Goal: Transaction & Acquisition: Purchase product/service

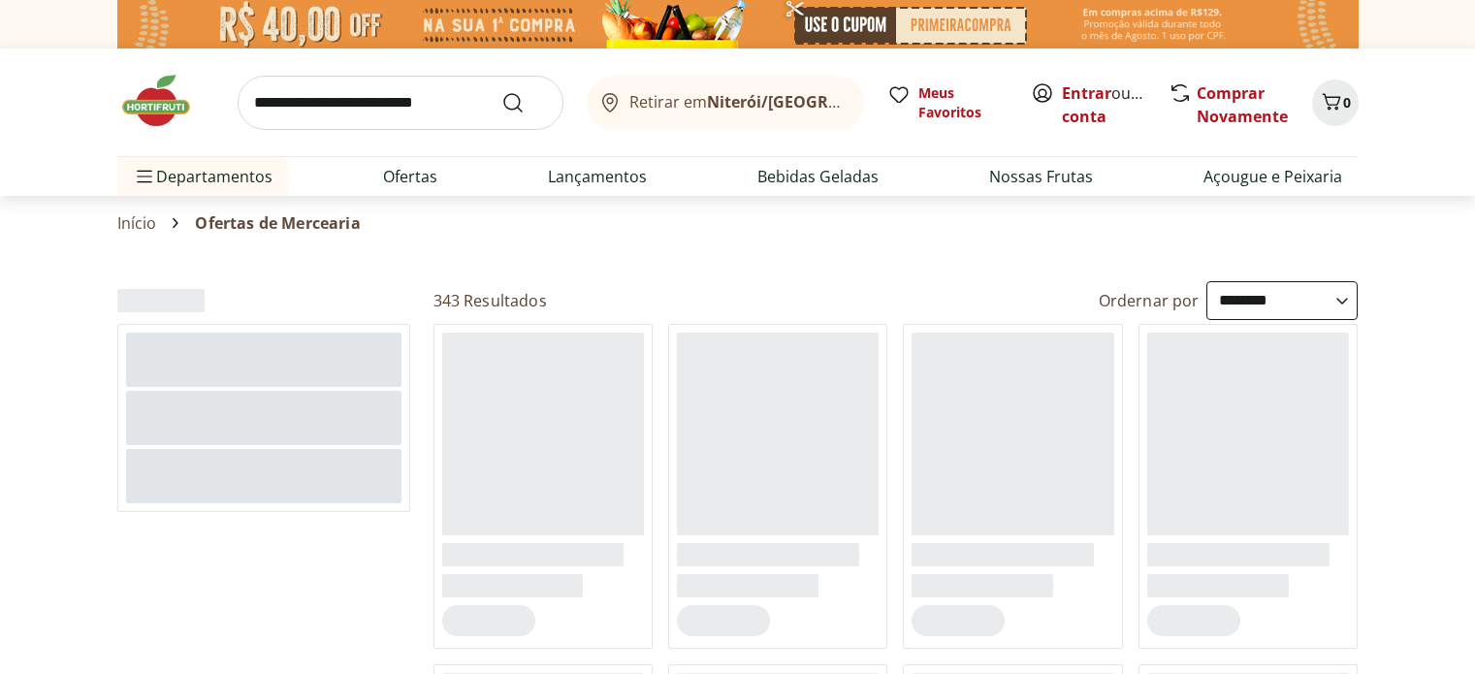
select select "**********"
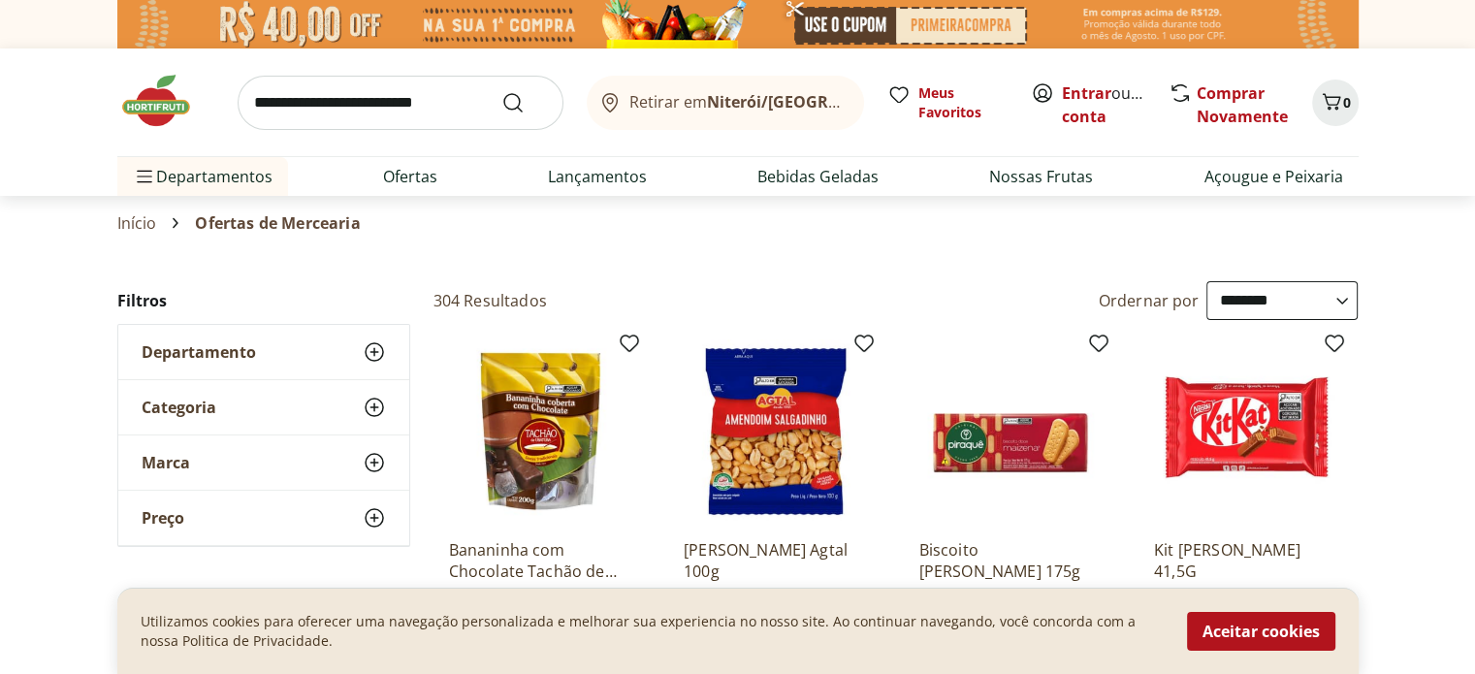
click at [818, 96] on button "Retirar em Niterói/RJ" at bounding box center [725, 103] width 277 height 54
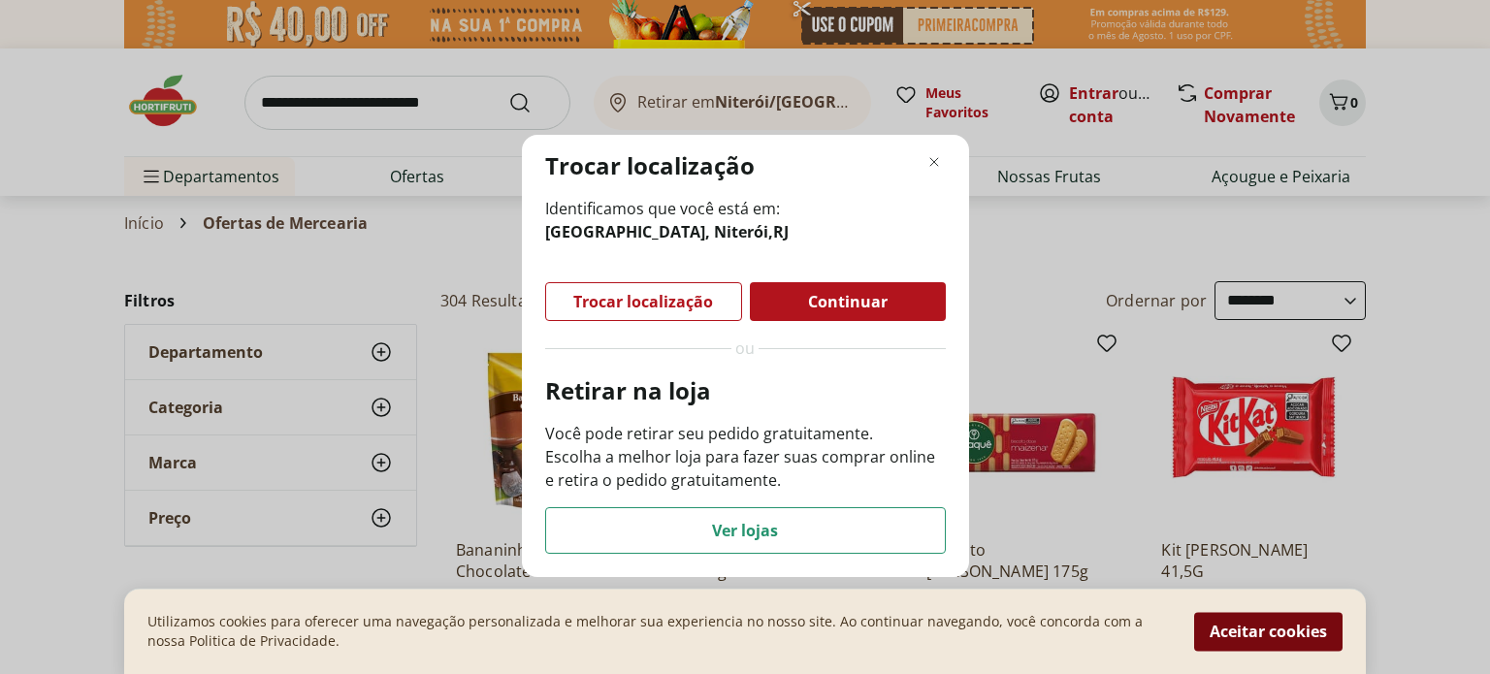
click at [1259, 628] on button "Aceitar cookies" at bounding box center [1268, 631] width 148 height 39
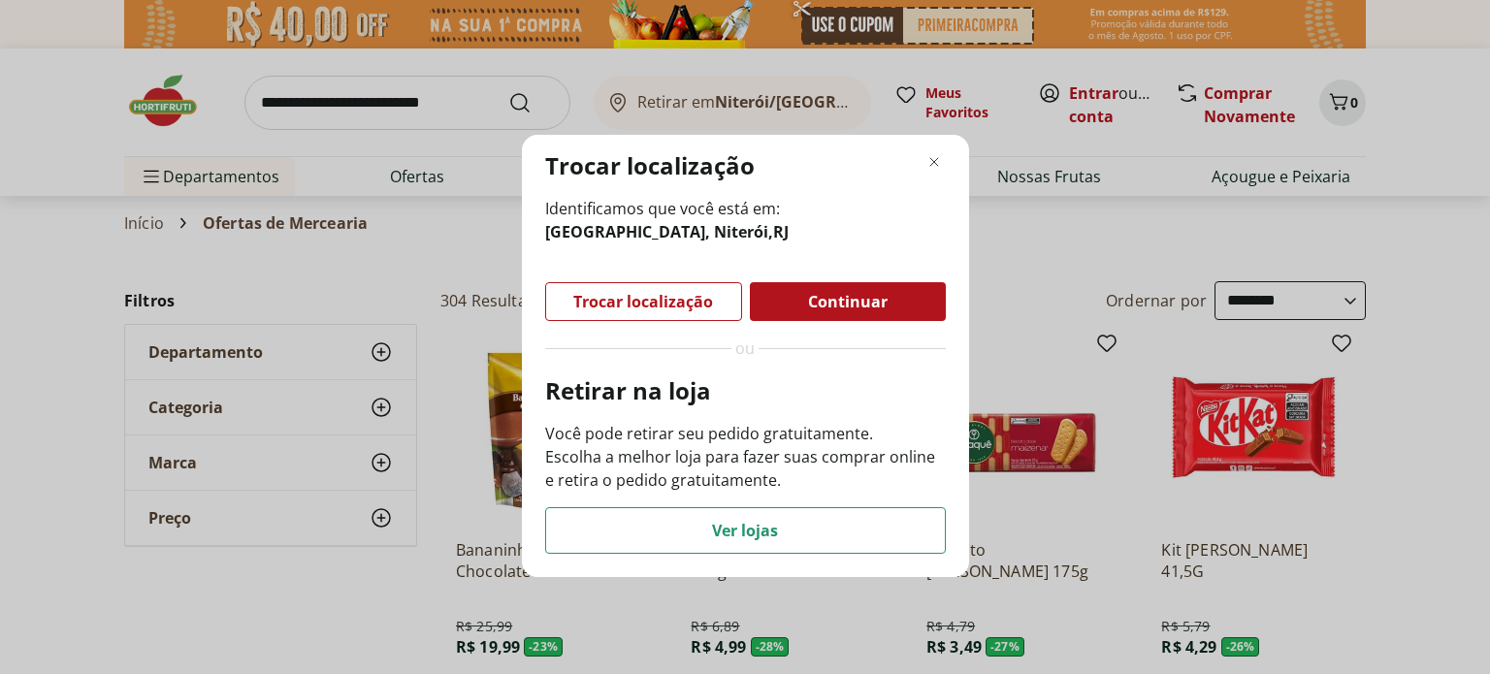
click at [874, 301] on span "Continuar" at bounding box center [848, 302] width 80 height 16
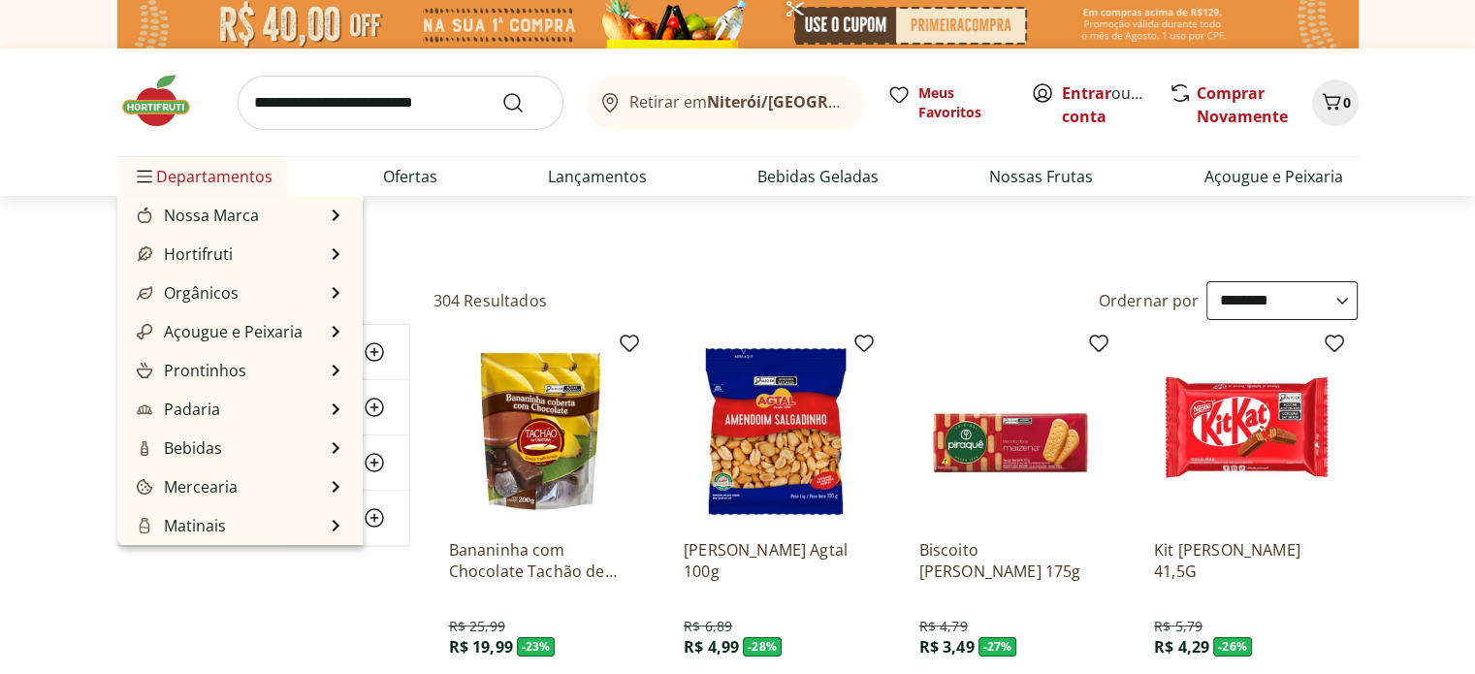
click at [209, 169] on span "Departamentos" at bounding box center [203, 176] width 140 height 47
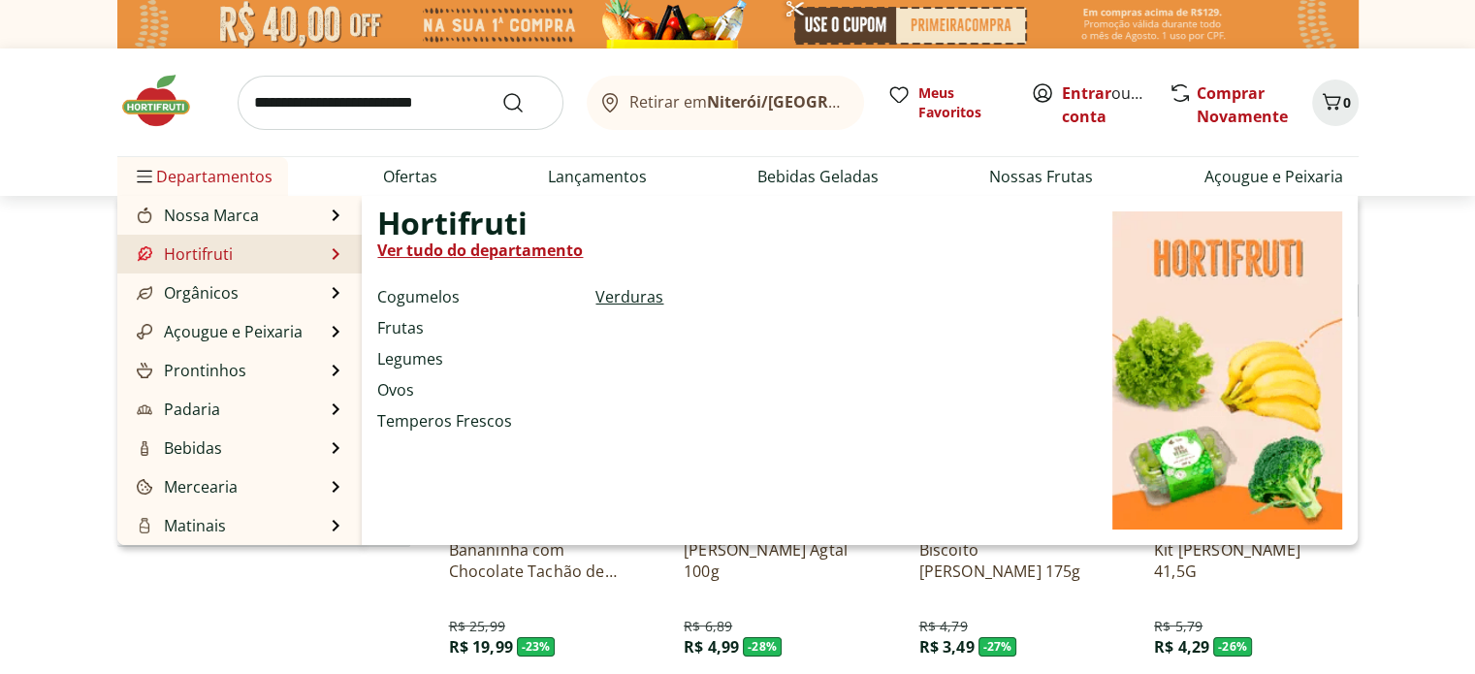
click at [627, 305] on link "Verduras" at bounding box center [629, 296] width 68 height 23
select select "**********"
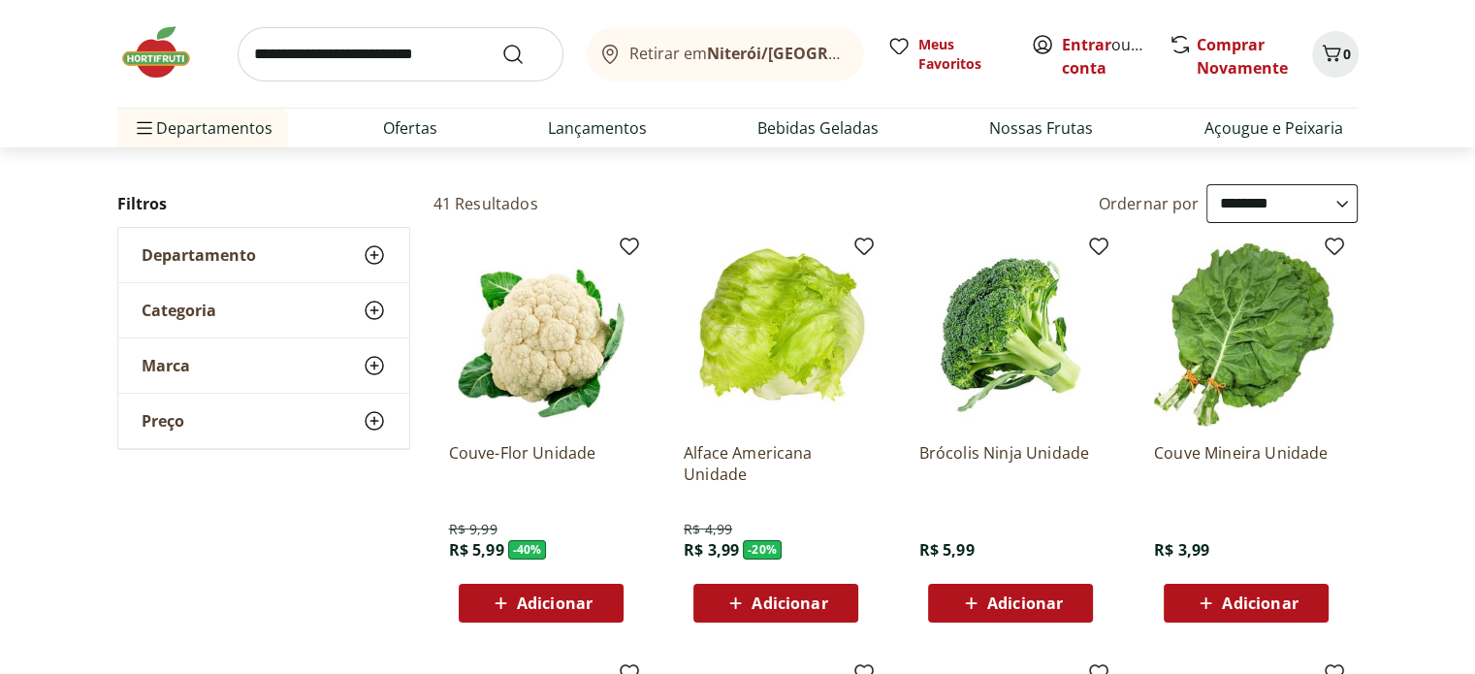
scroll to position [194, 0]
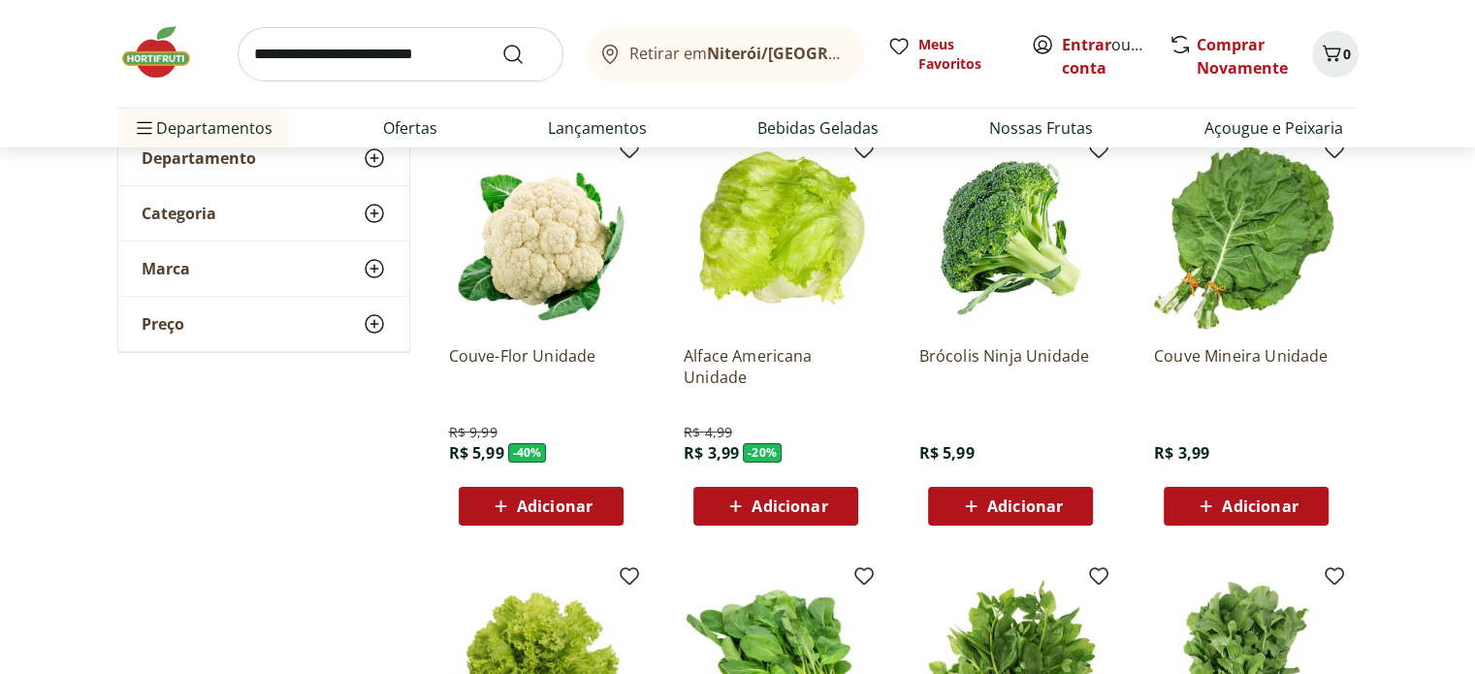
click at [800, 500] on span "Adicionar" at bounding box center [790, 506] width 76 height 16
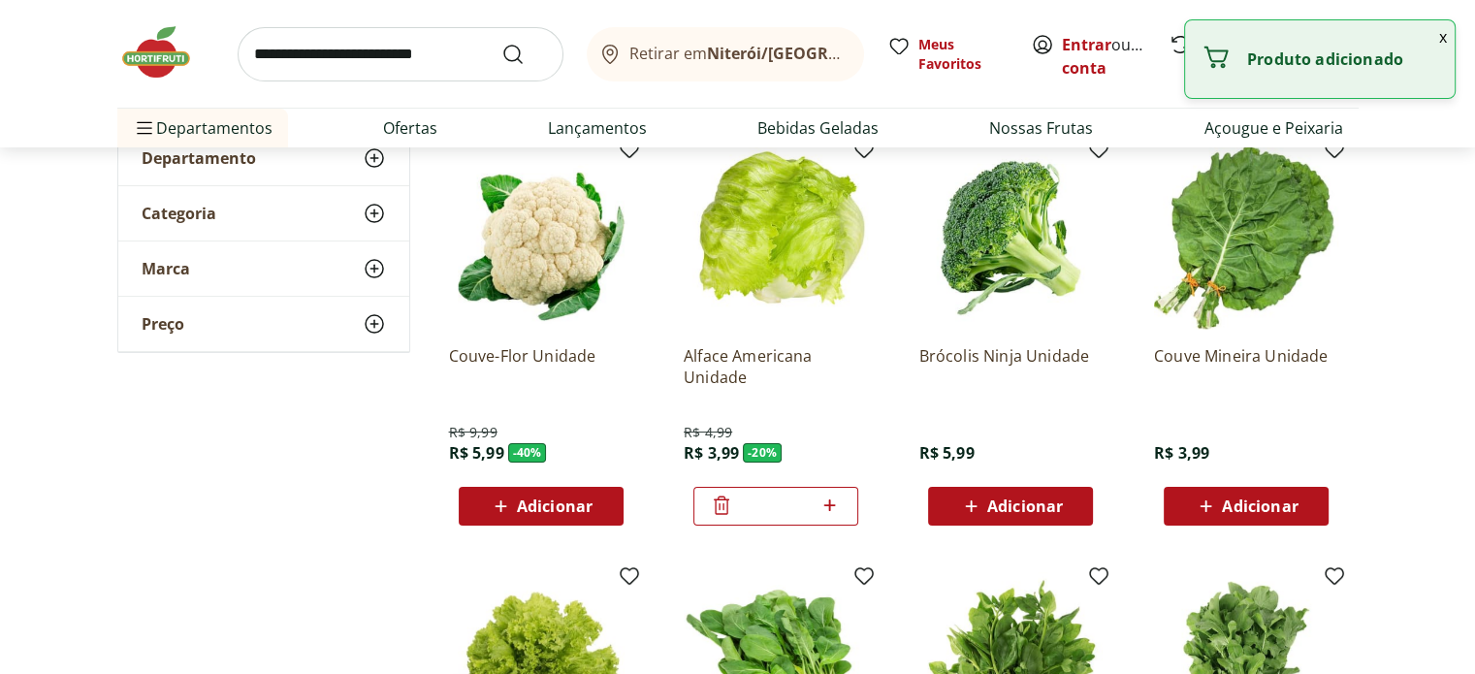
click at [834, 499] on icon at bounding box center [830, 505] width 24 height 23
type input "*"
click at [969, 505] on icon at bounding box center [971, 506] width 12 height 12
click at [1077, 505] on icon at bounding box center [1065, 505] width 24 height 23
click at [1071, 505] on icon at bounding box center [1065, 505] width 24 height 23
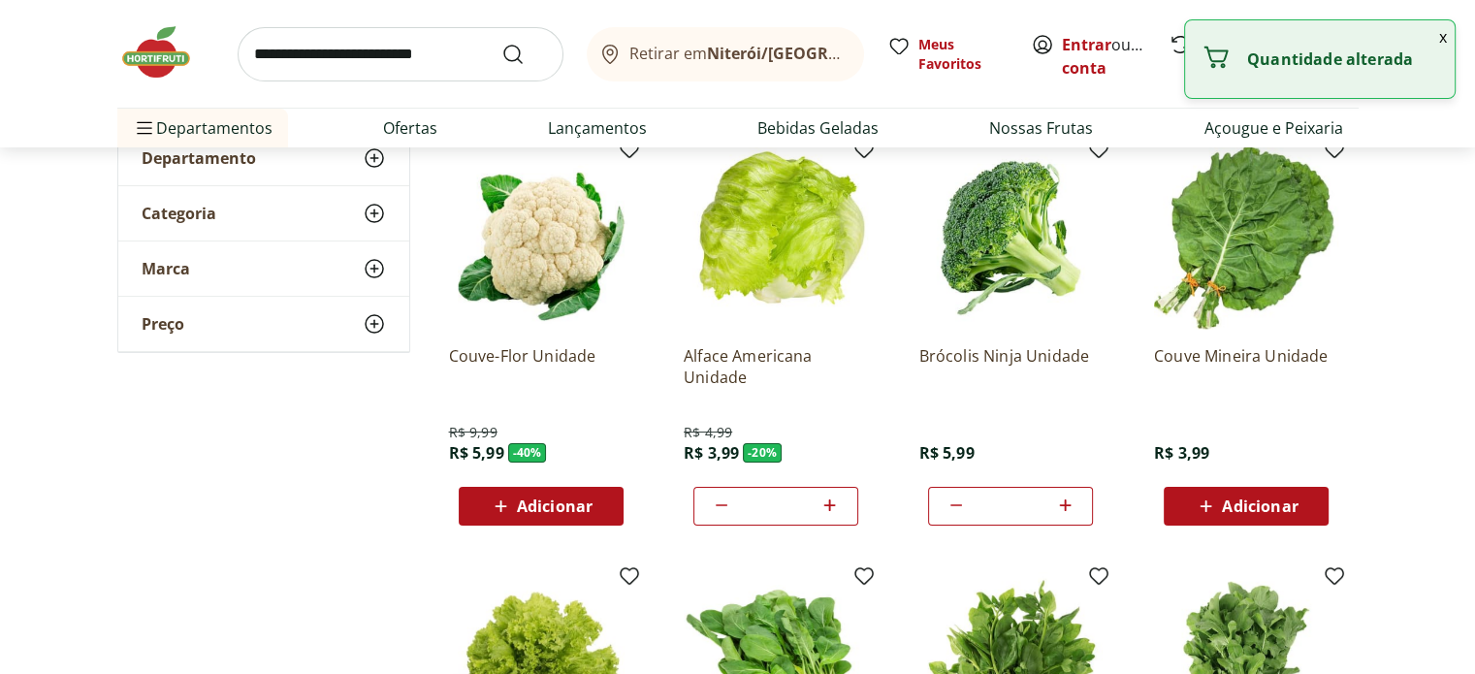
type input "*"
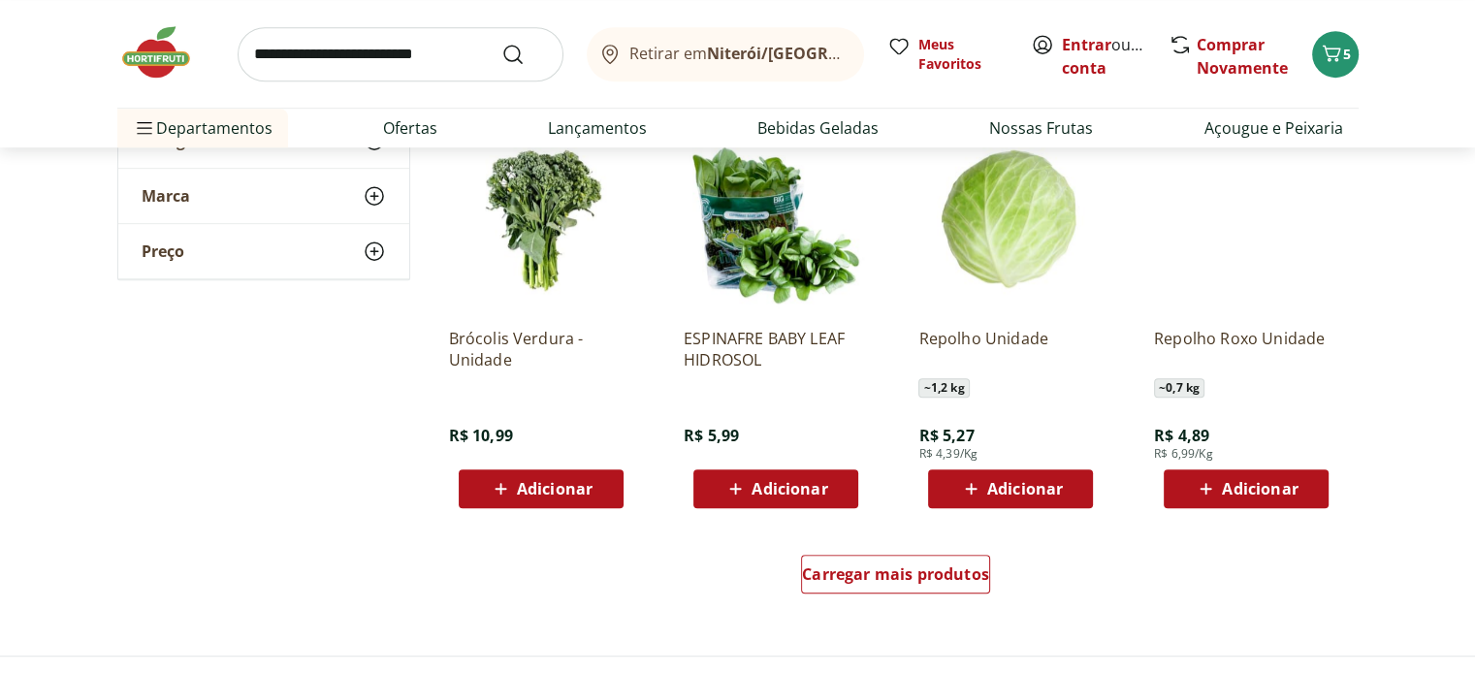
scroll to position [1067, 0]
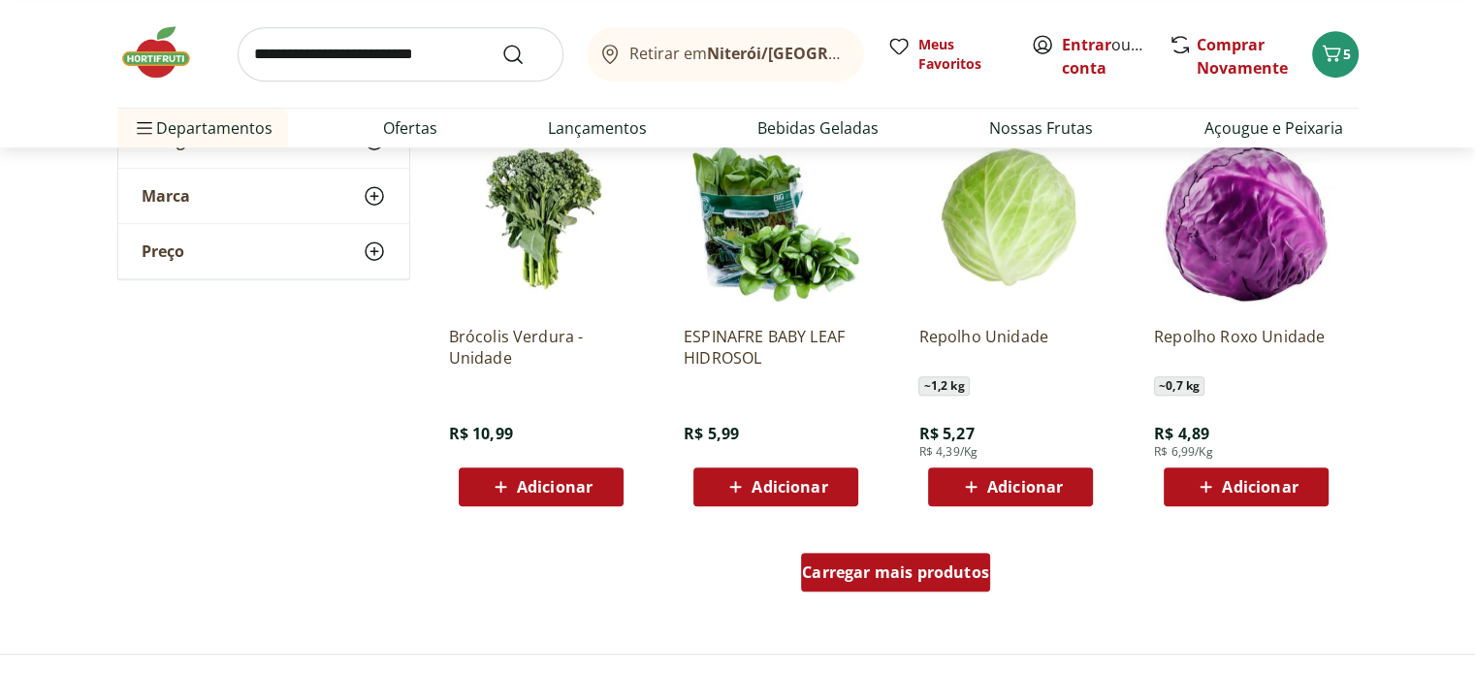
click at [948, 573] on span "Carregar mais produtos" at bounding box center [895, 572] width 187 height 16
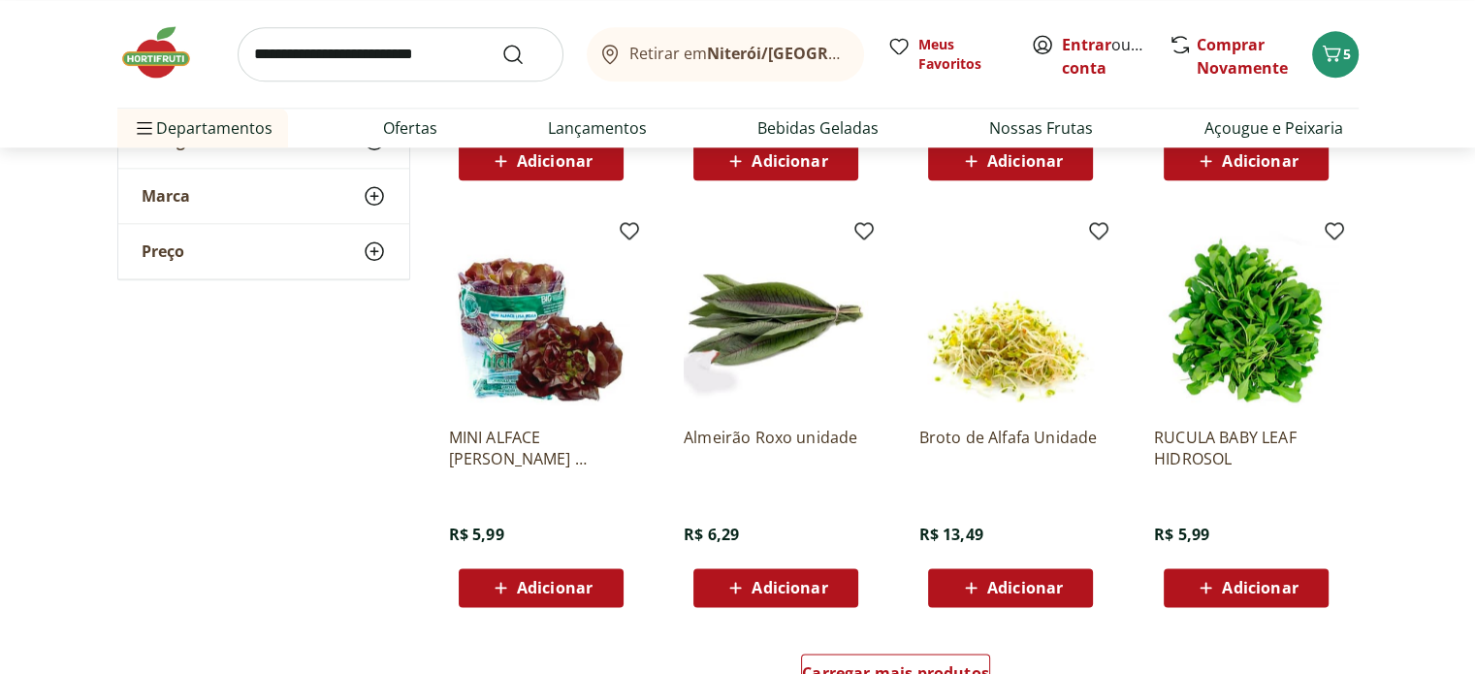
scroll to position [2425, 0]
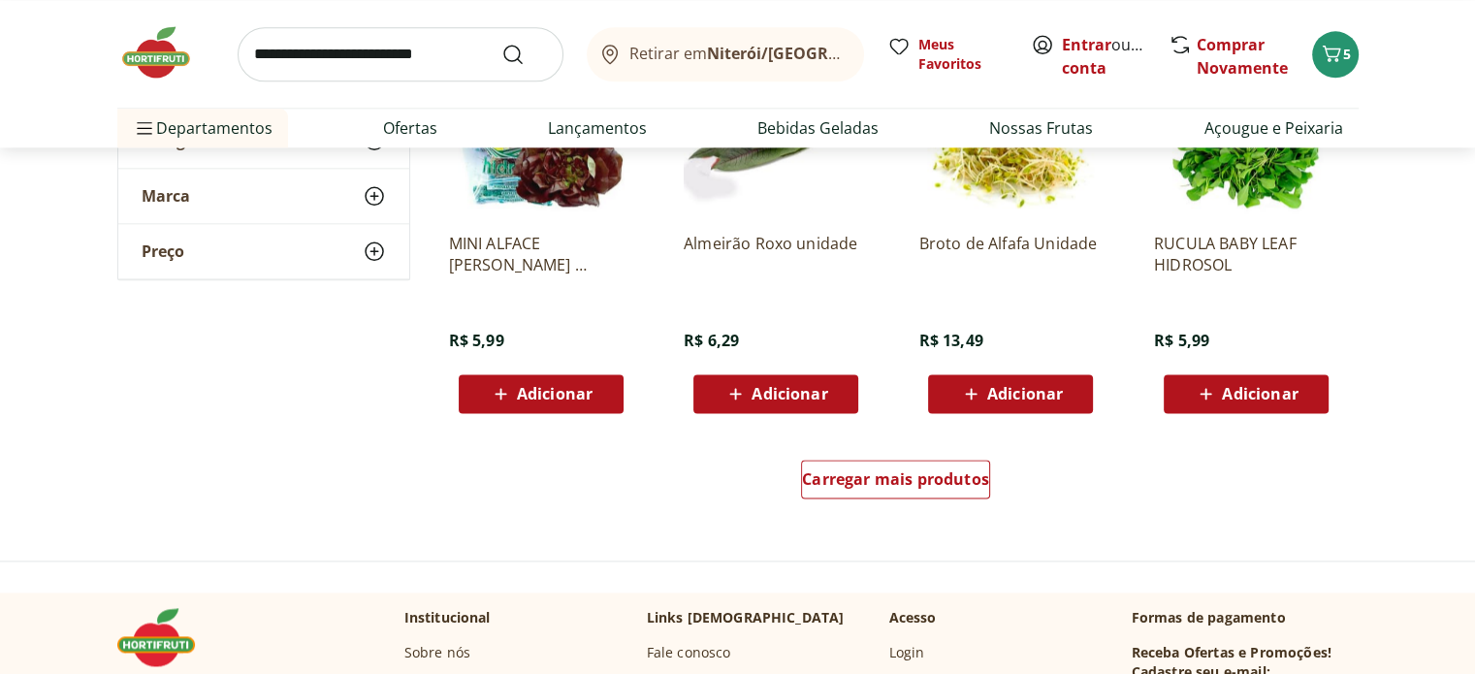
click at [1203, 391] on icon at bounding box center [1206, 393] width 24 height 23
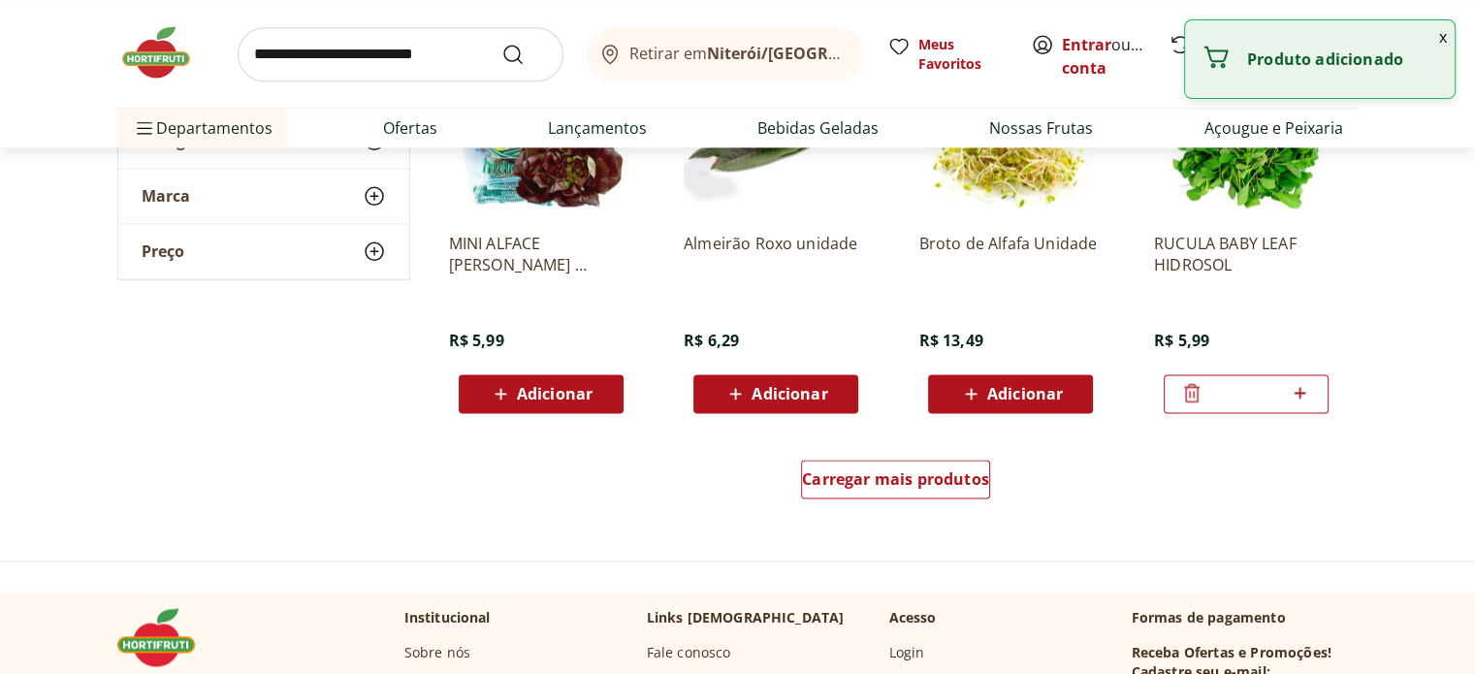
click at [1301, 392] on icon at bounding box center [1301, 393] width 12 height 12
type input "*"
click at [921, 479] on span "Carregar mais produtos" at bounding box center [895, 479] width 187 height 16
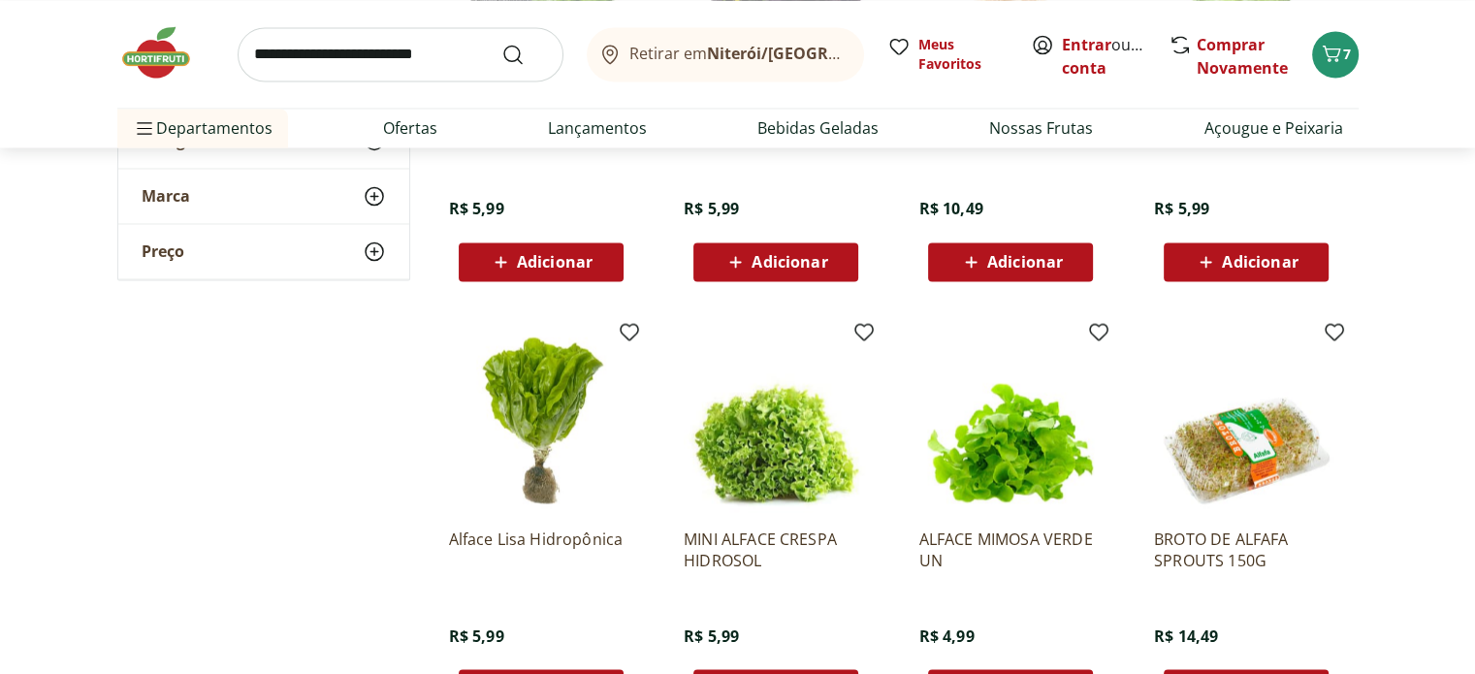
scroll to position [3588, 0]
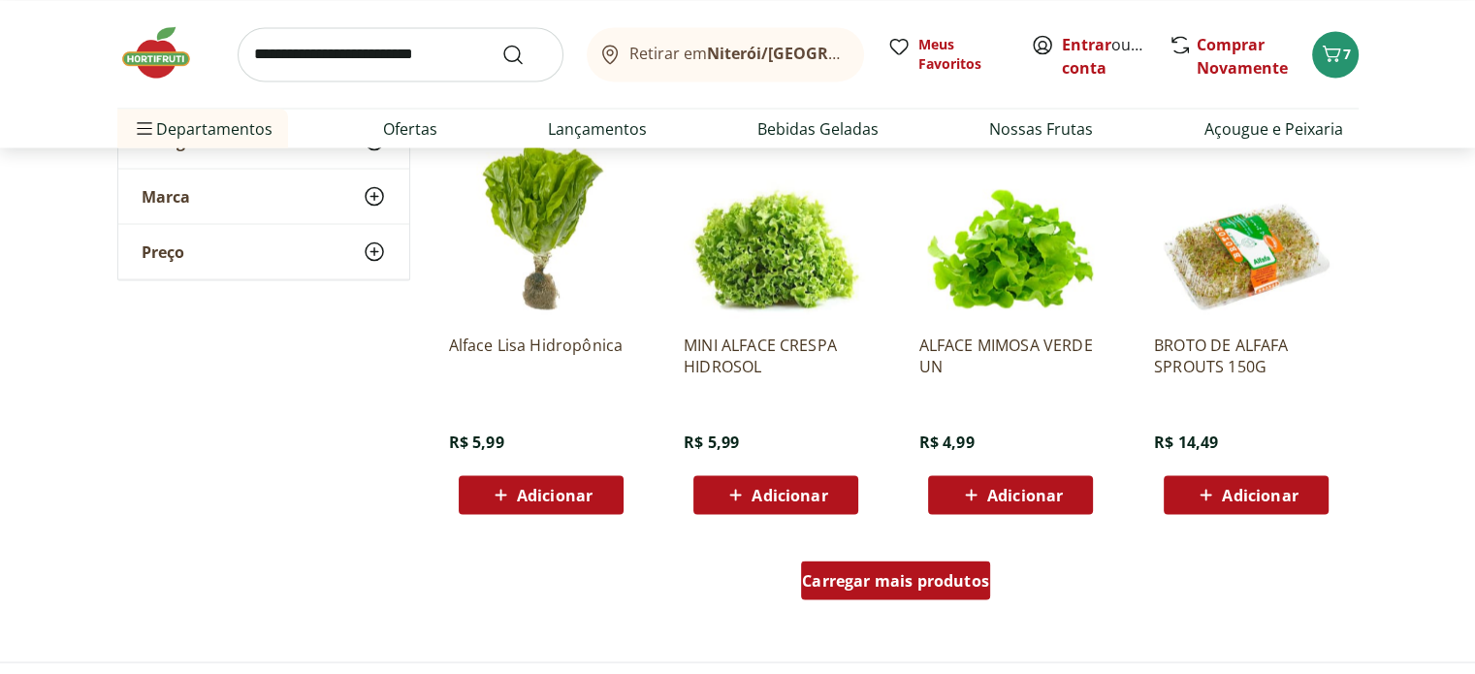
click at [969, 585] on span "Carregar mais produtos" at bounding box center [895, 580] width 187 height 16
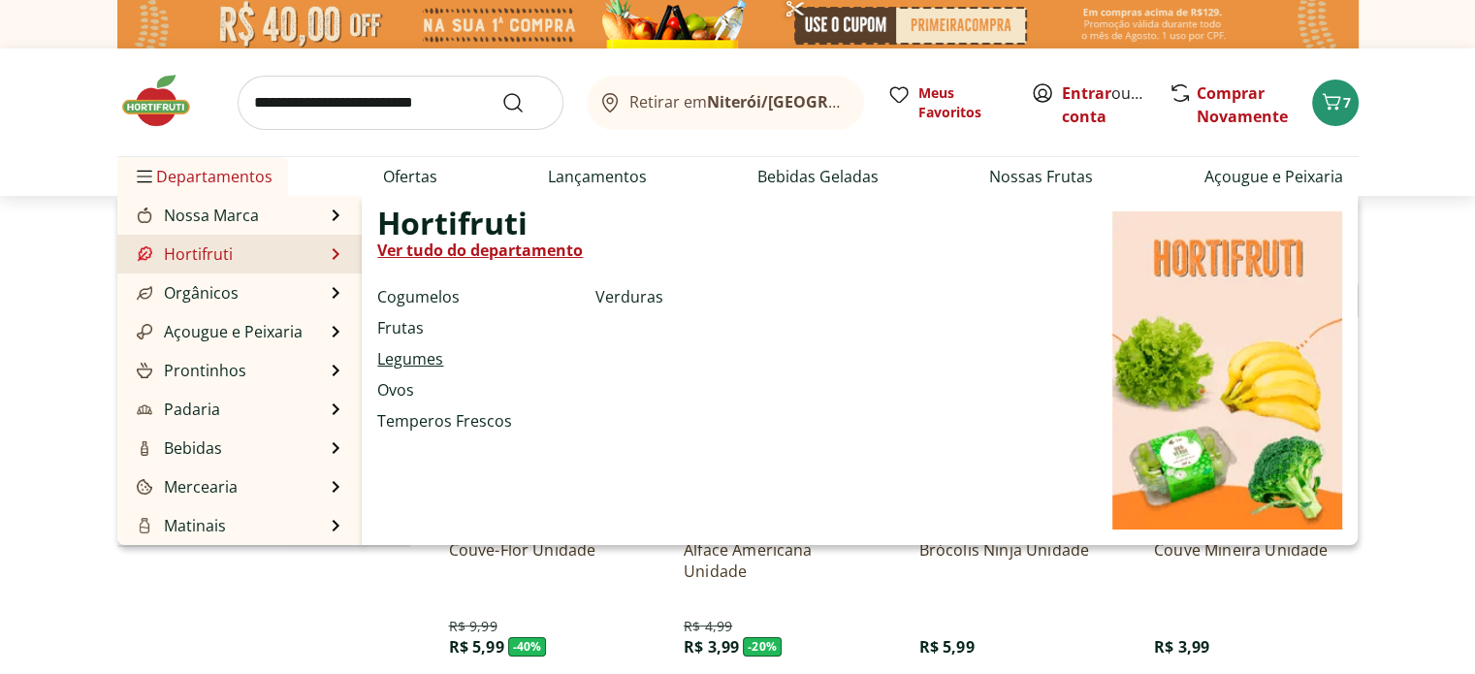
click at [411, 364] on link "Legumes" at bounding box center [410, 358] width 66 height 23
select select "**********"
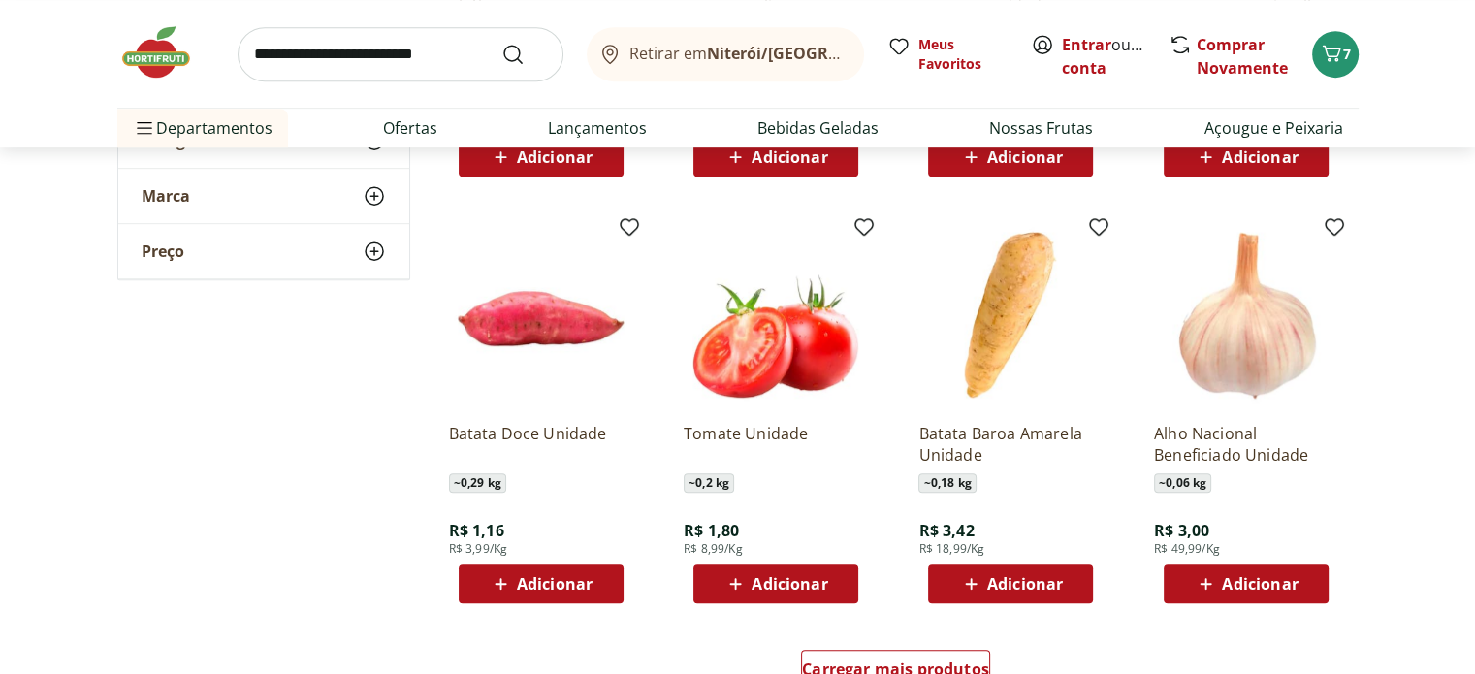
scroll to position [1164, 0]
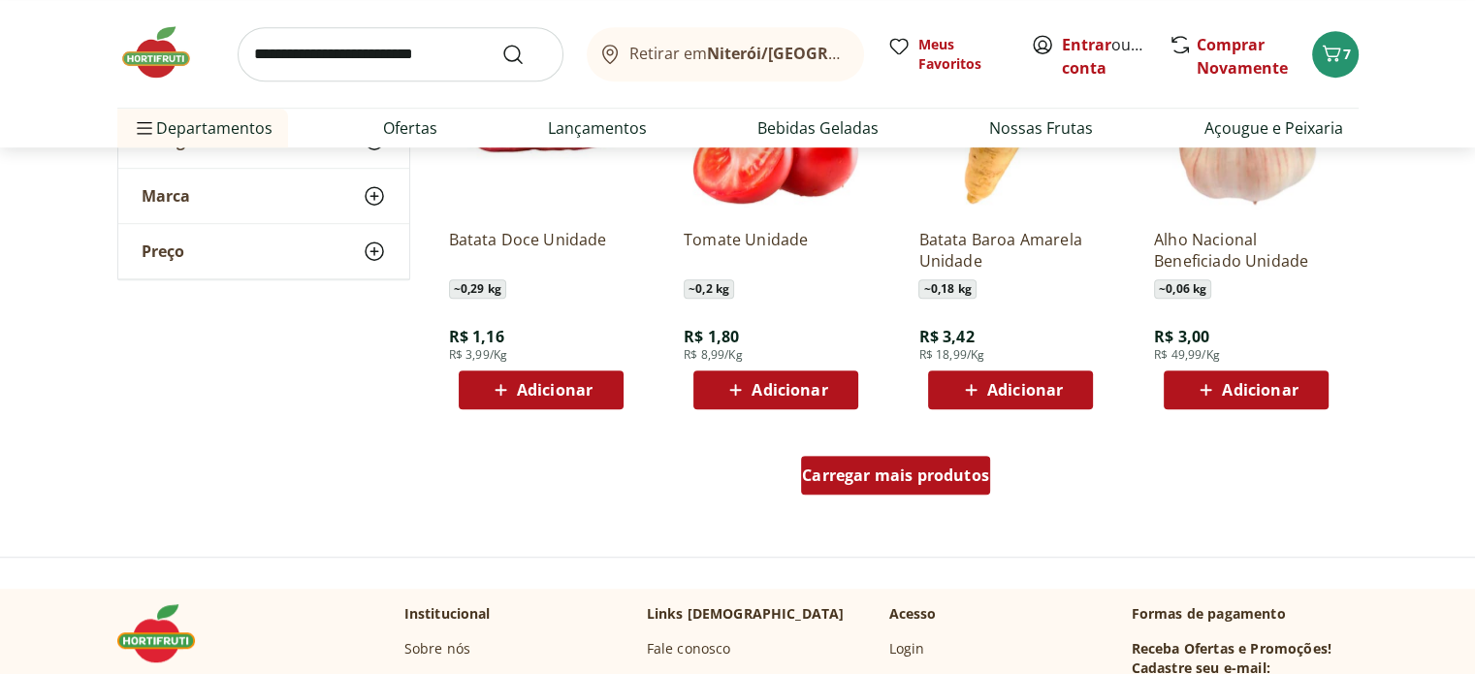
click at [931, 494] on div "Carregar mais produtos" at bounding box center [895, 475] width 189 height 39
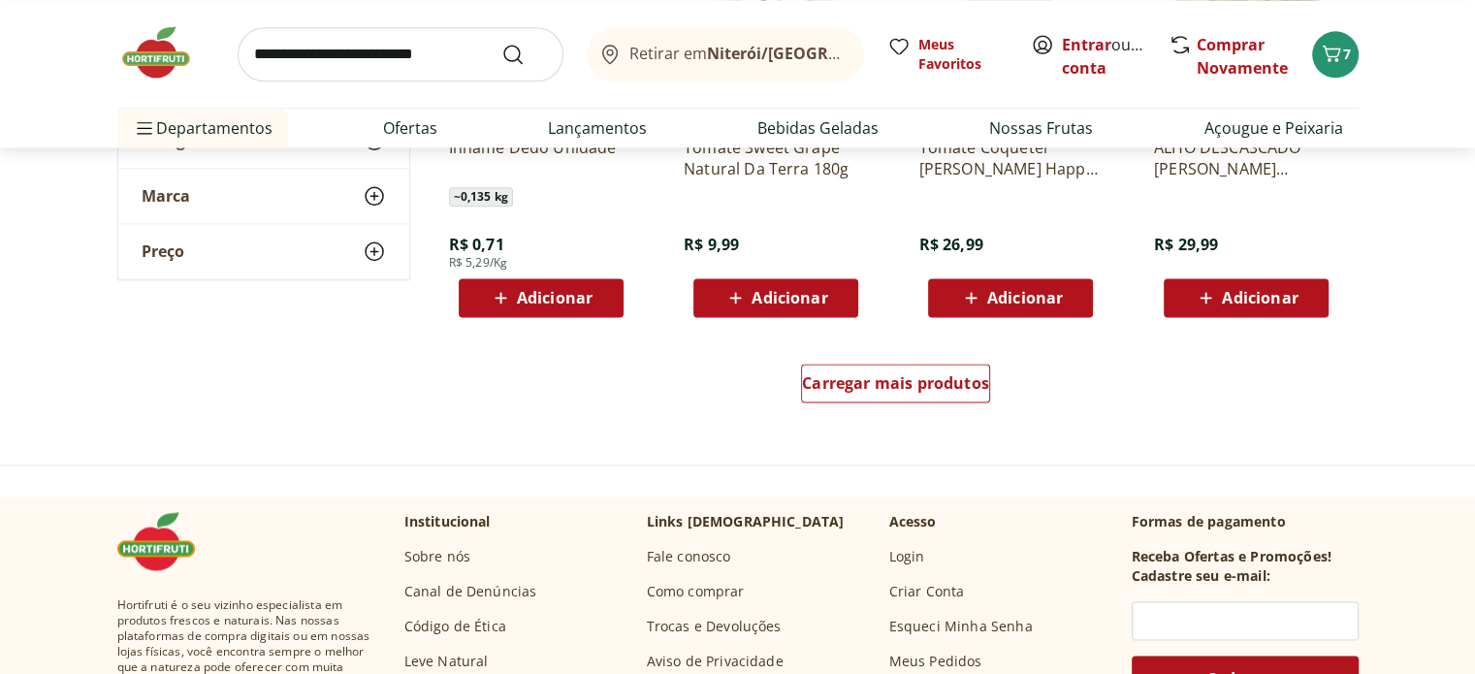
scroll to position [2328, 0]
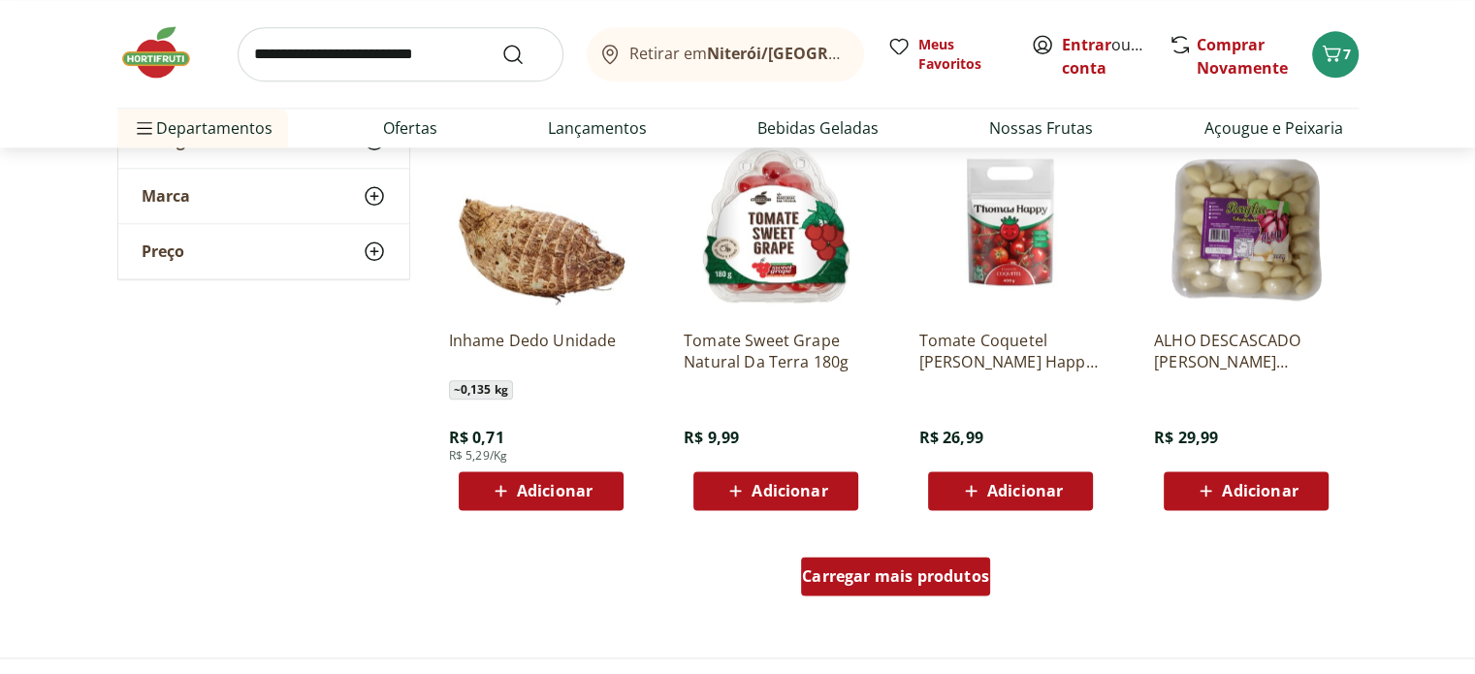
click at [901, 571] on span "Carregar mais produtos" at bounding box center [895, 576] width 187 height 16
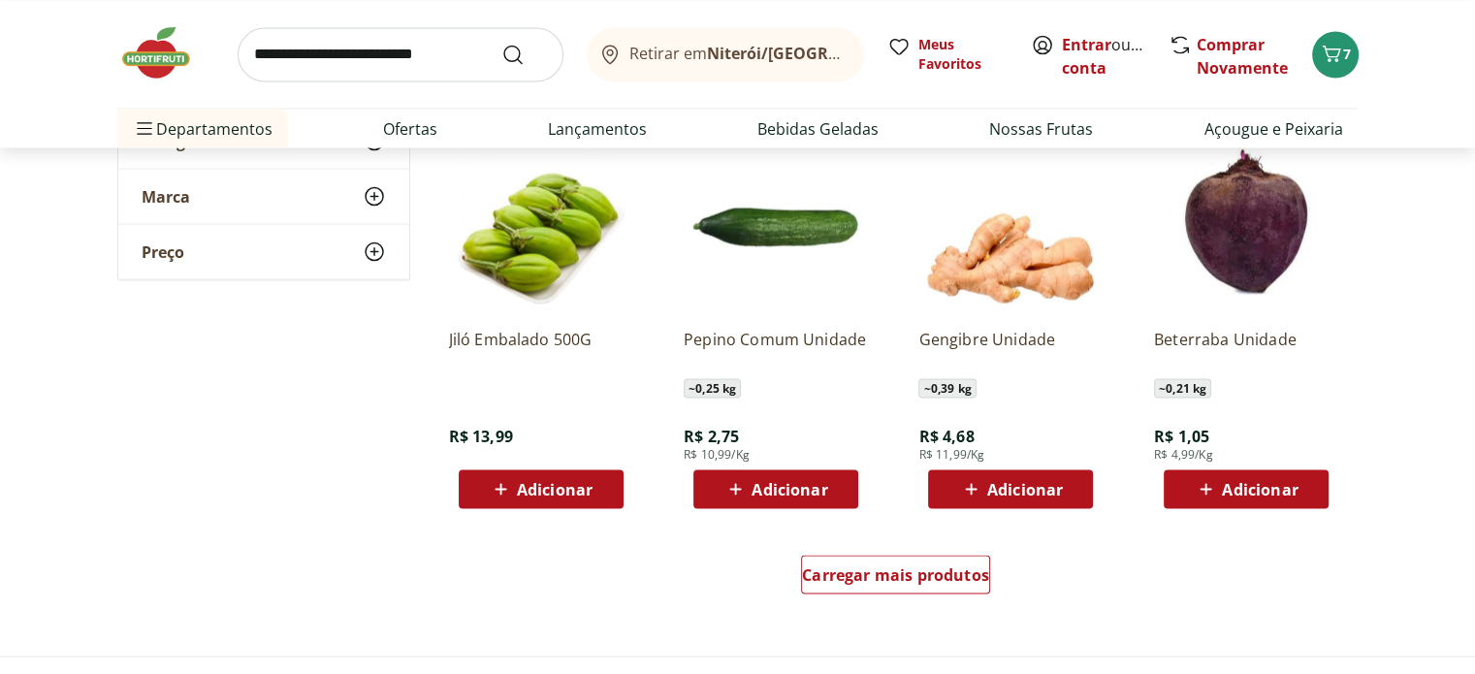
scroll to position [3685, 0]
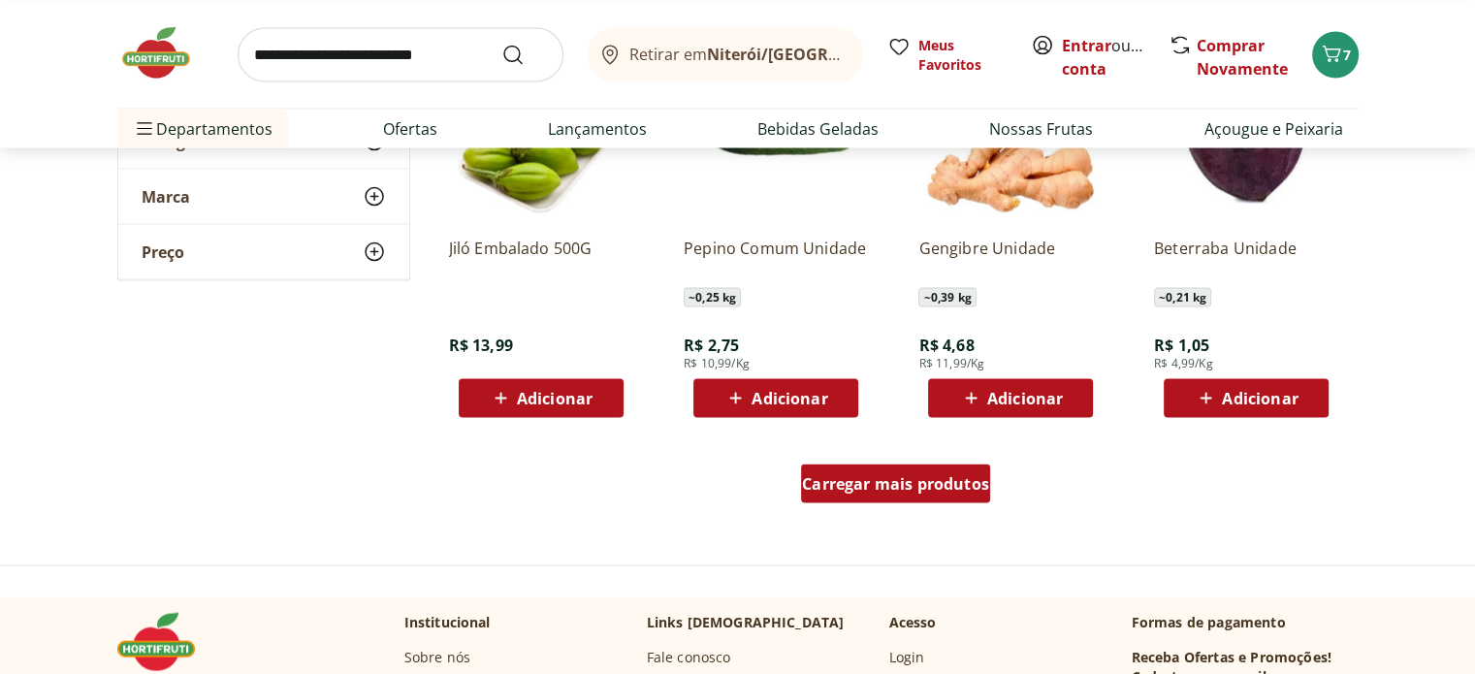
click at [978, 487] on span "Carregar mais produtos" at bounding box center [895, 483] width 187 height 16
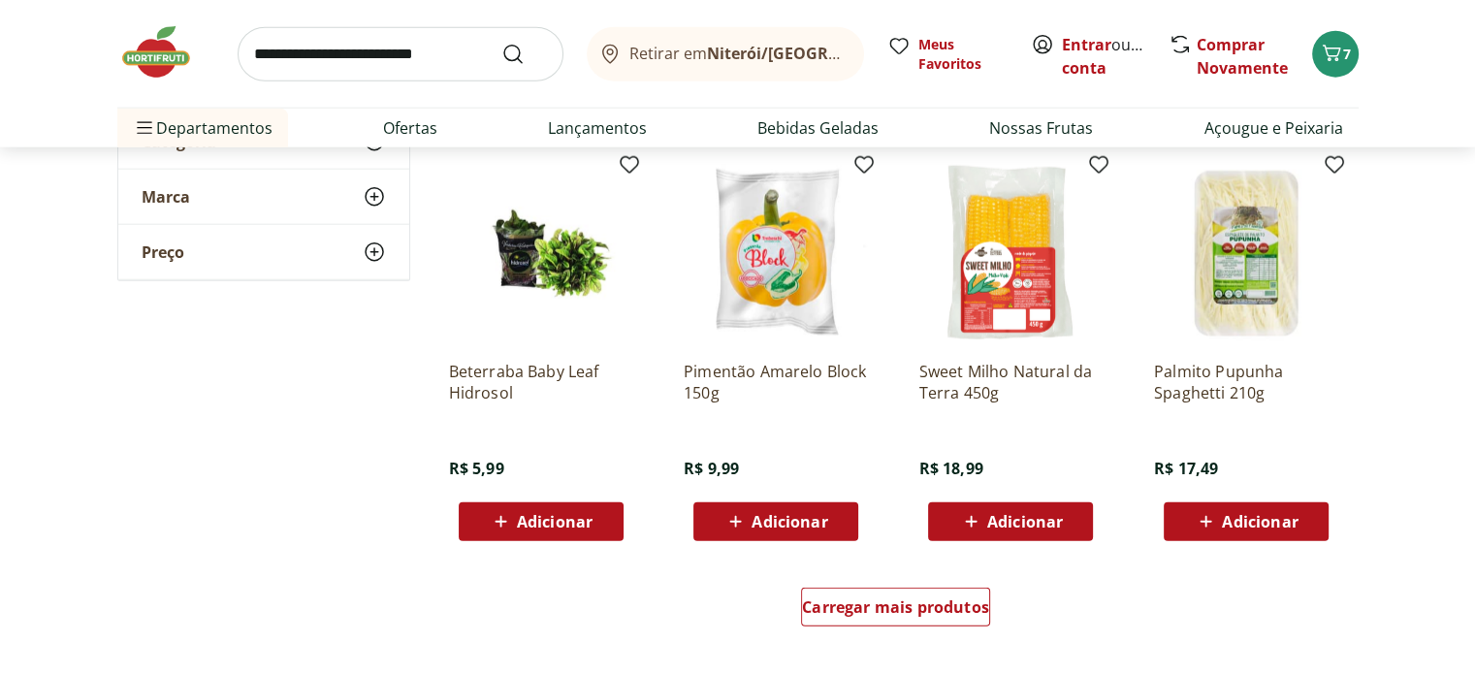
scroll to position [4849, 0]
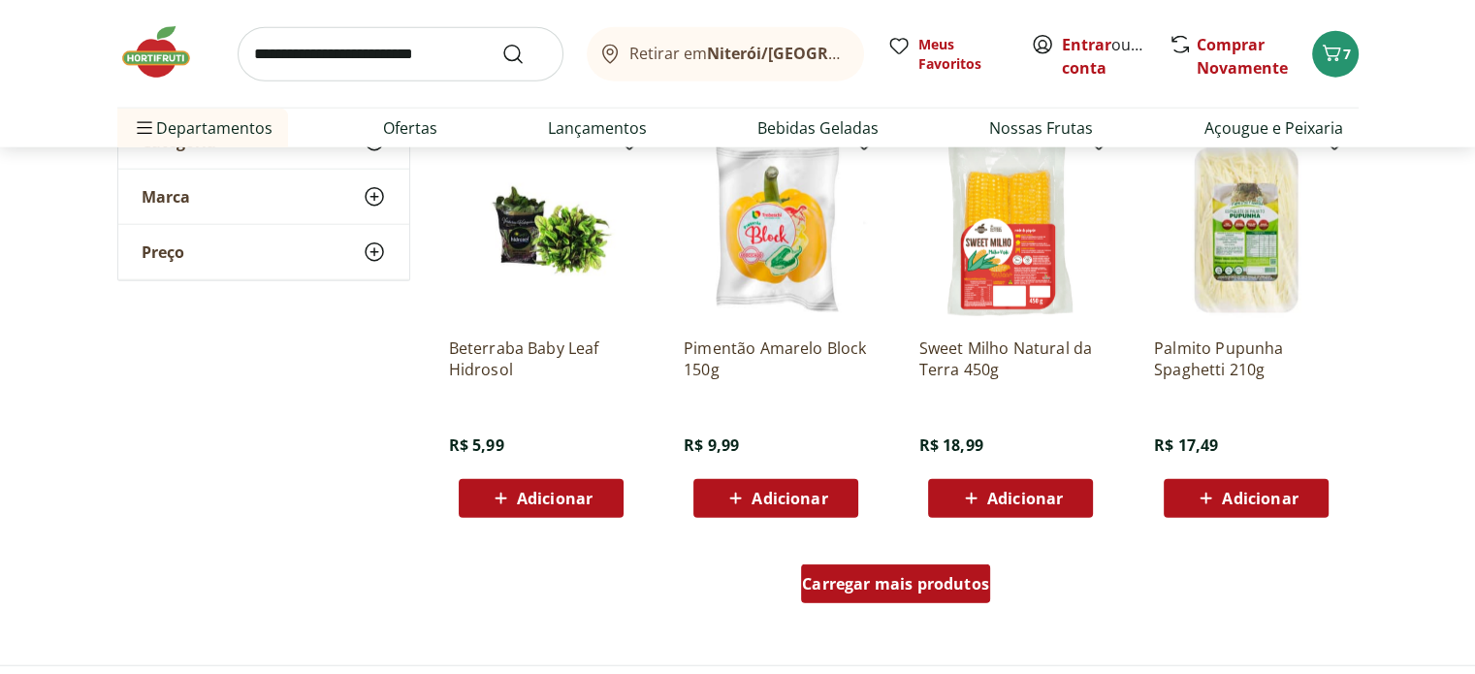
click at [916, 580] on span "Carregar mais produtos" at bounding box center [895, 584] width 187 height 16
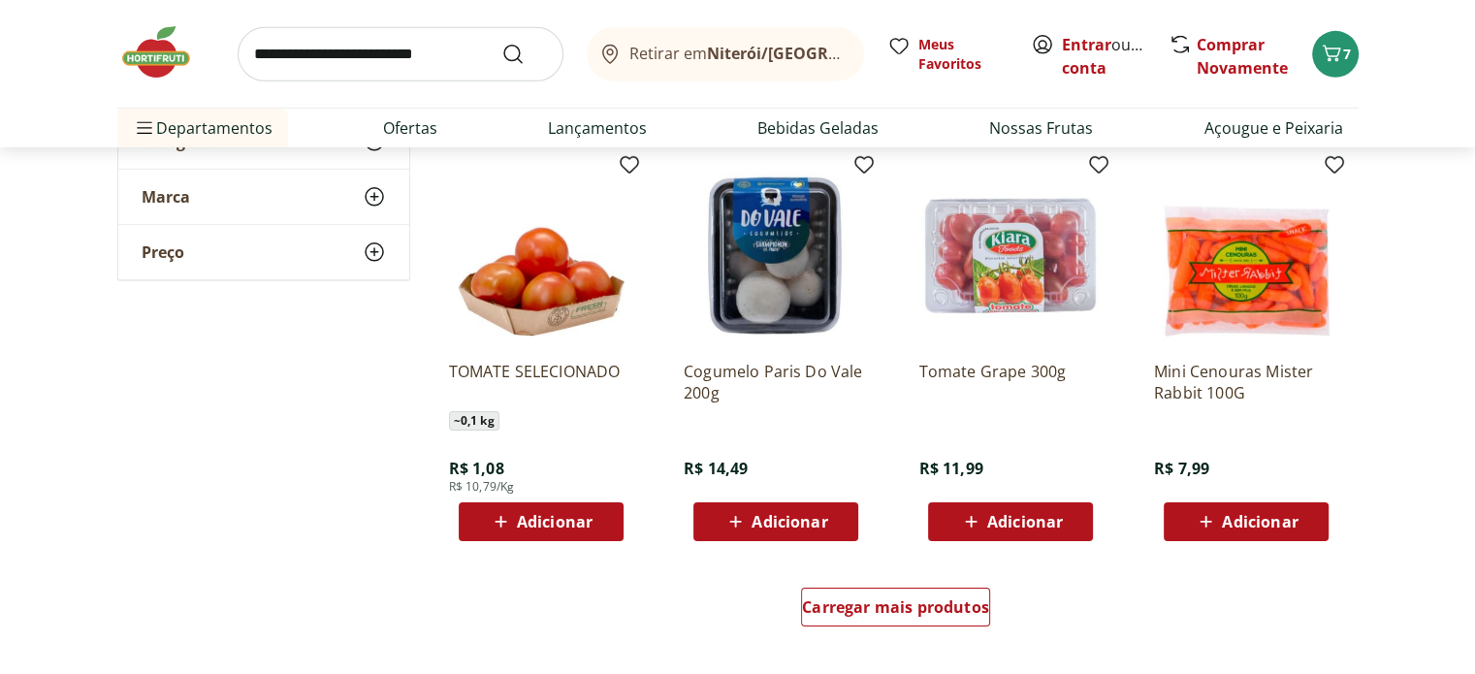
scroll to position [6110, 0]
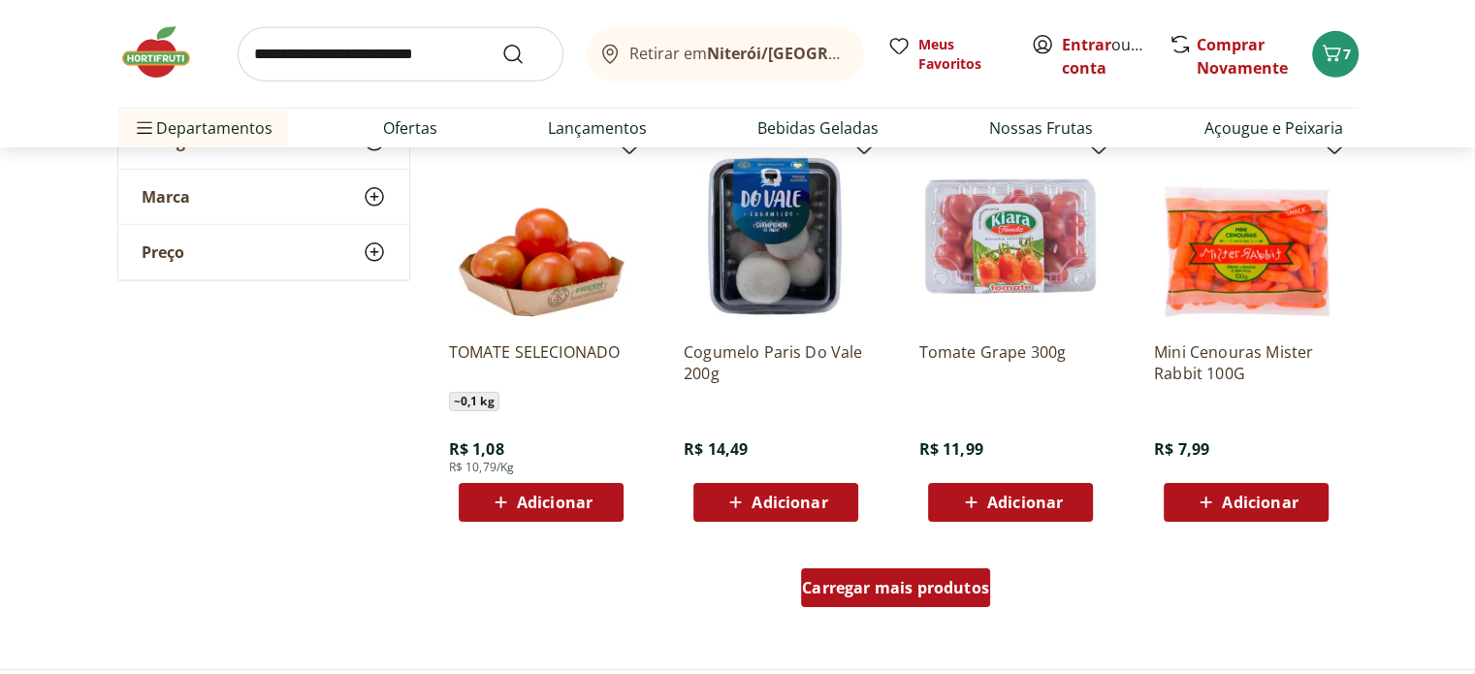
click at [974, 600] on div "Carregar mais produtos" at bounding box center [895, 587] width 189 height 39
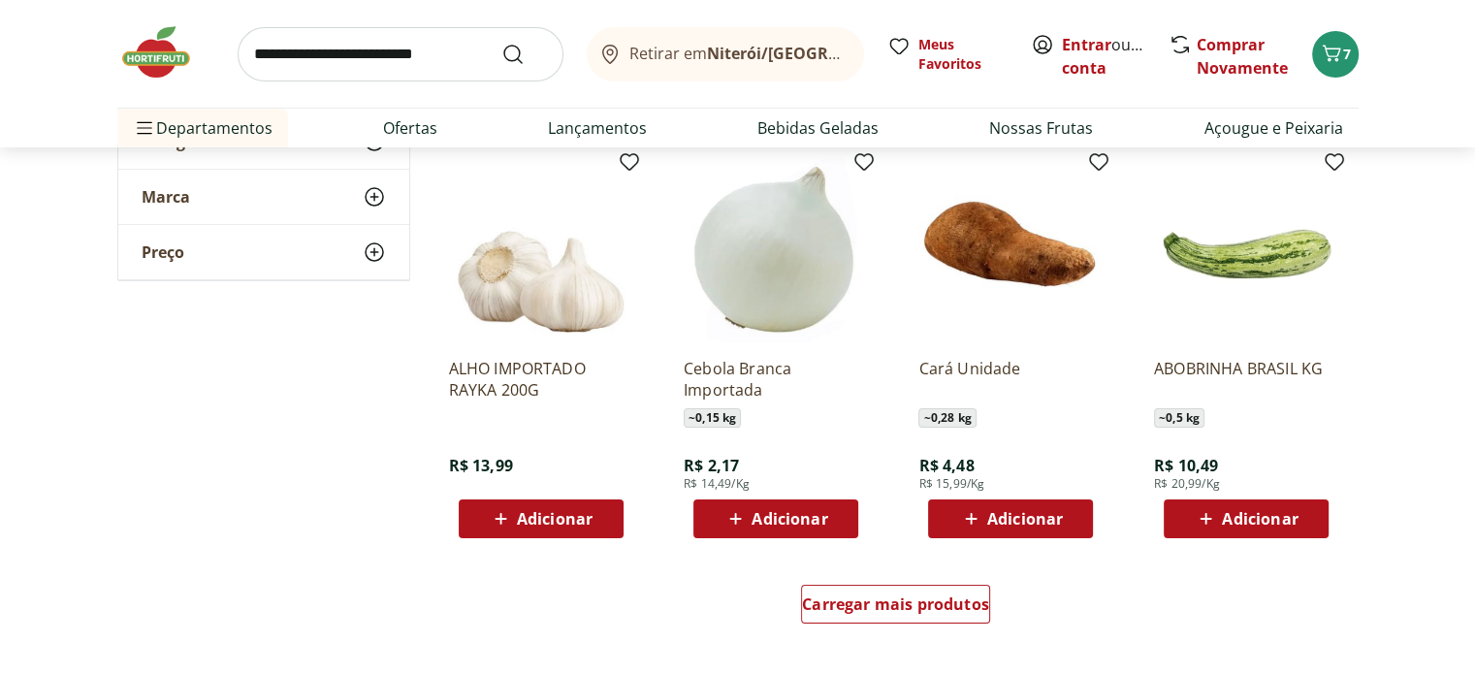
scroll to position [7371, 0]
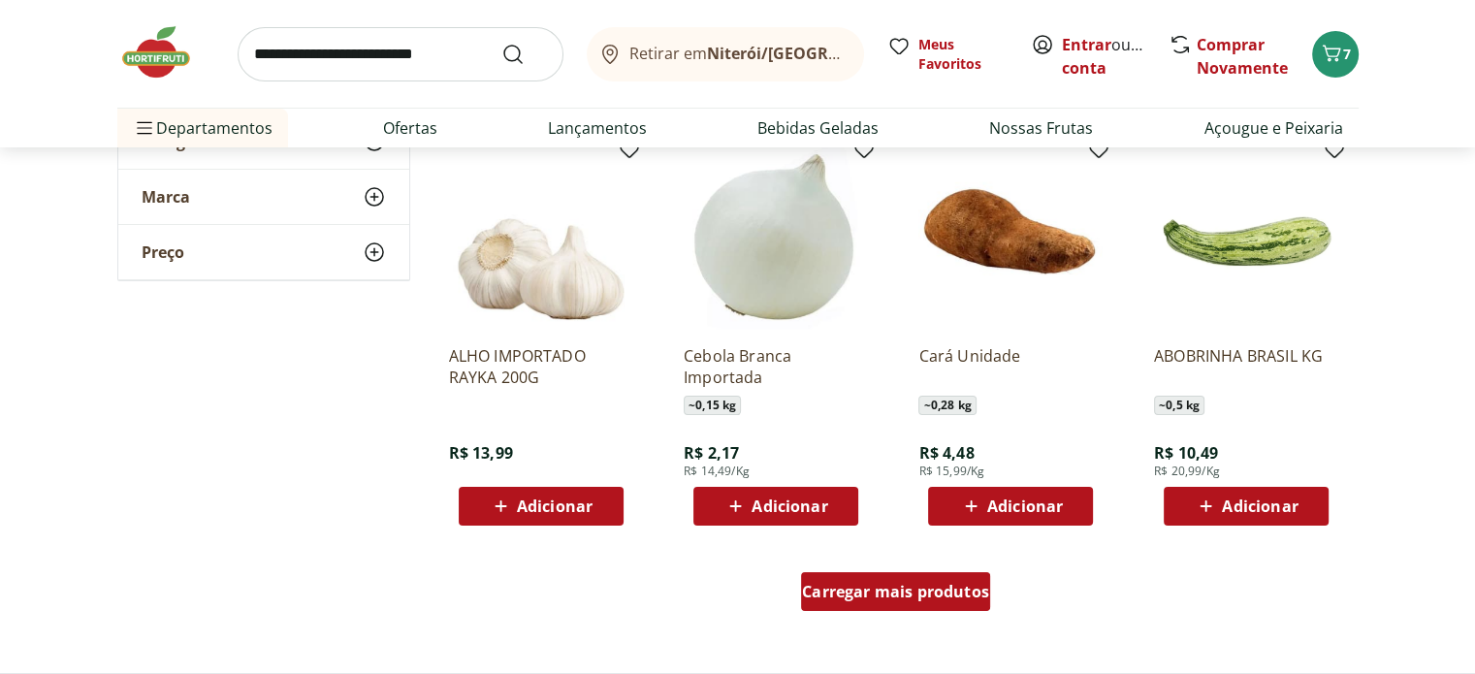
click at [846, 585] on span "Carregar mais produtos" at bounding box center [895, 592] width 187 height 16
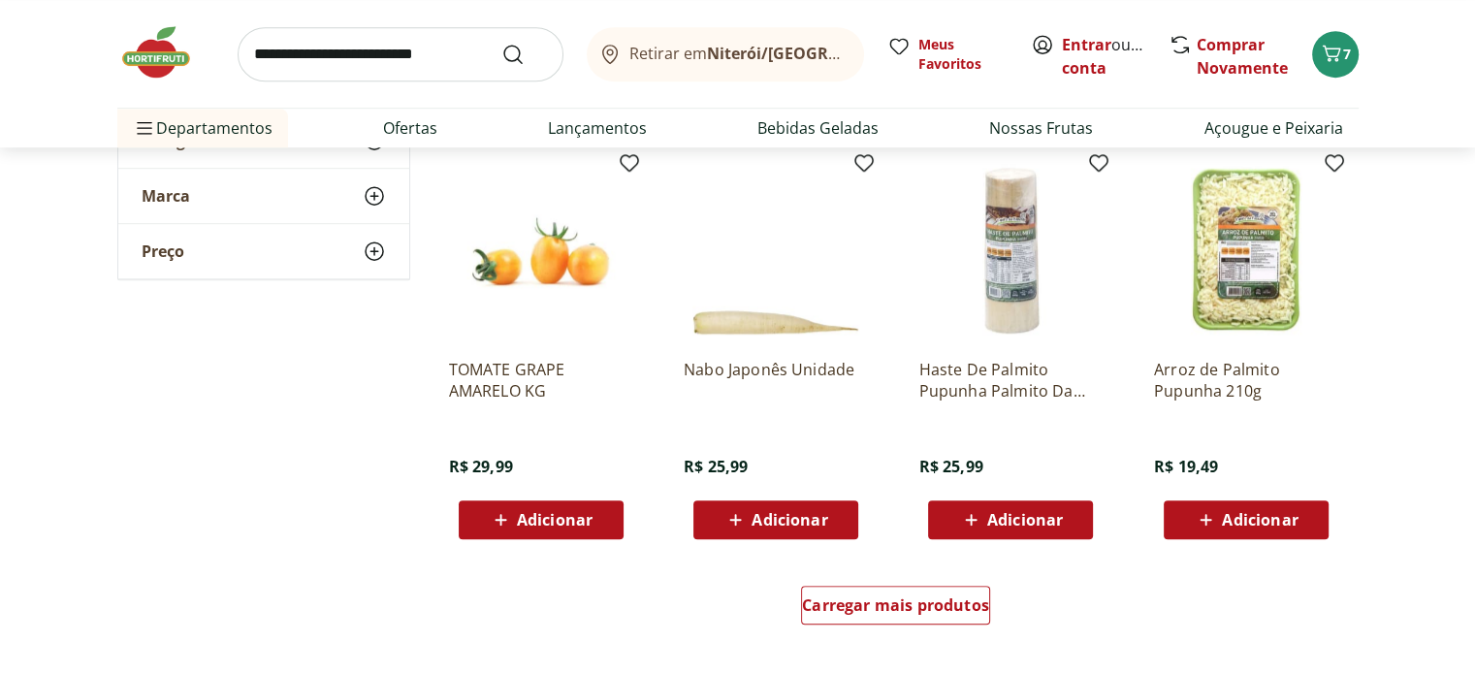
scroll to position [8631, 0]
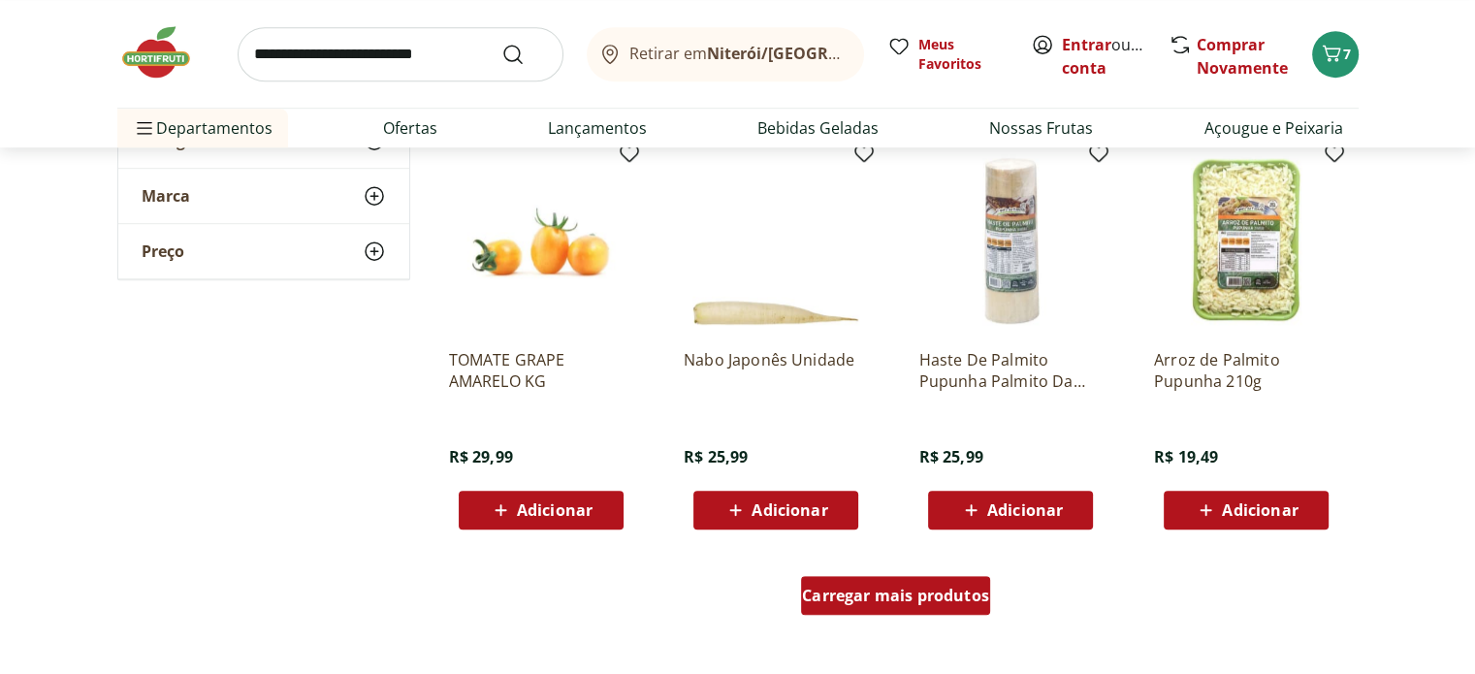
click at [916, 601] on span "Carregar mais produtos" at bounding box center [895, 596] width 187 height 16
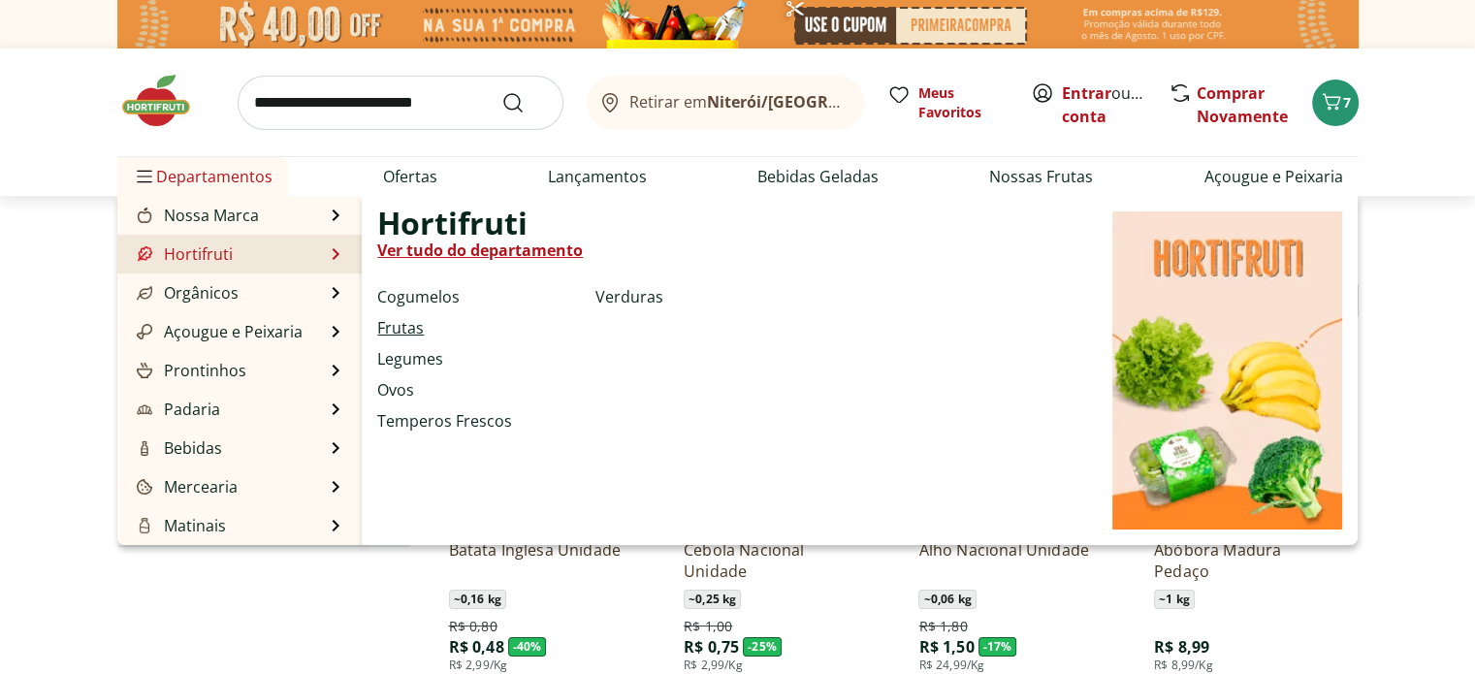
click at [415, 327] on link "Frutas" at bounding box center [400, 327] width 47 height 23
select select "**********"
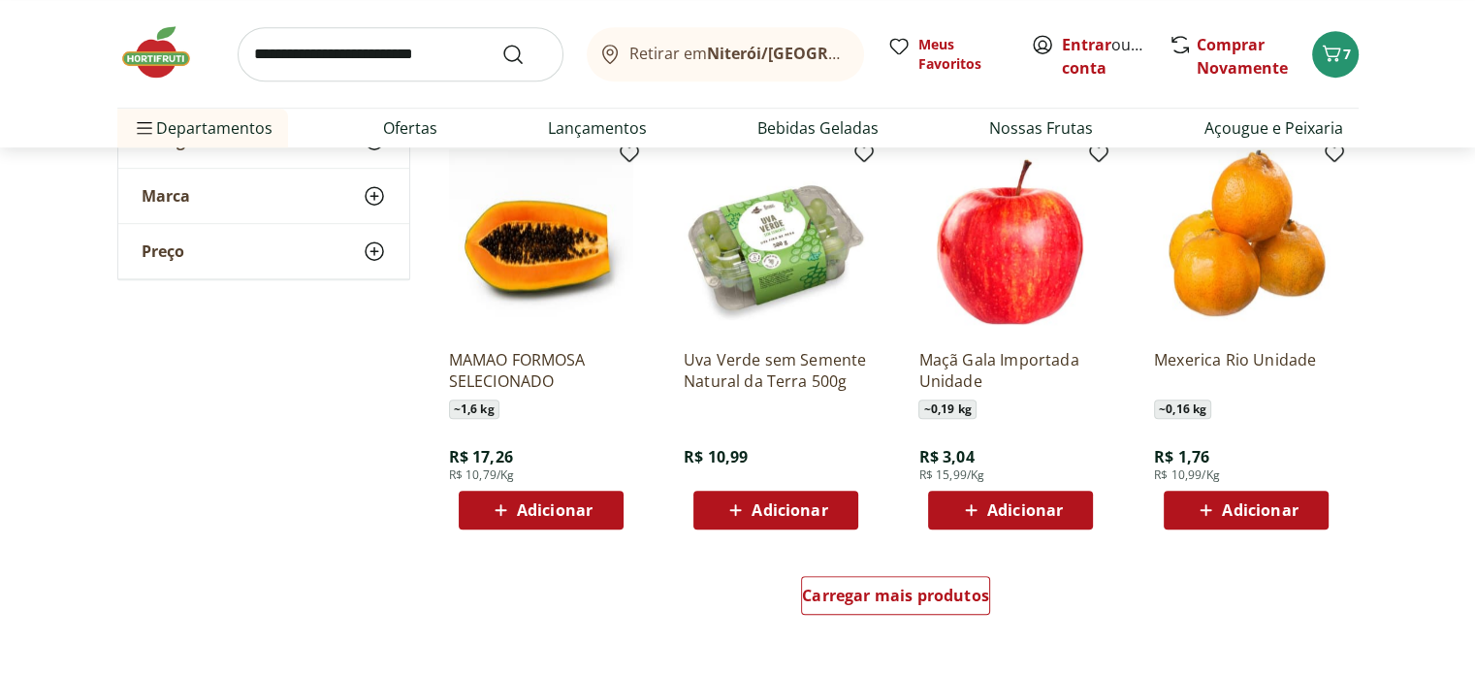
scroll to position [1164, 0]
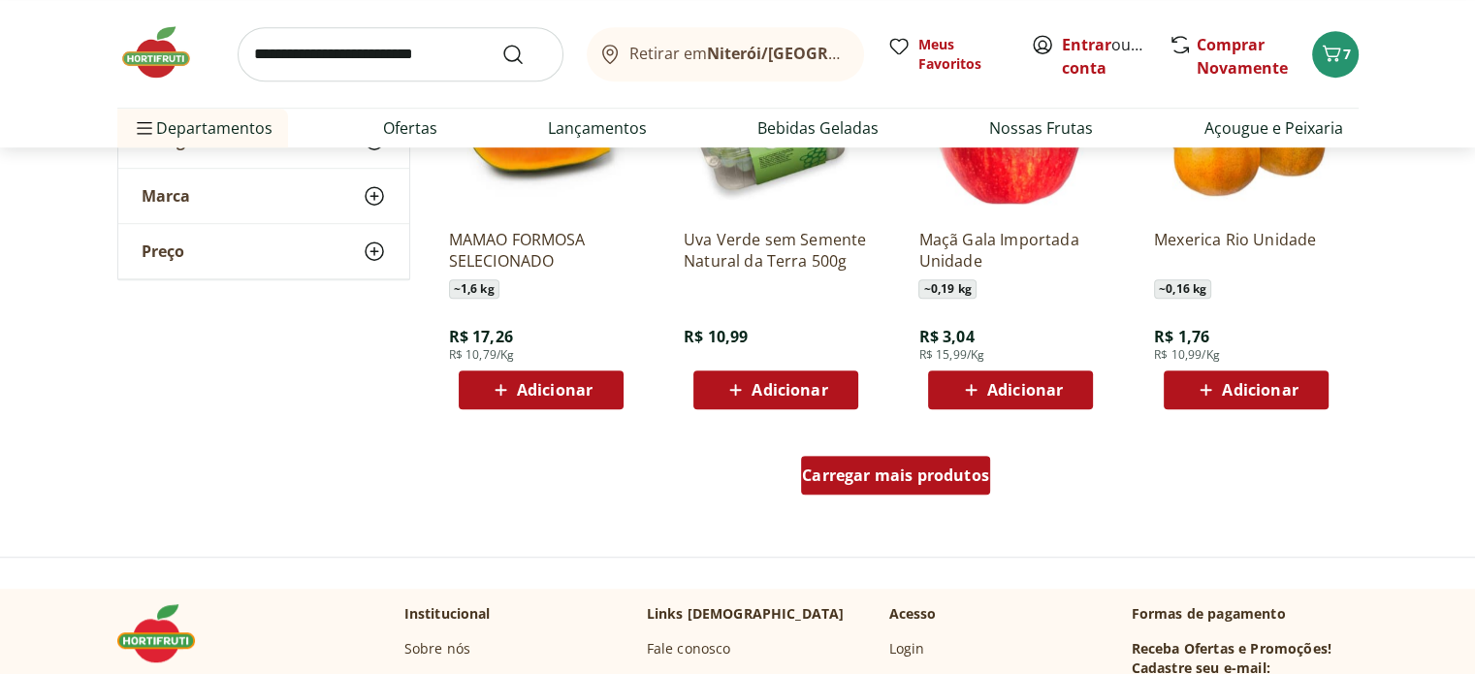
click at [921, 483] on span "Carregar mais produtos" at bounding box center [895, 475] width 187 height 16
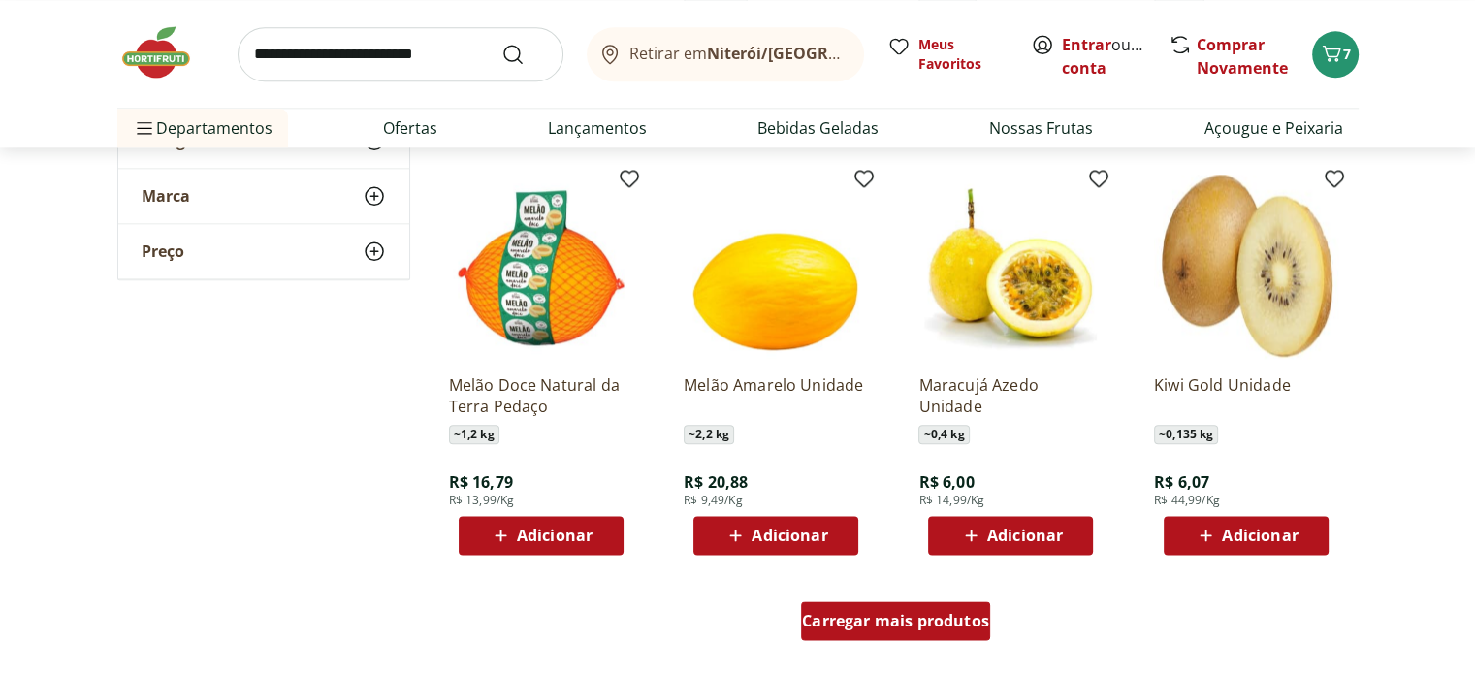
scroll to position [2328, 0]
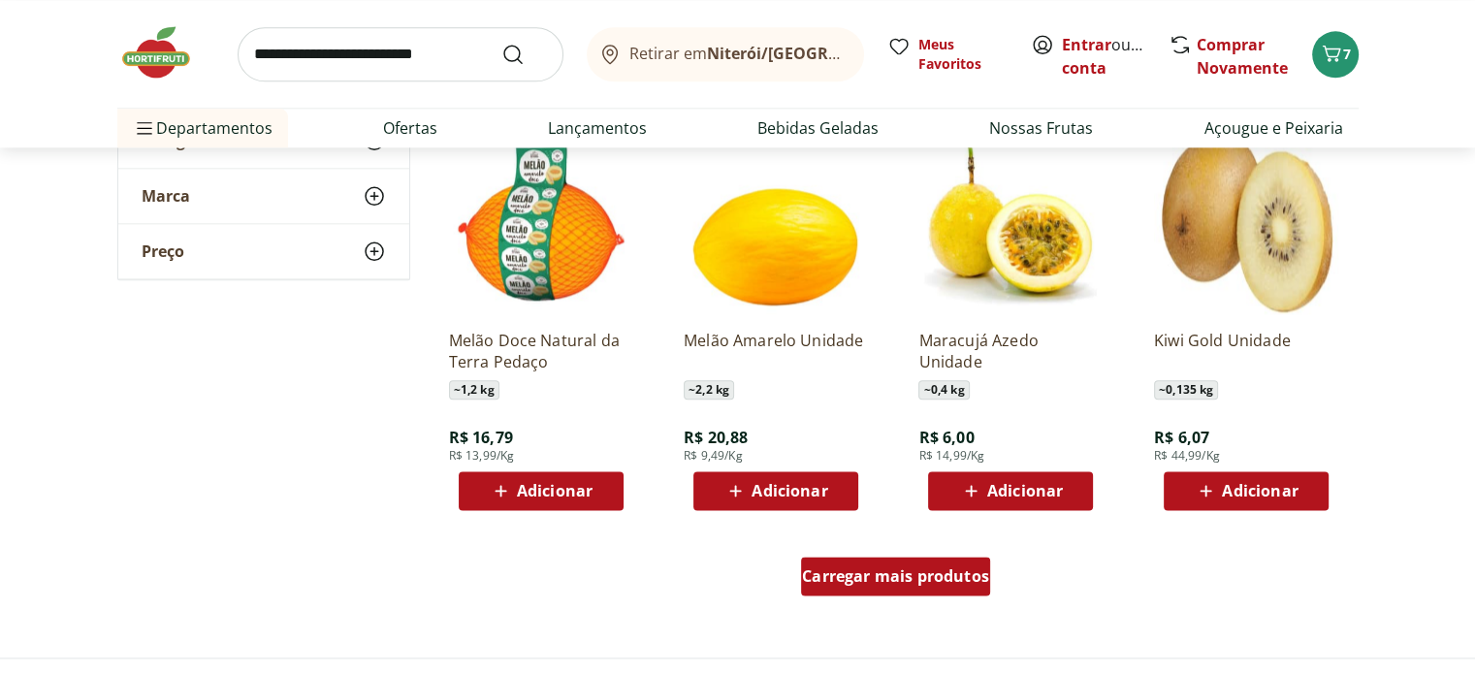
click at [933, 581] on span "Carregar mais produtos" at bounding box center [895, 576] width 187 height 16
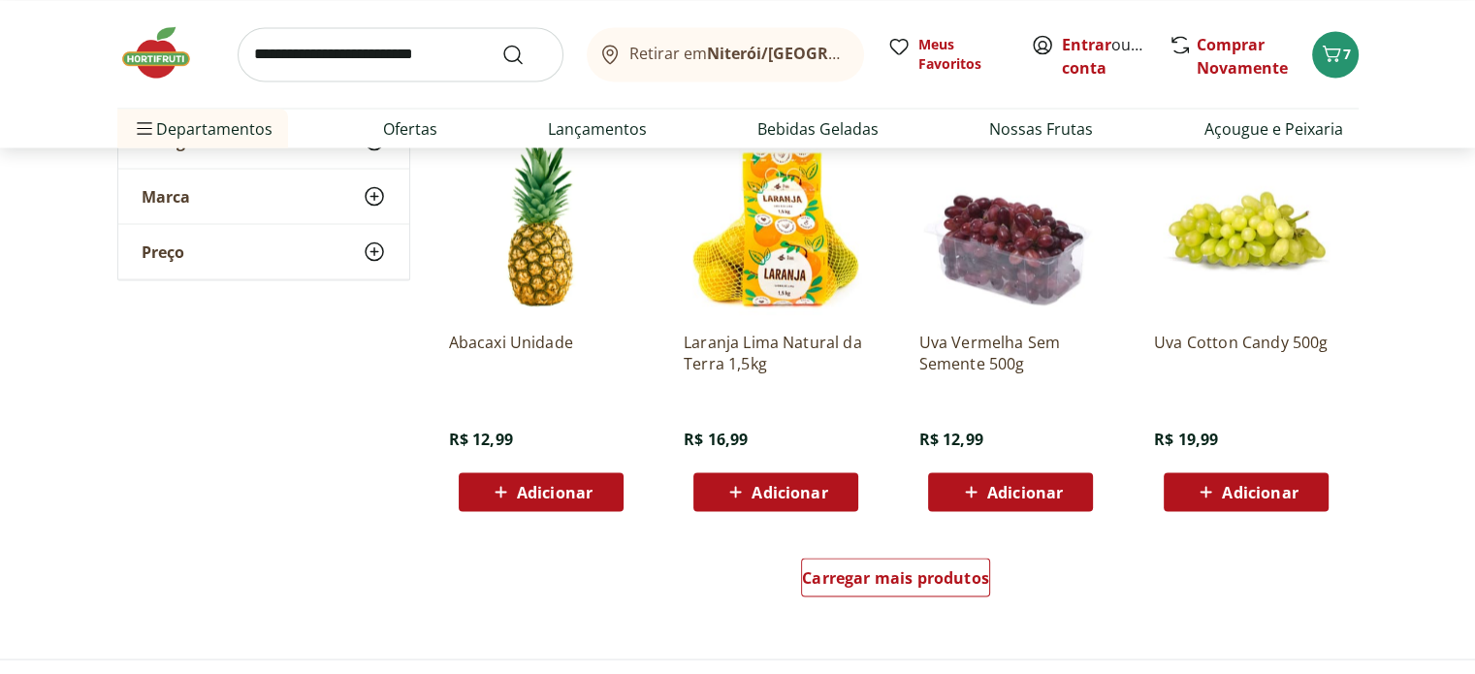
scroll to position [3588, 0]
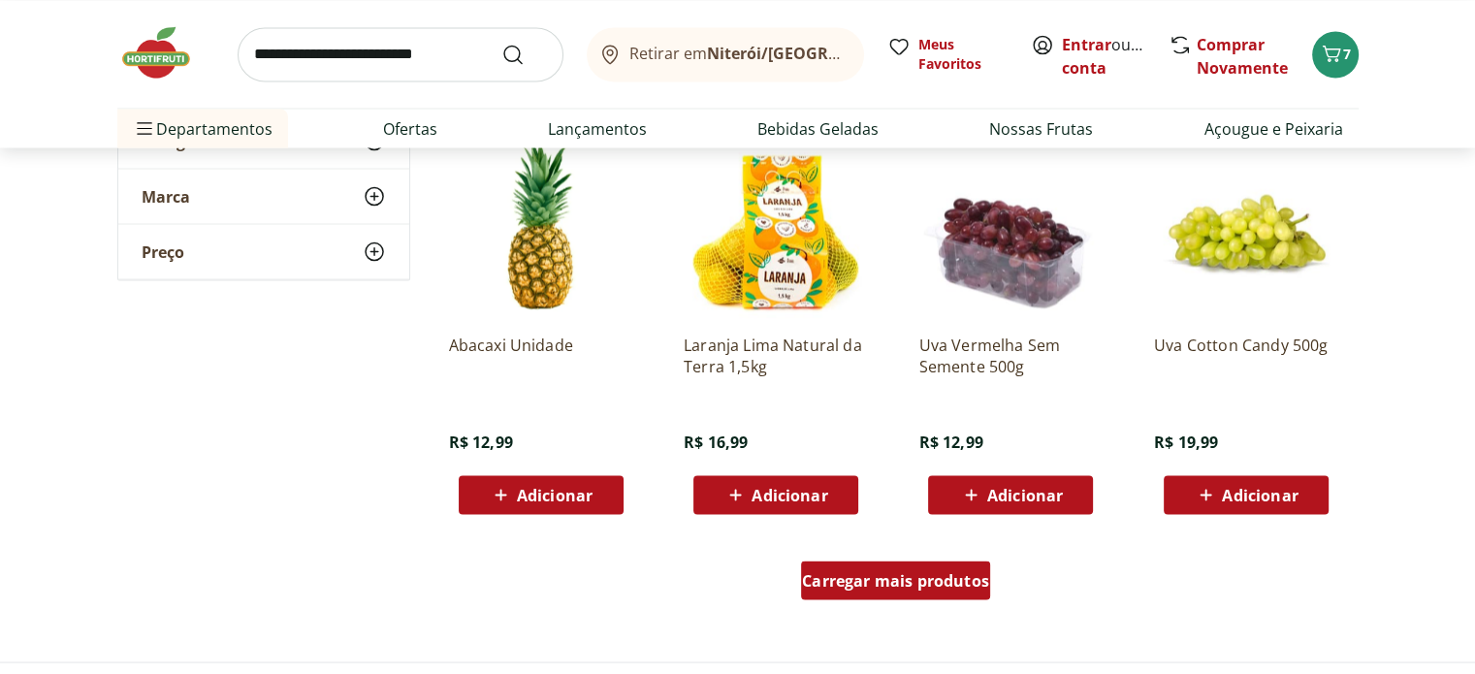
click at [900, 578] on span "Carregar mais produtos" at bounding box center [895, 580] width 187 height 16
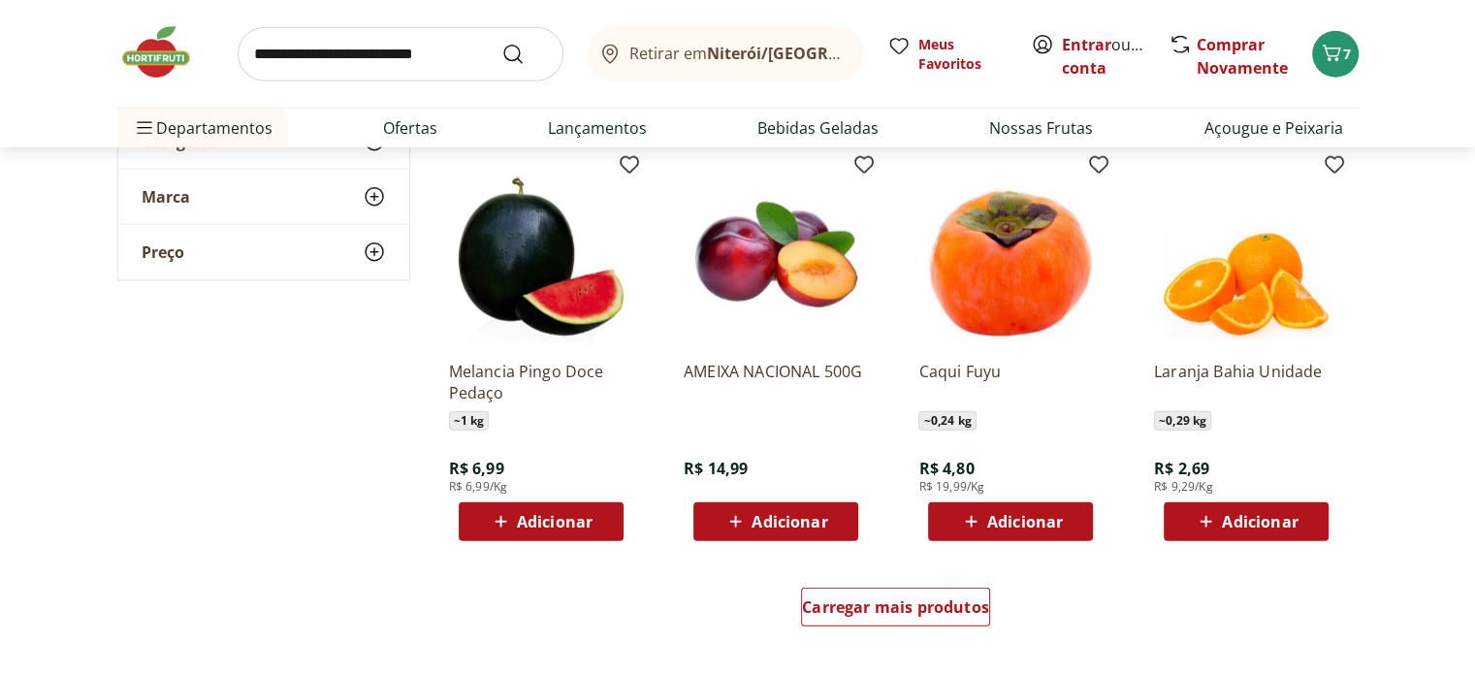
scroll to position [4946, 0]
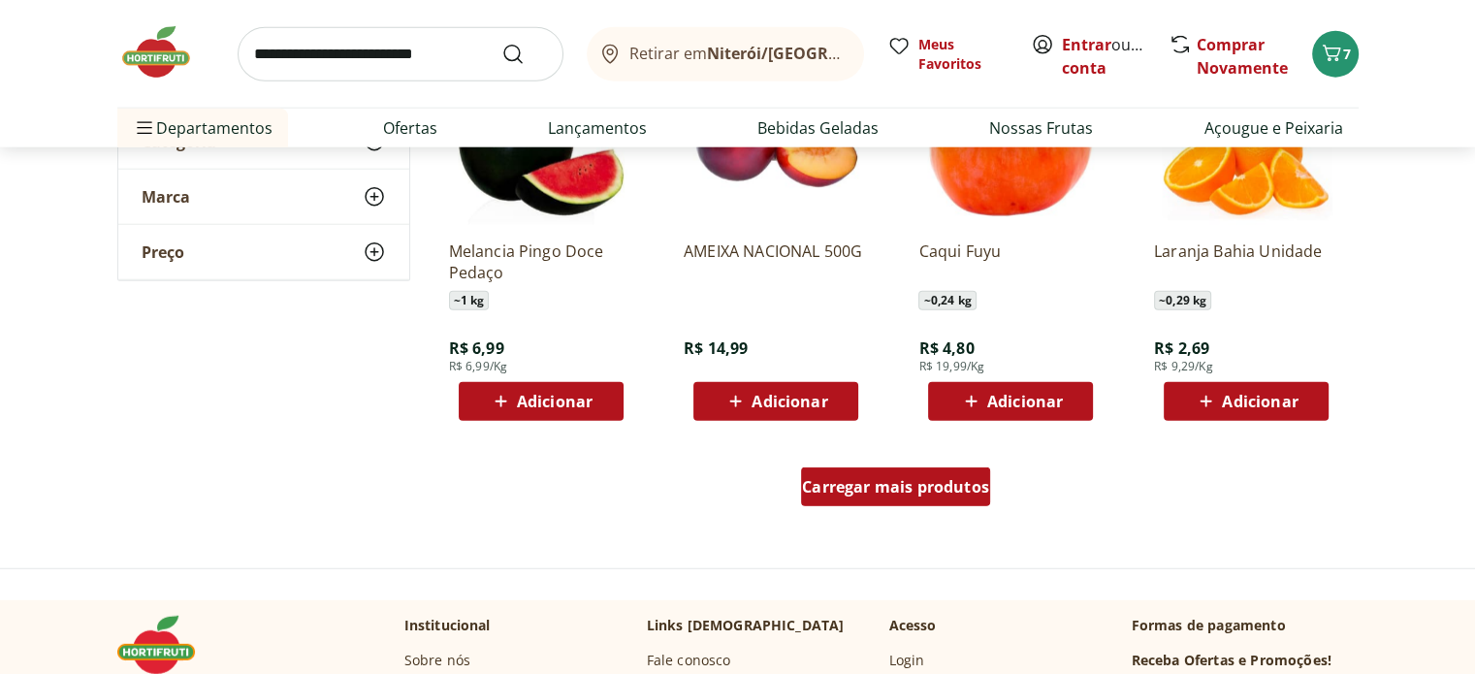
click at [927, 507] on link "Carregar mais produtos" at bounding box center [895, 490] width 189 height 47
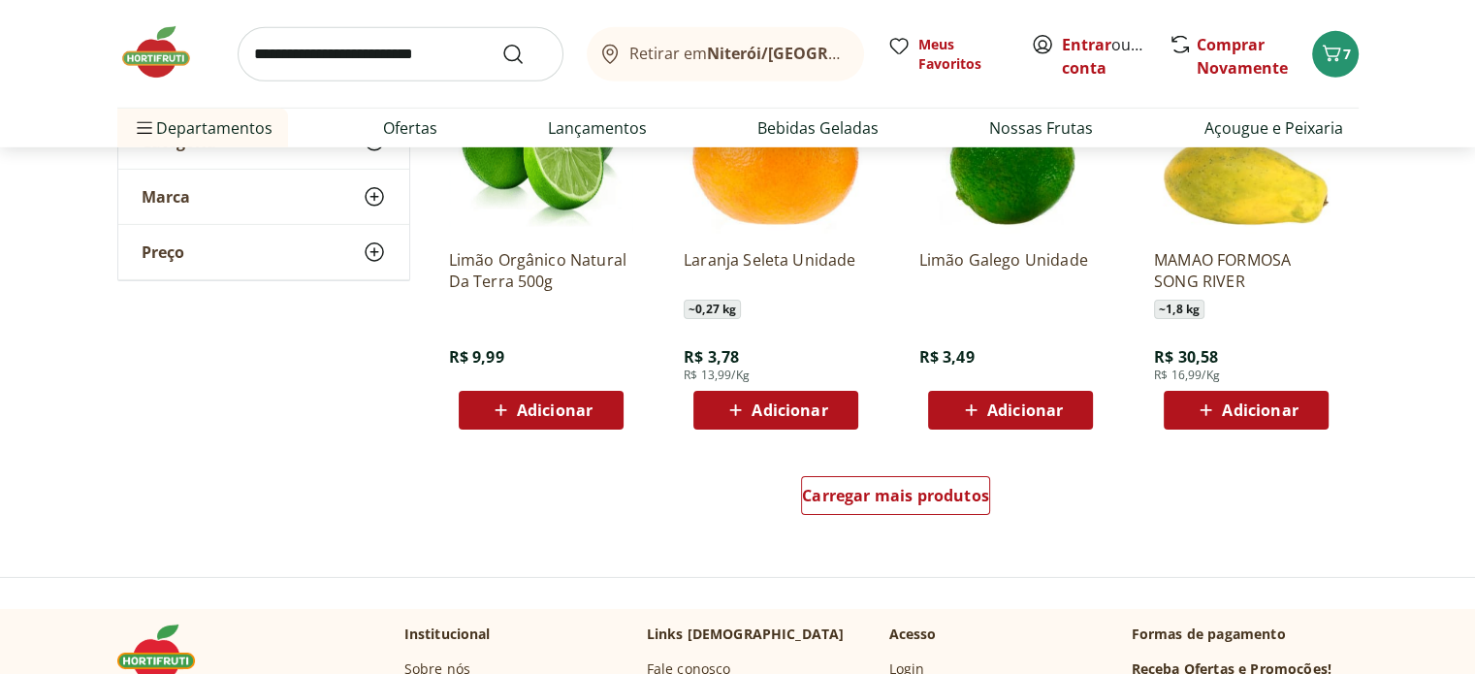
scroll to position [6304, 0]
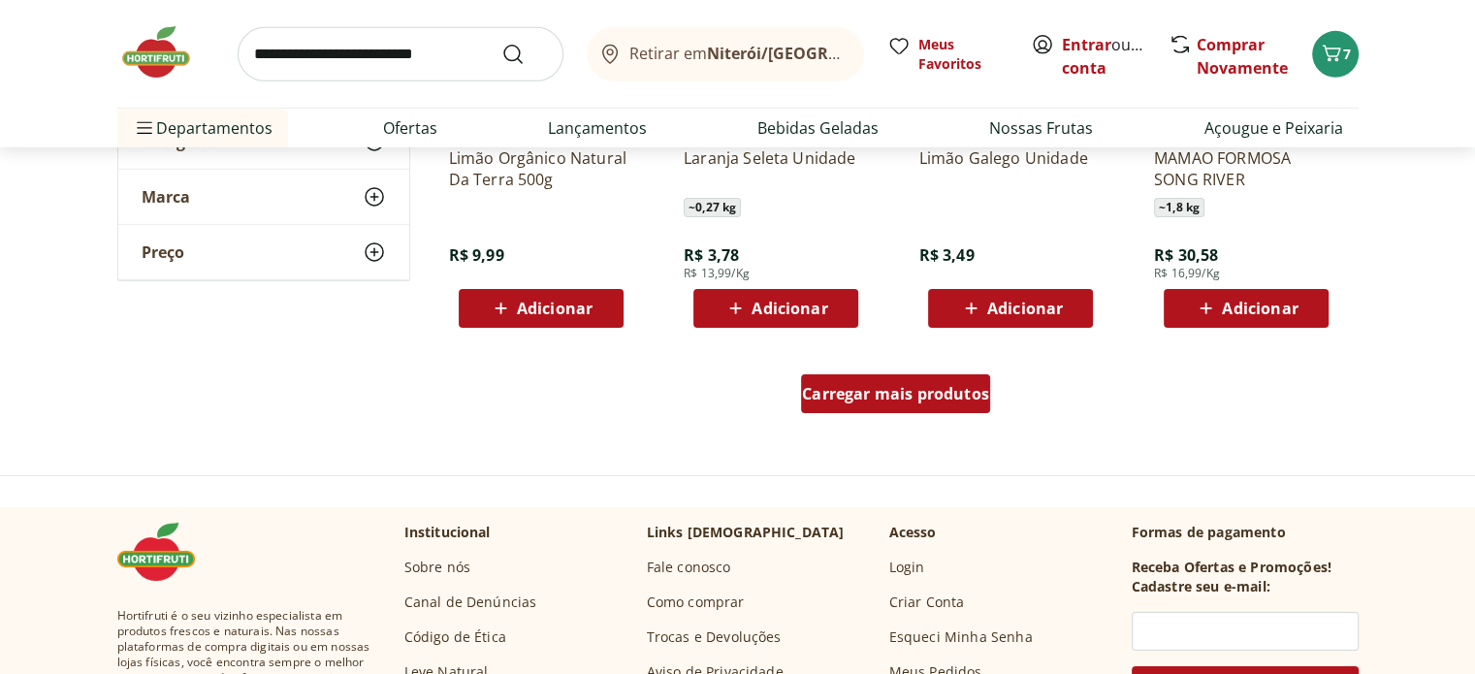
click at [904, 387] on span "Carregar mais produtos" at bounding box center [895, 394] width 187 height 16
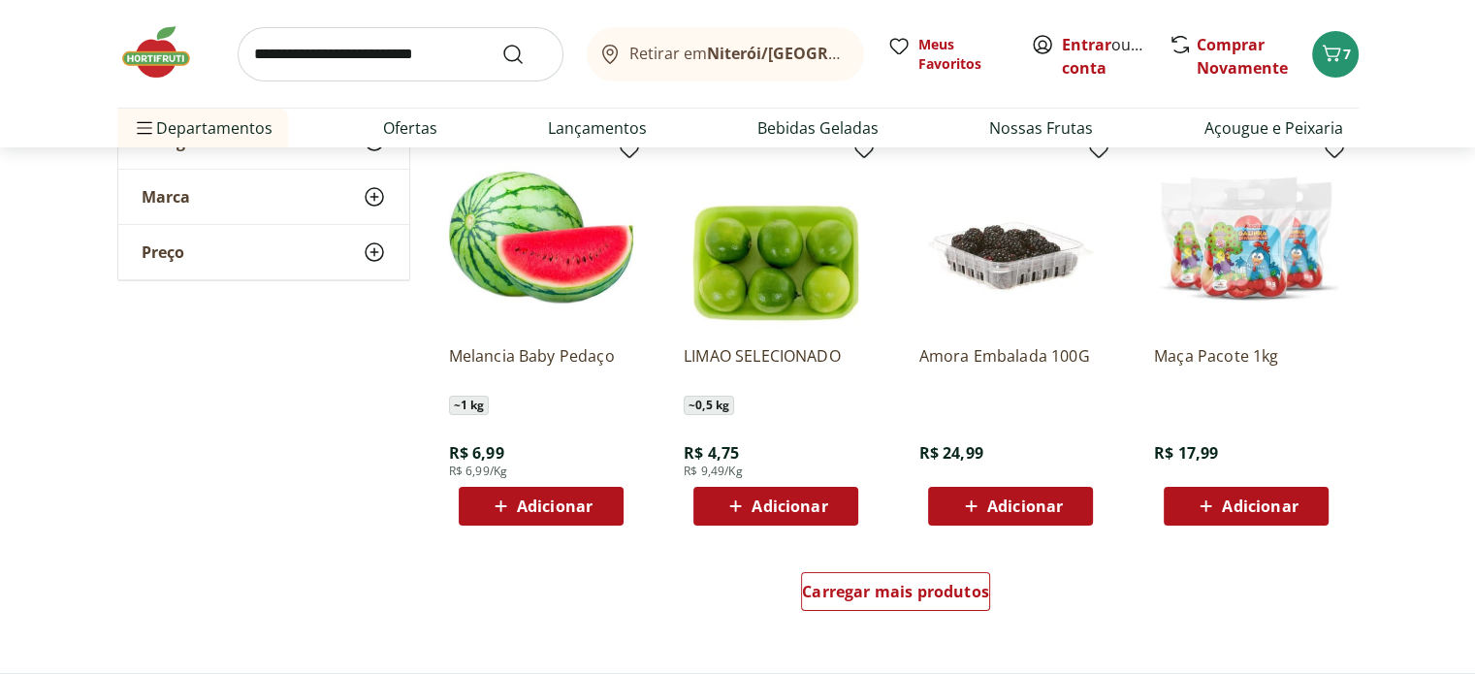
scroll to position [7468, 0]
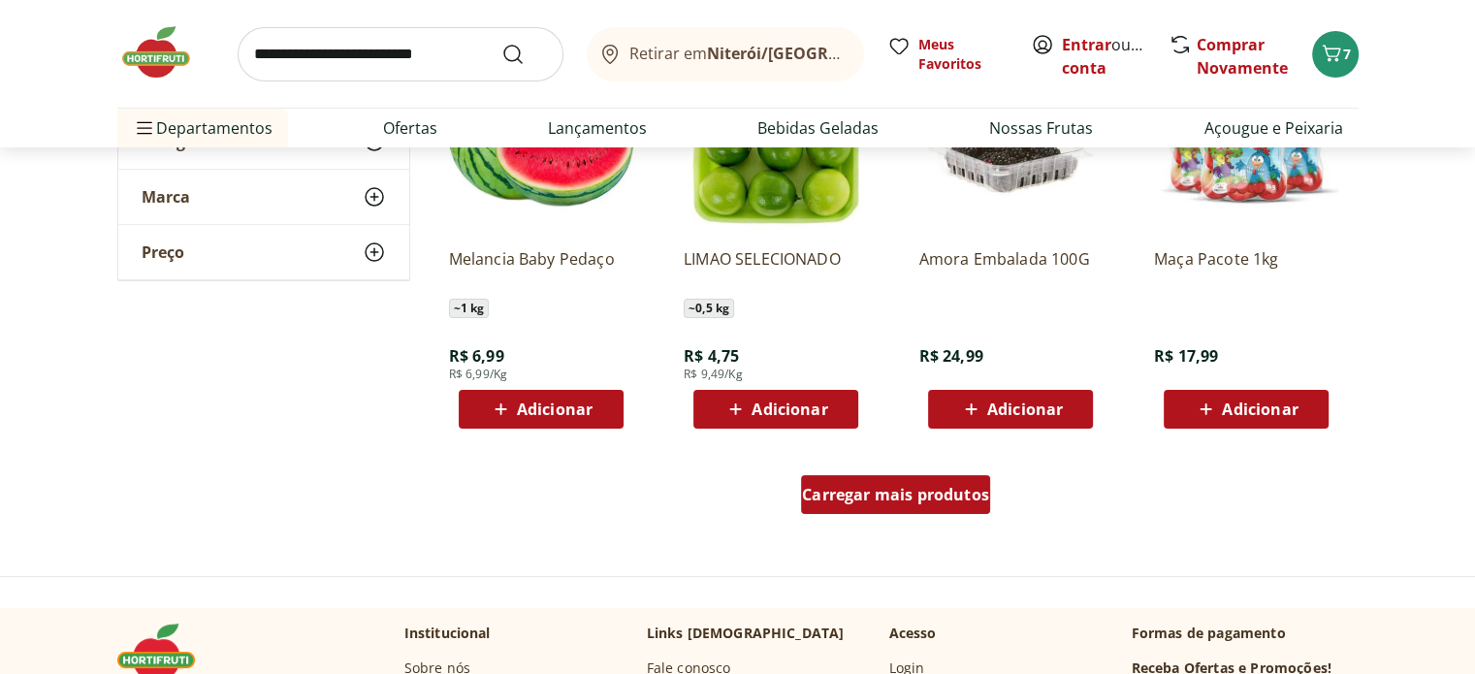
click at [936, 510] on div "Carregar mais produtos" at bounding box center [895, 494] width 189 height 39
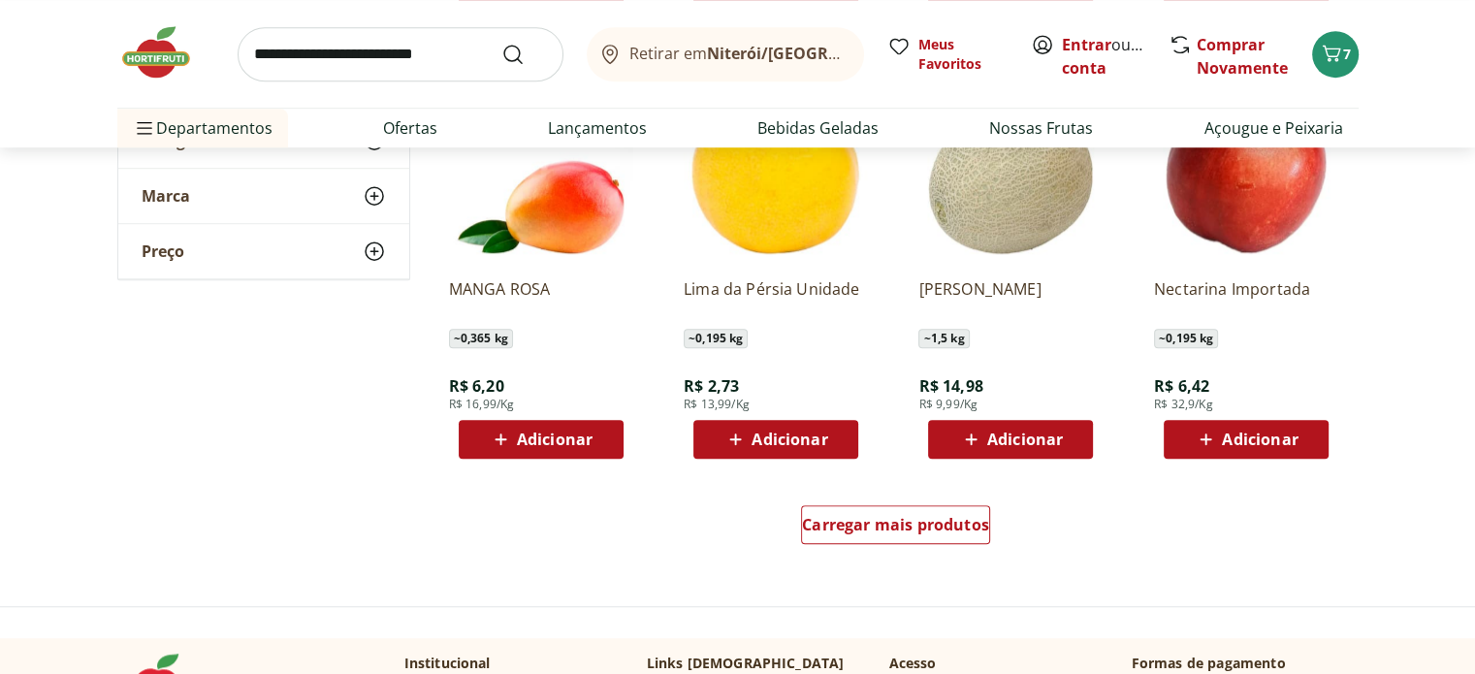
scroll to position [8728, 0]
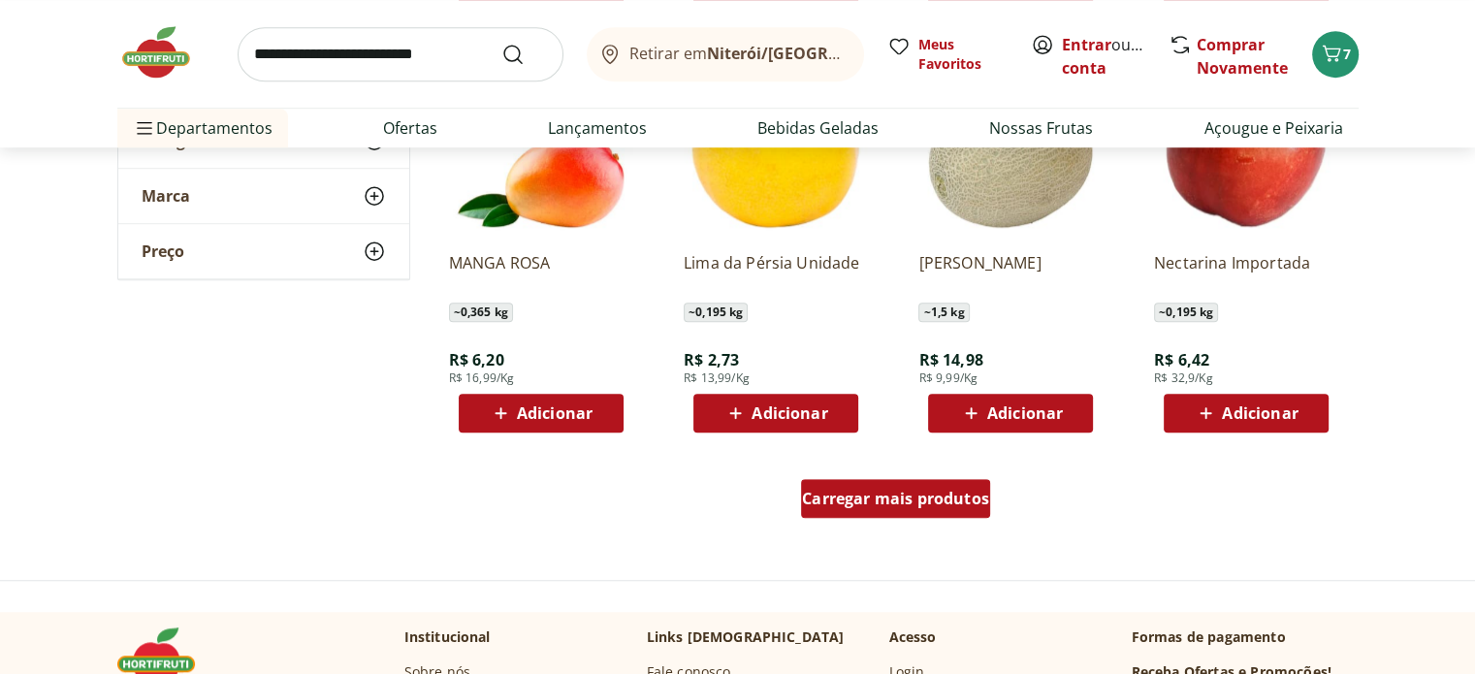
click at [927, 500] on span "Carregar mais produtos" at bounding box center [895, 499] width 187 height 16
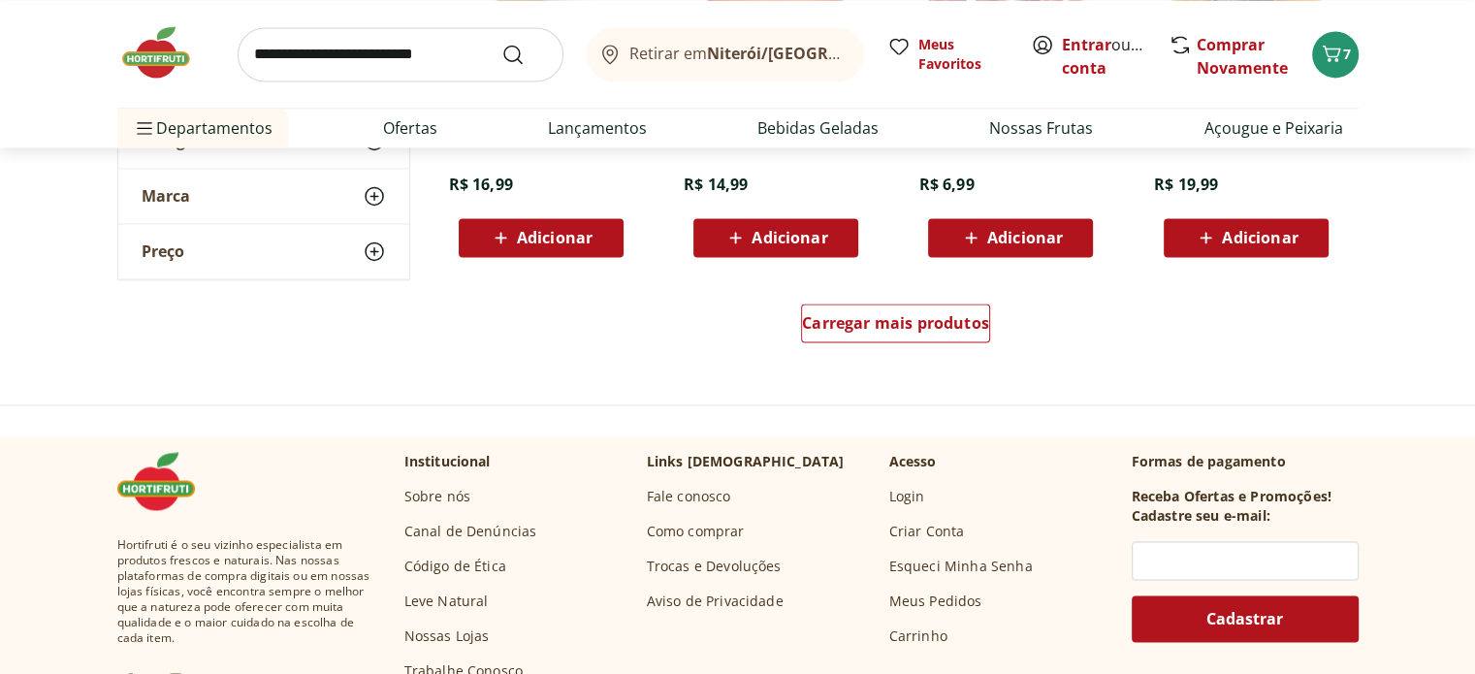
scroll to position [9989, 0]
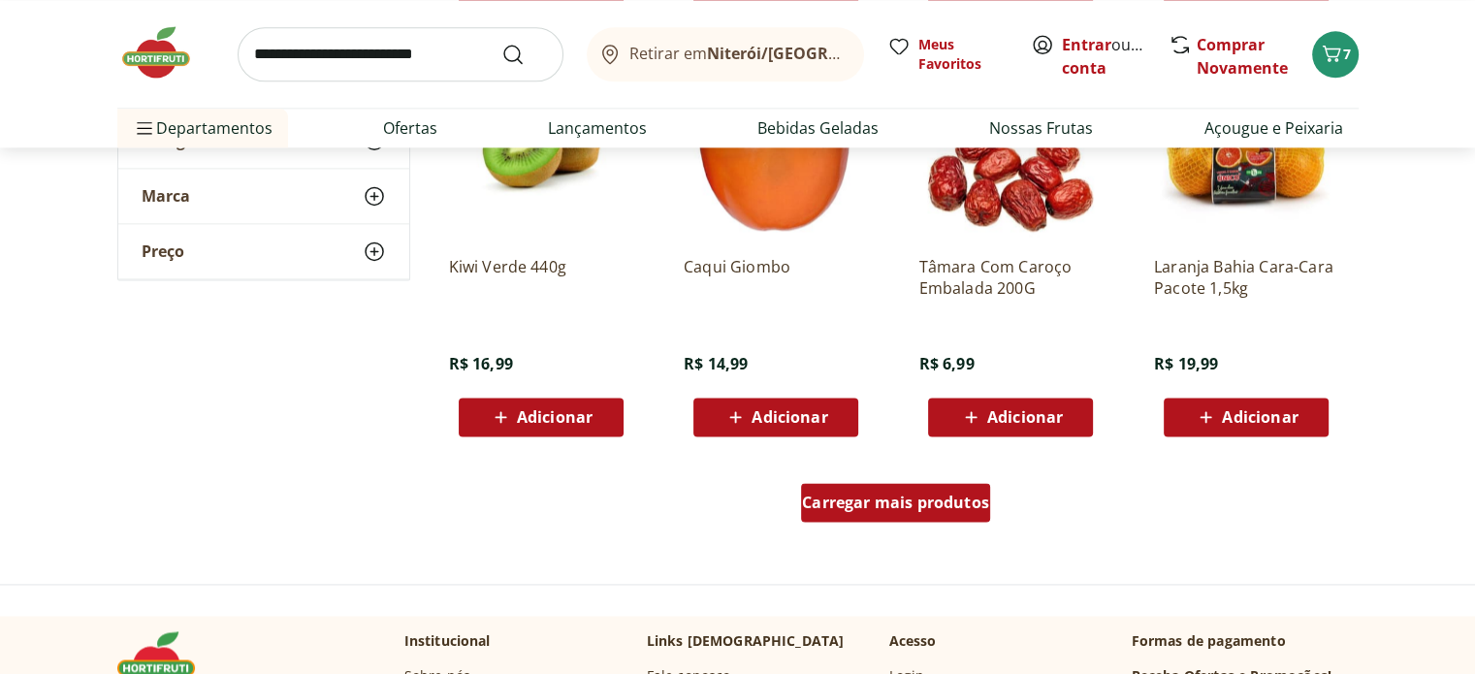
click at [905, 524] on link "Carregar mais produtos" at bounding box center [895, 506] width 189 height 47
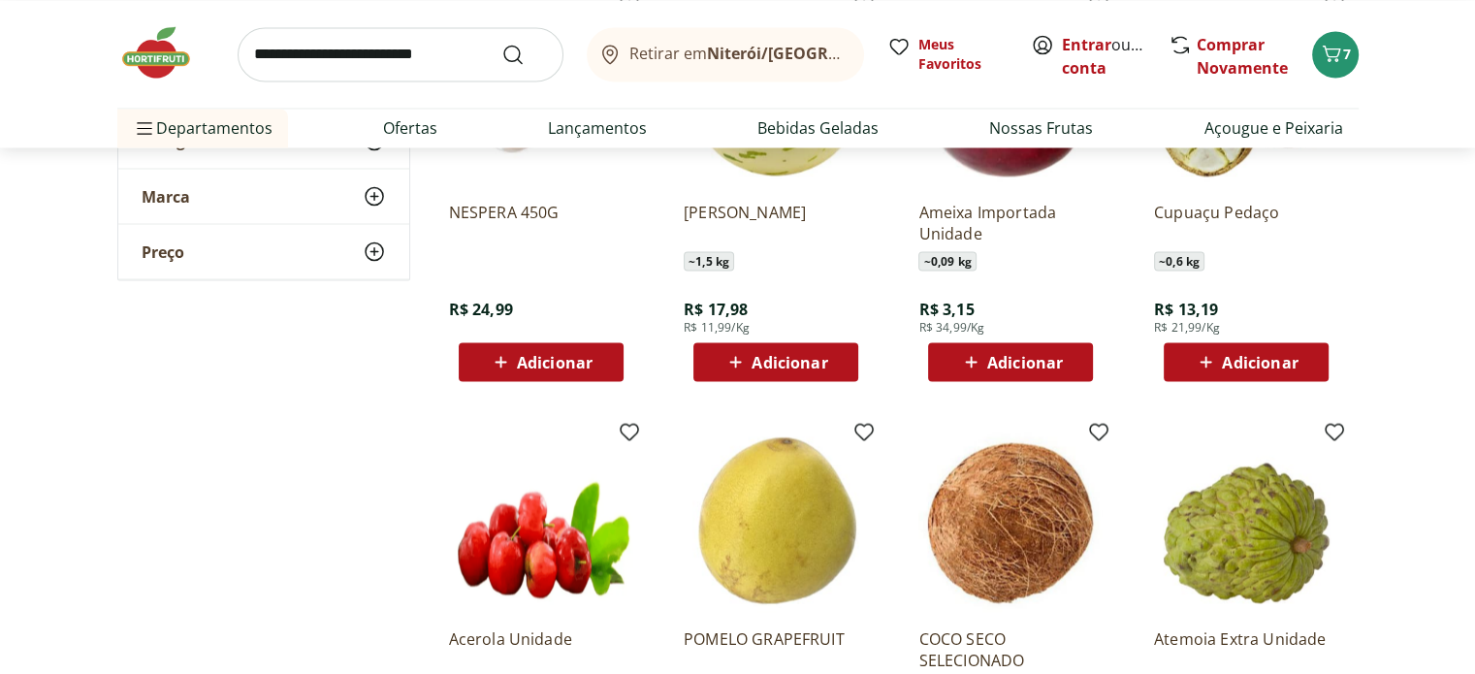
scroll to position [11153, 0]
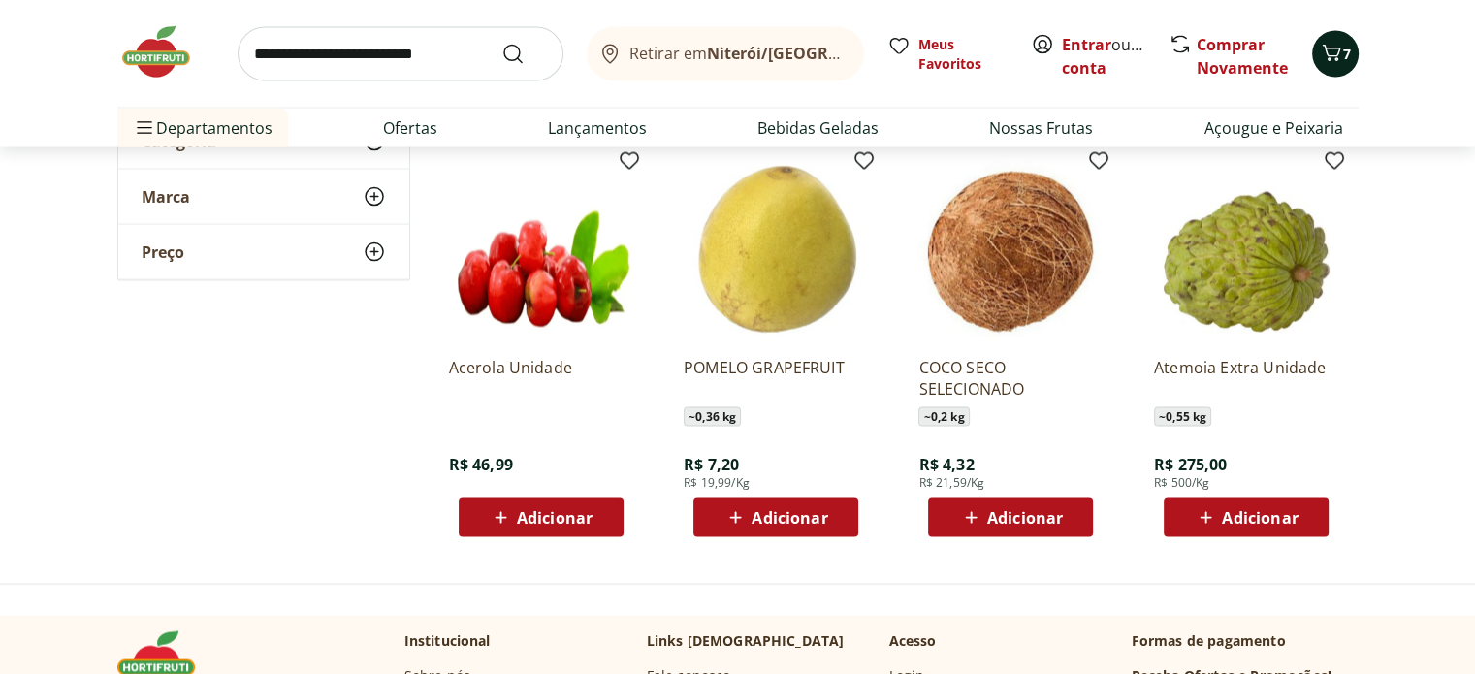
click at [1347, 57] on span "7" at bounding box center [1347, 54] width 8 height 18
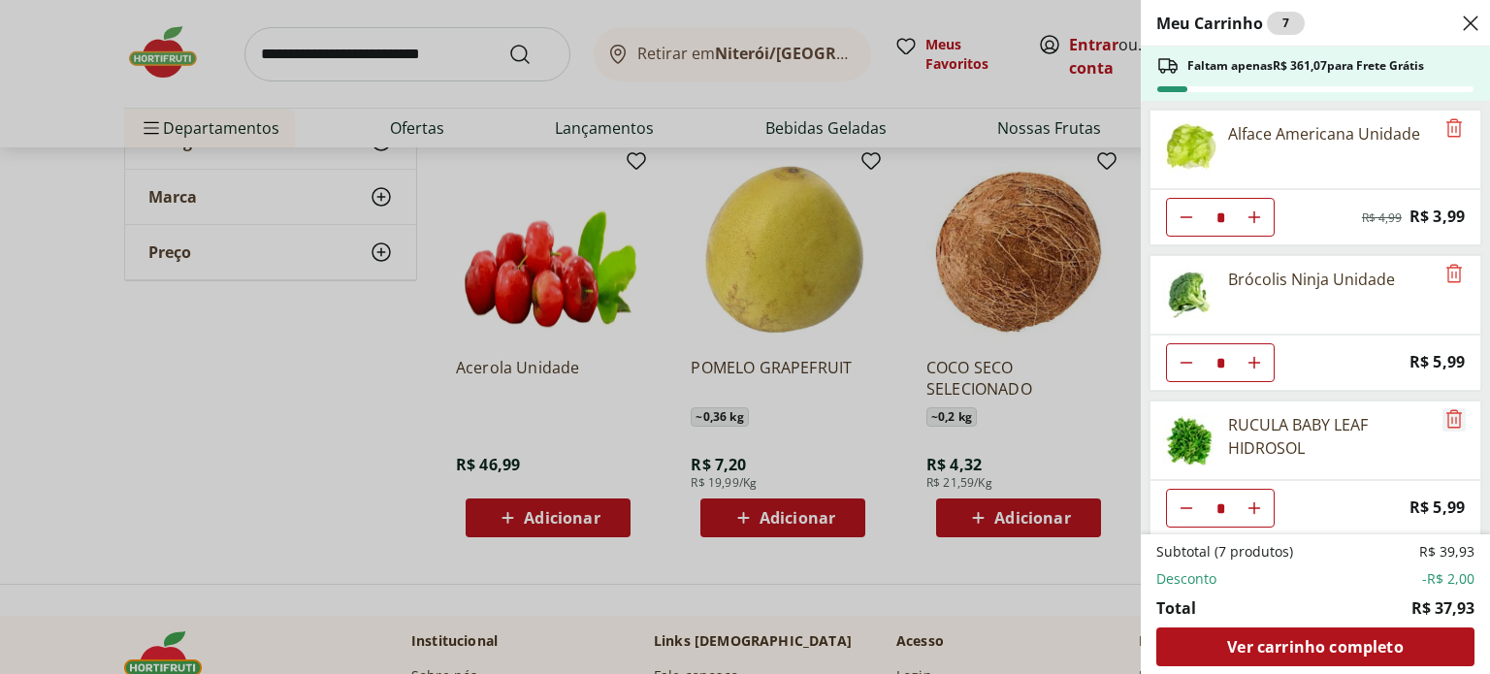
click at [1455, 420] on icon "Remove" at bounding box center [1453, 418] width 23 height 23
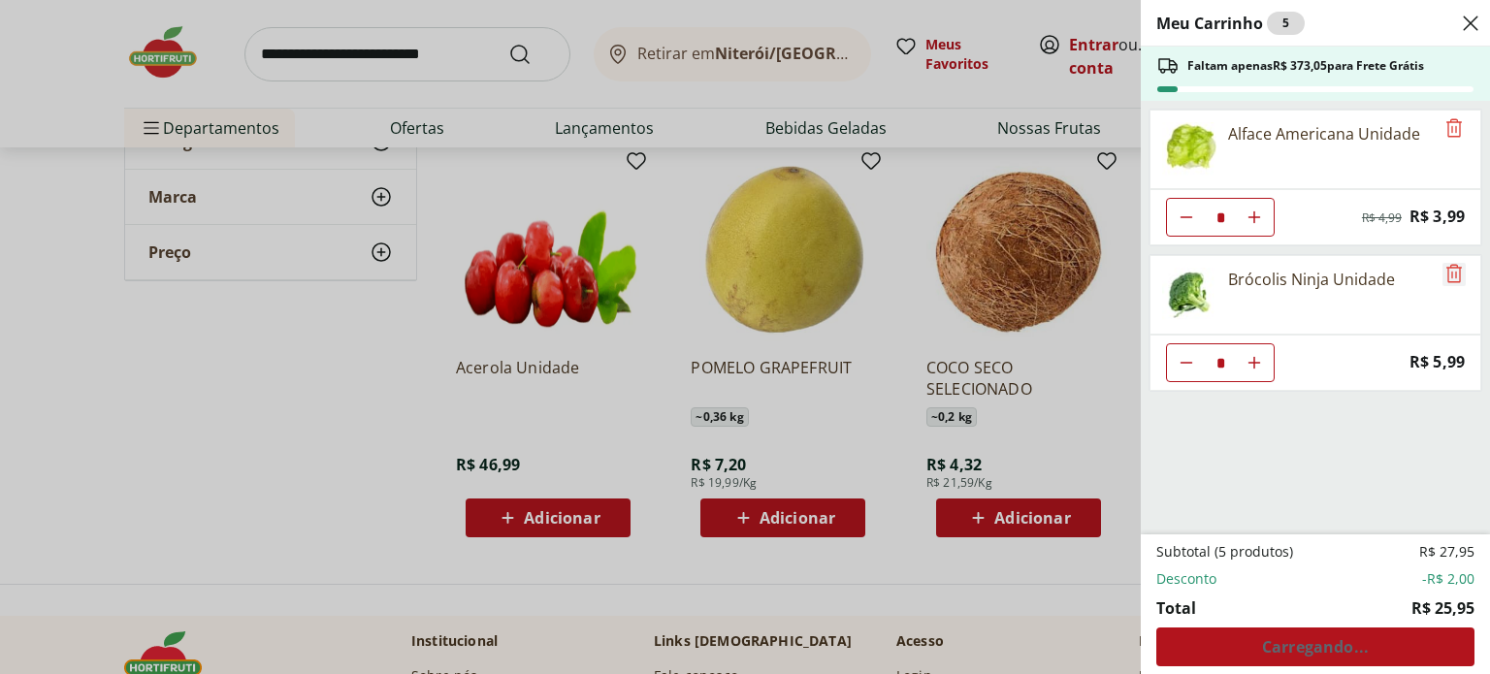
click at [1450, 278] on icon "Remove" at bounding box center [1453, 273] width 23 height 23
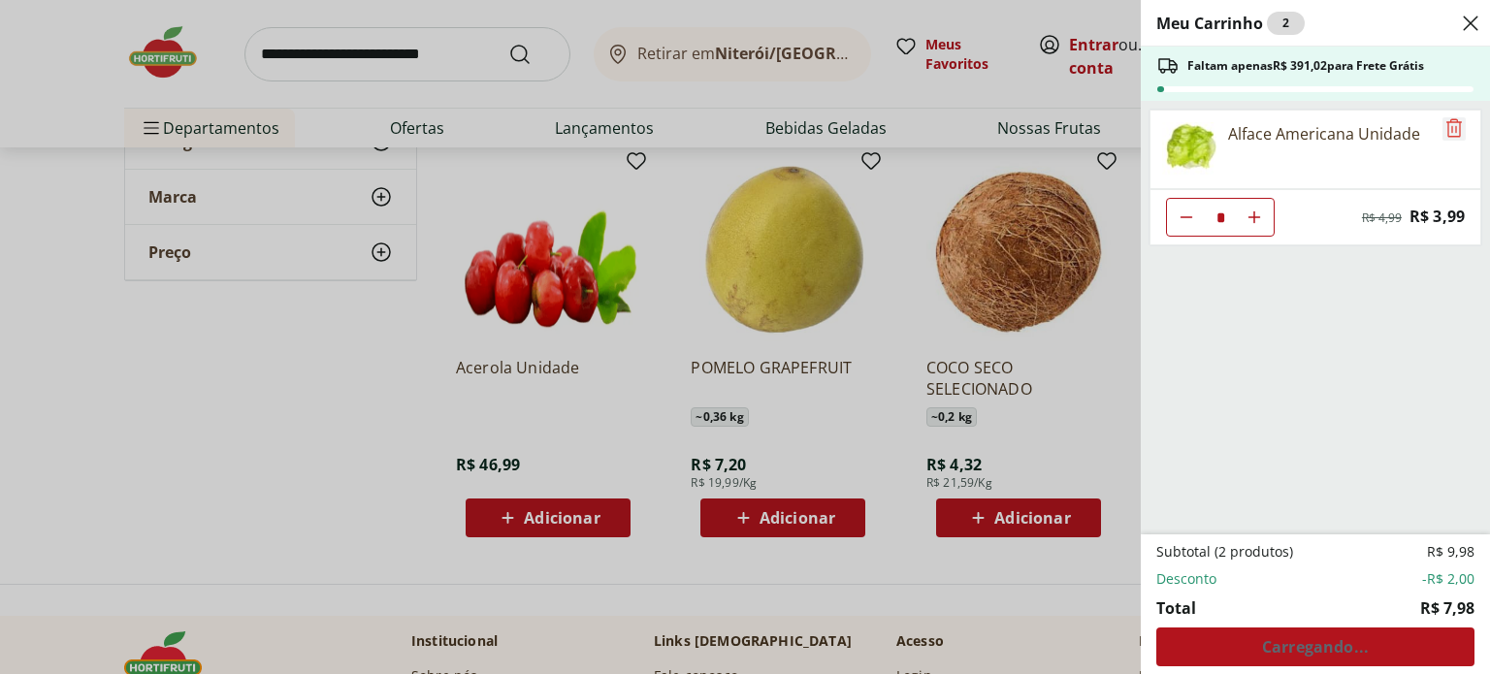
click at [1450, 131] on icon "Remove" at bounding box center [1453, 127] width 23 height 23
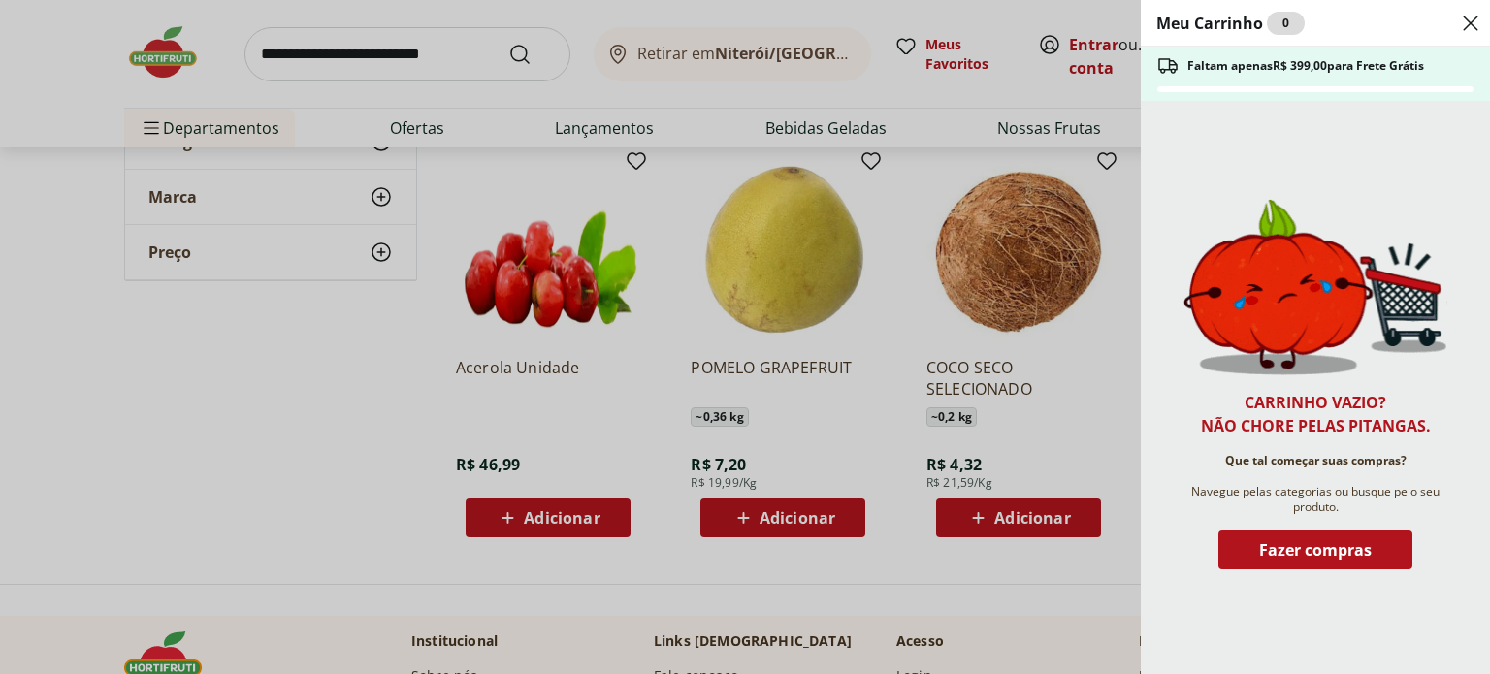
click at [1469, 26] on icon "Close" at bounding box center [1470, 23] width 23 height 23
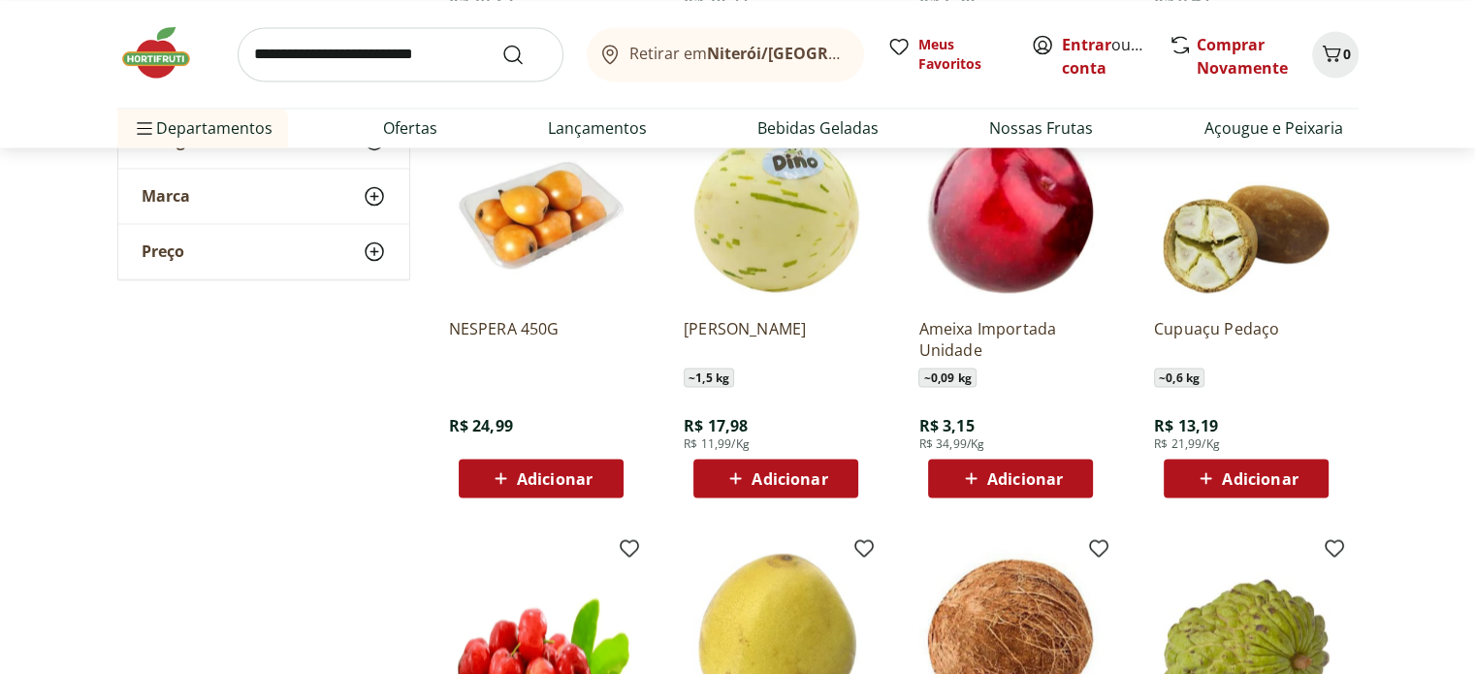
scroll to position [10571, 0]
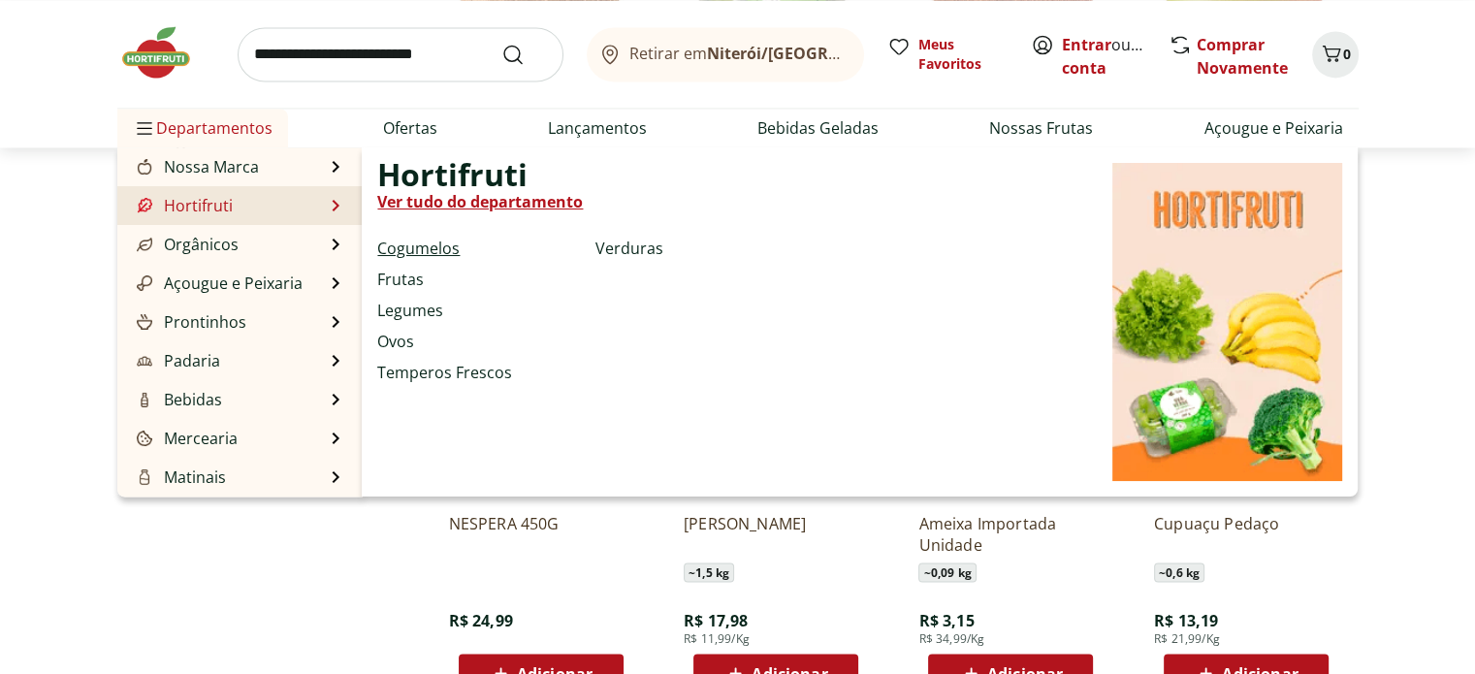
click at [432, 251] on link "Cogumelos" at bounding box center [418, 248] width 82 height 23
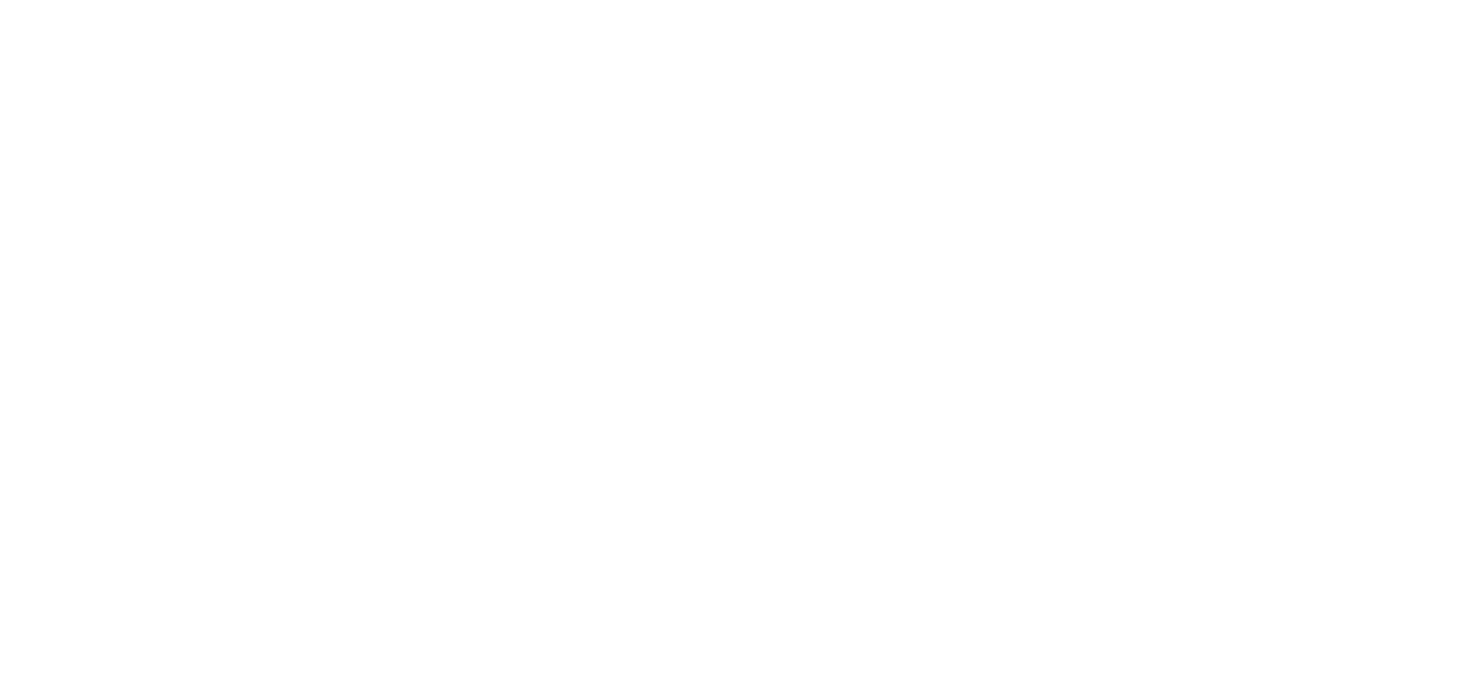
select select "**********"
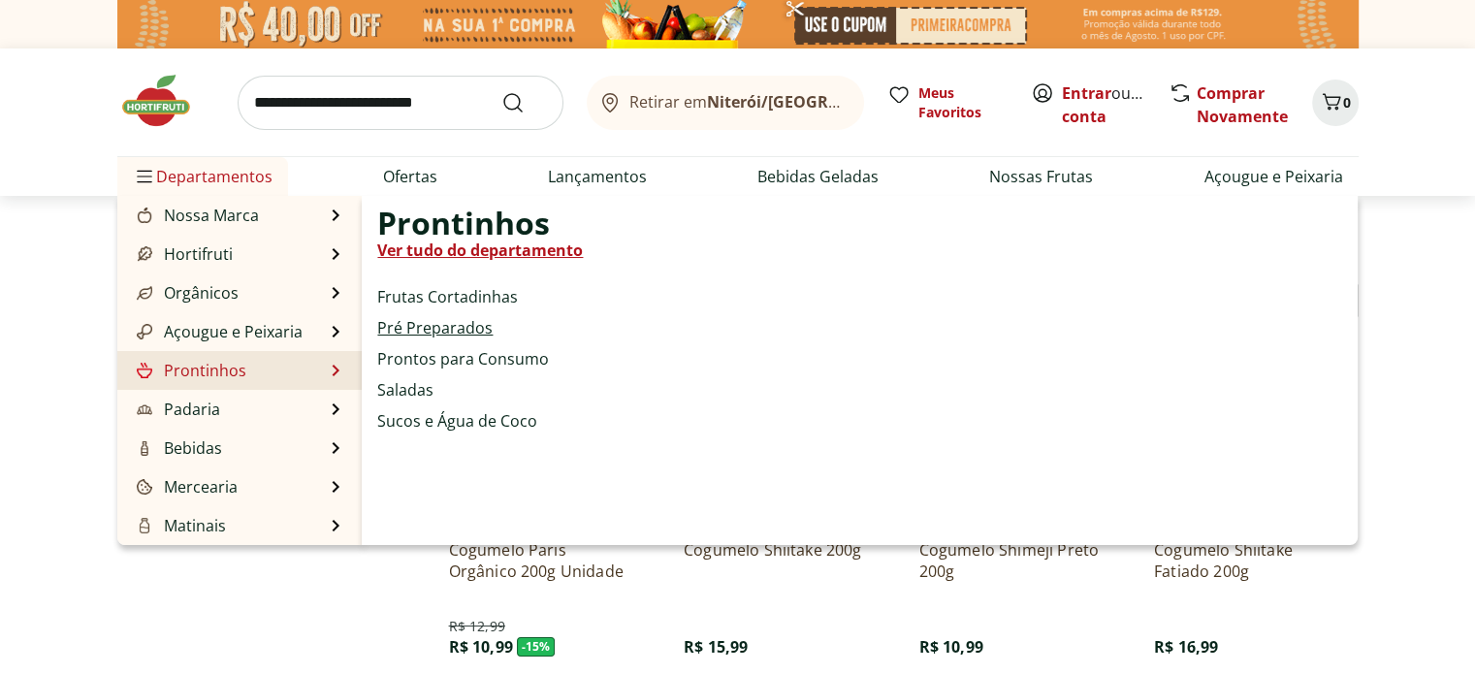
click at [484, 322] on link "Pré Preparados" at bounding box center [434, 327] width 115 height 23
select select "**********"
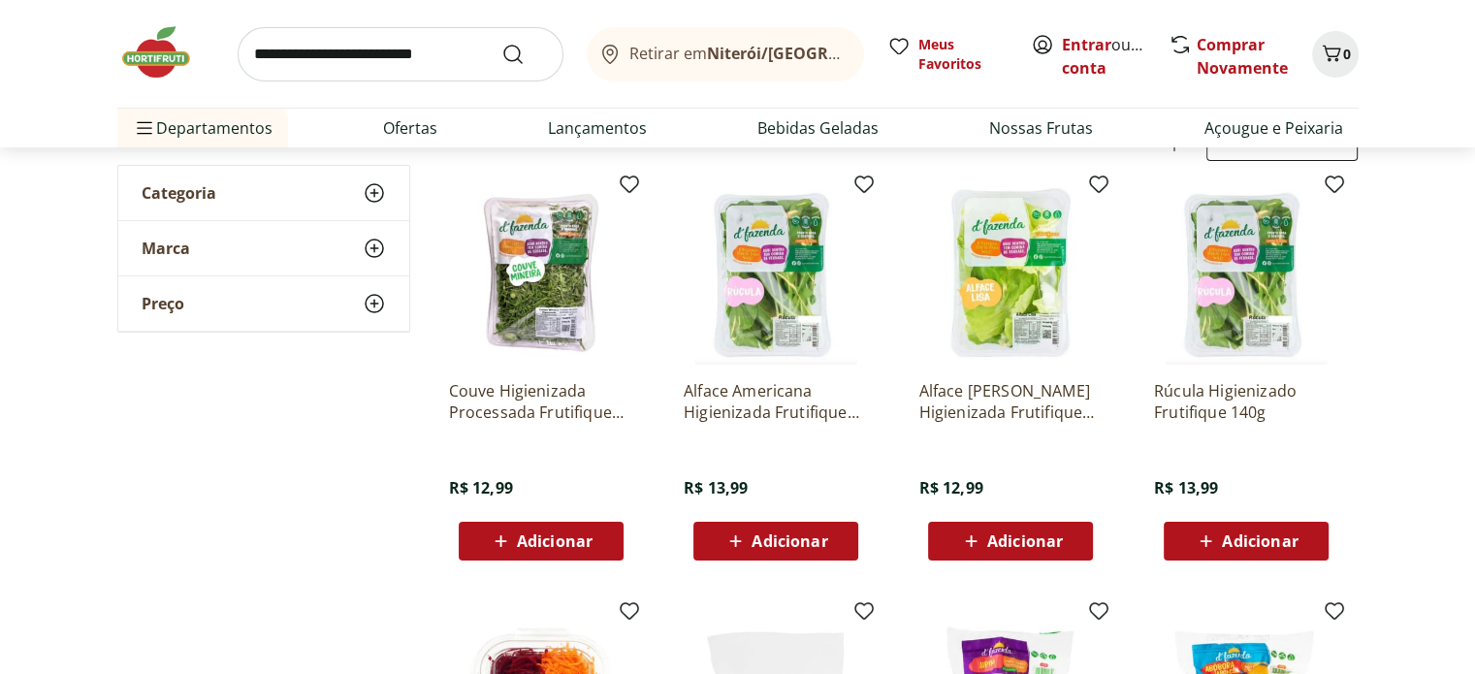
scroll to position [194, 0]
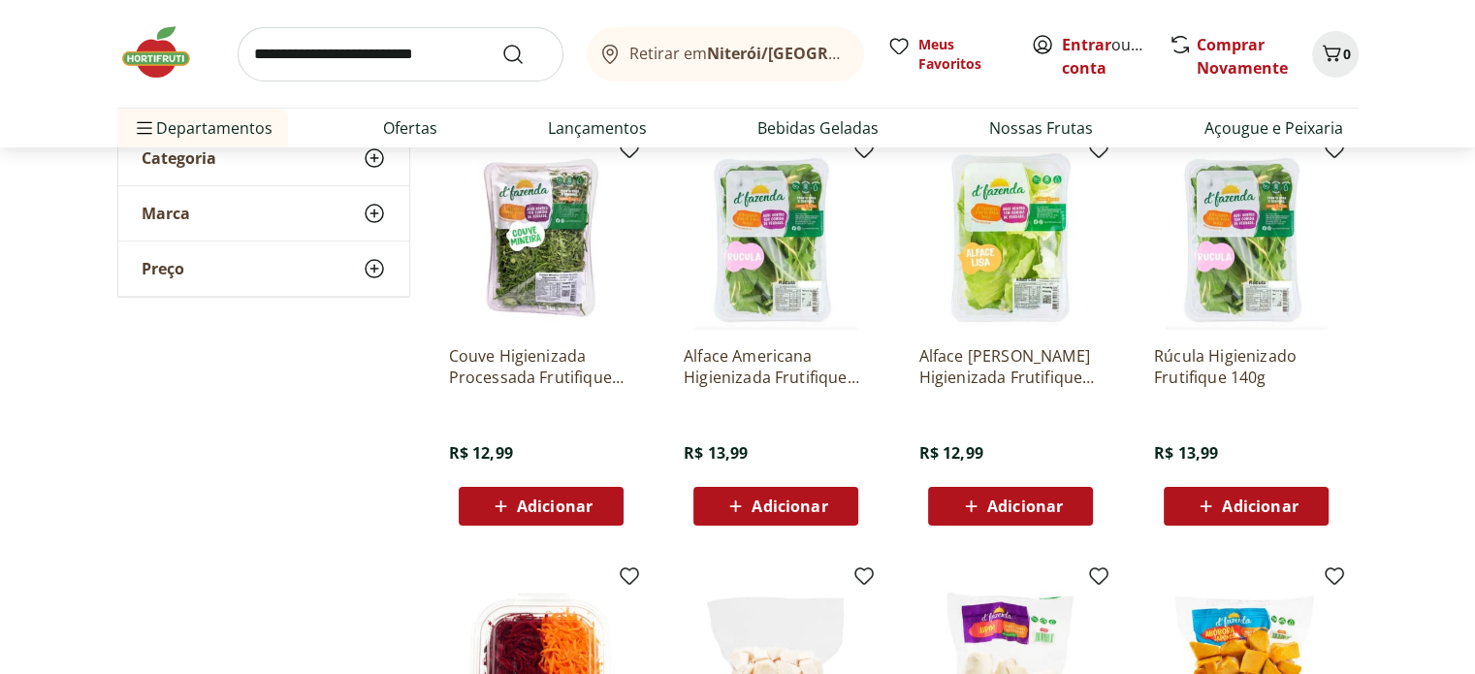
drag, startPoint x: 1268, startPoint y: 291, endPoint x: 1397, endPoint y: 240, distance: 138.9
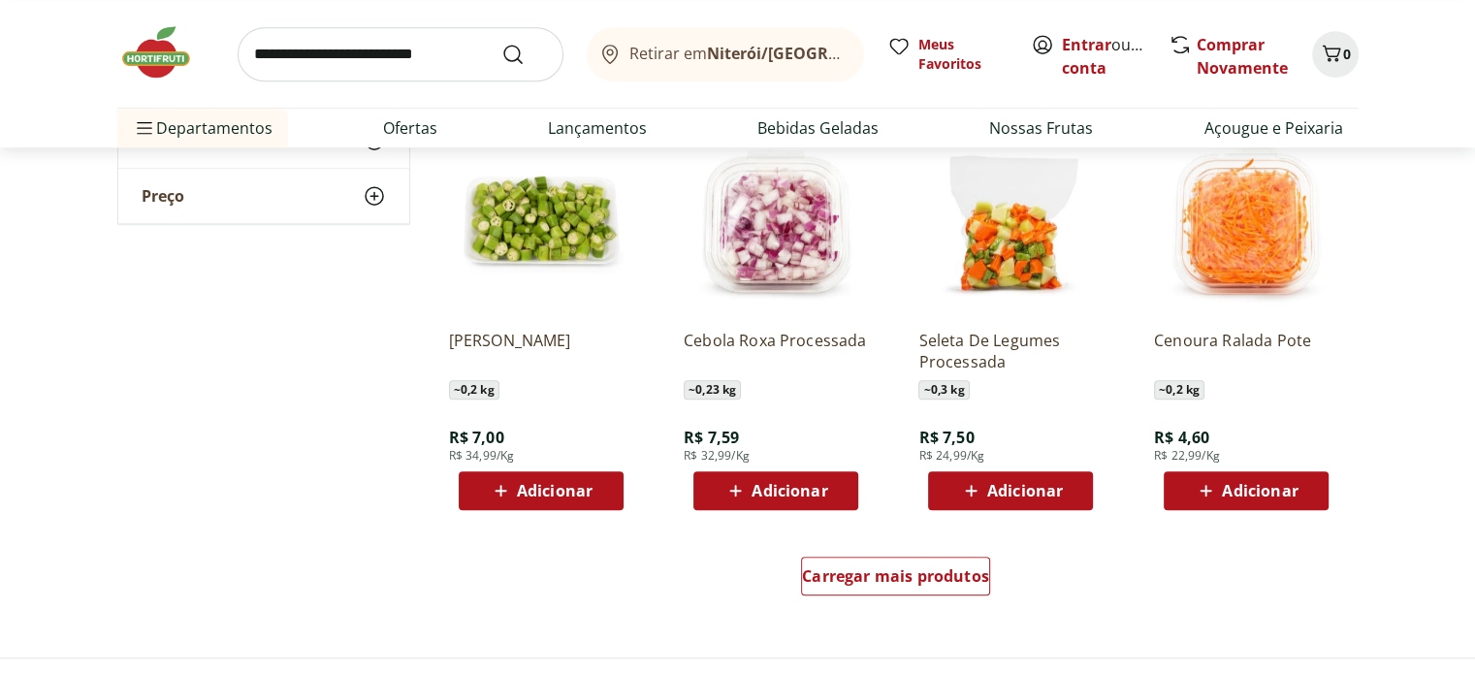
scroll to position [1067, 0]
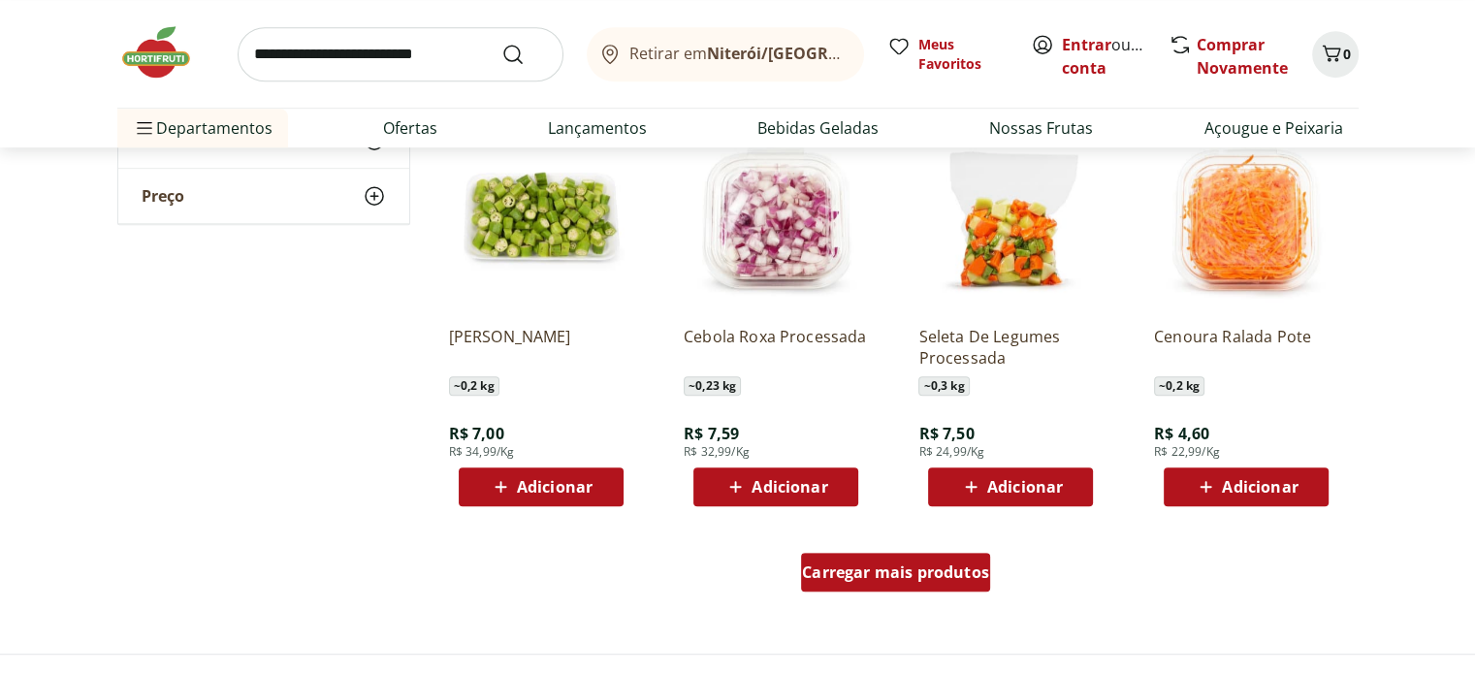
click at [956, 572] on span "Carregar mais produtos" at bounding box center [895, 572] width 187 height 16
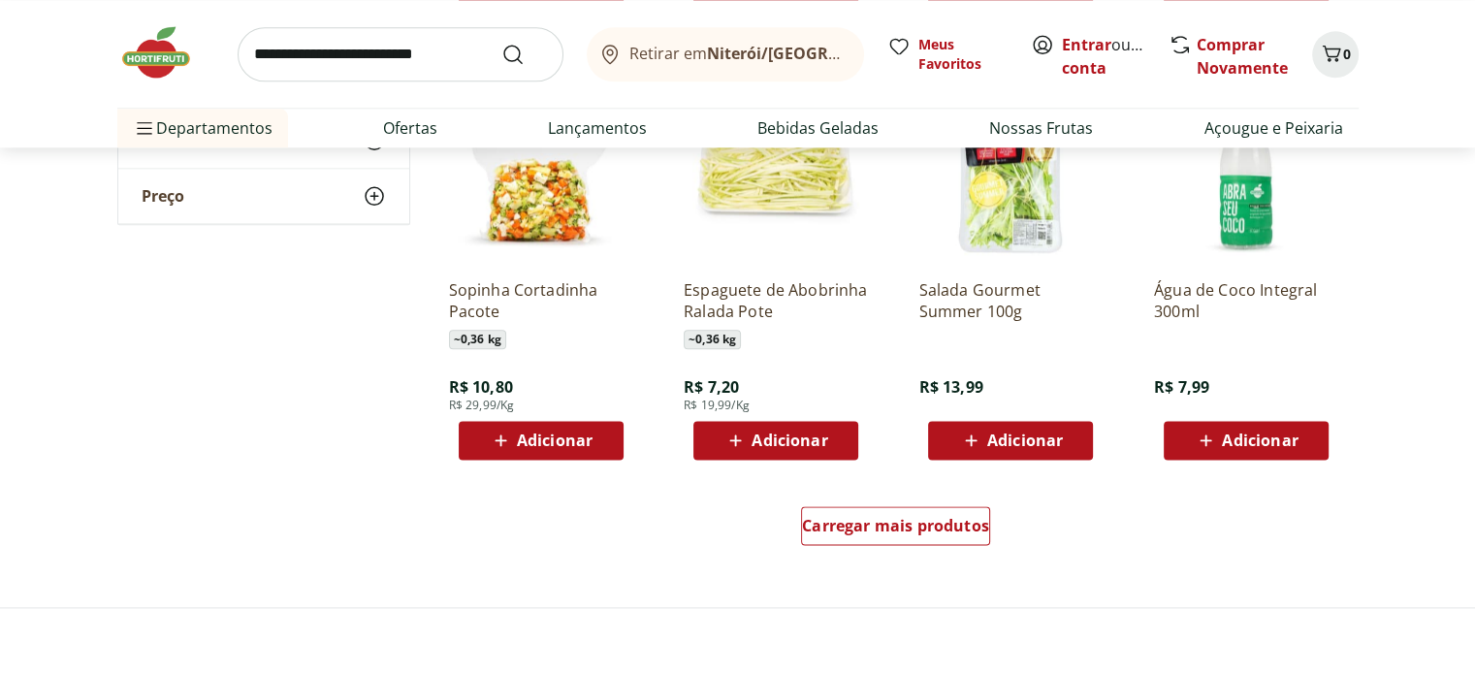
scroll to position [2425, 0]
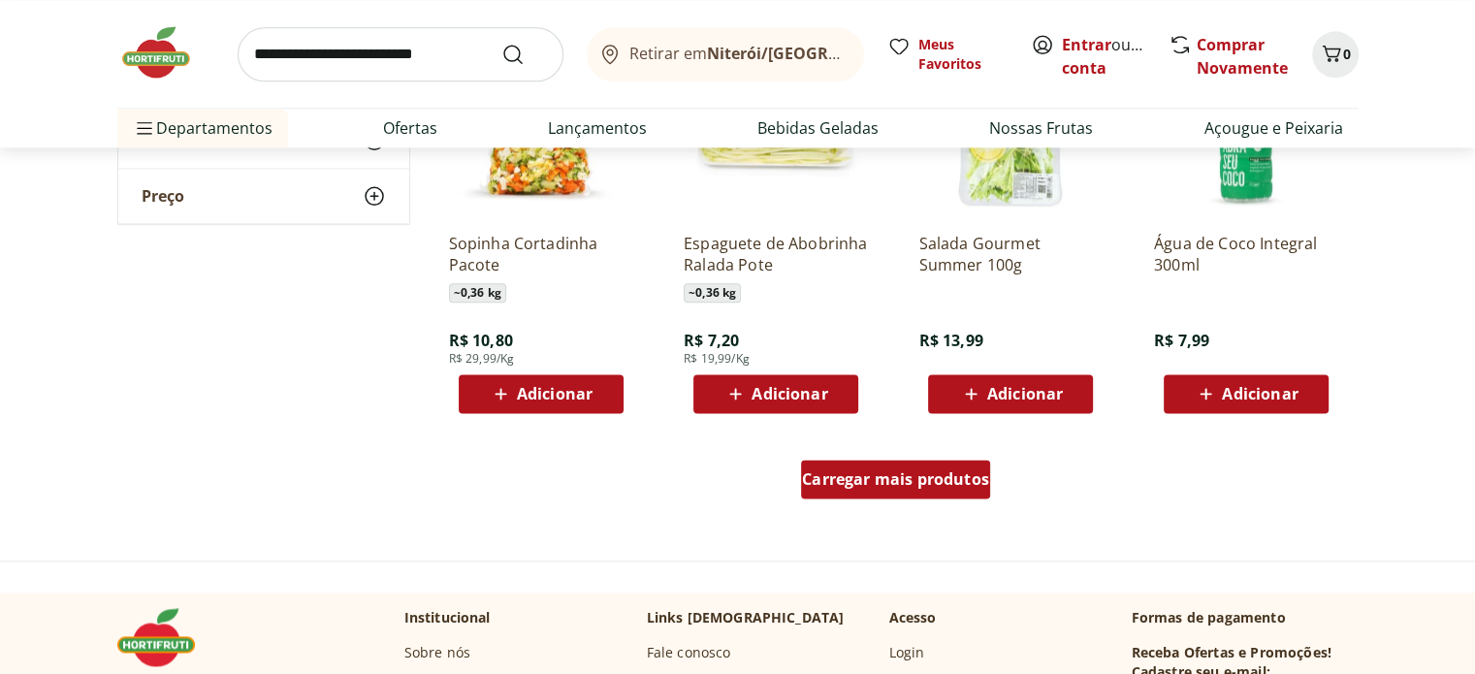
click at [903, 489] on div "Carregar mais produtos" at bounding box center [895, 479] width 189 height 39
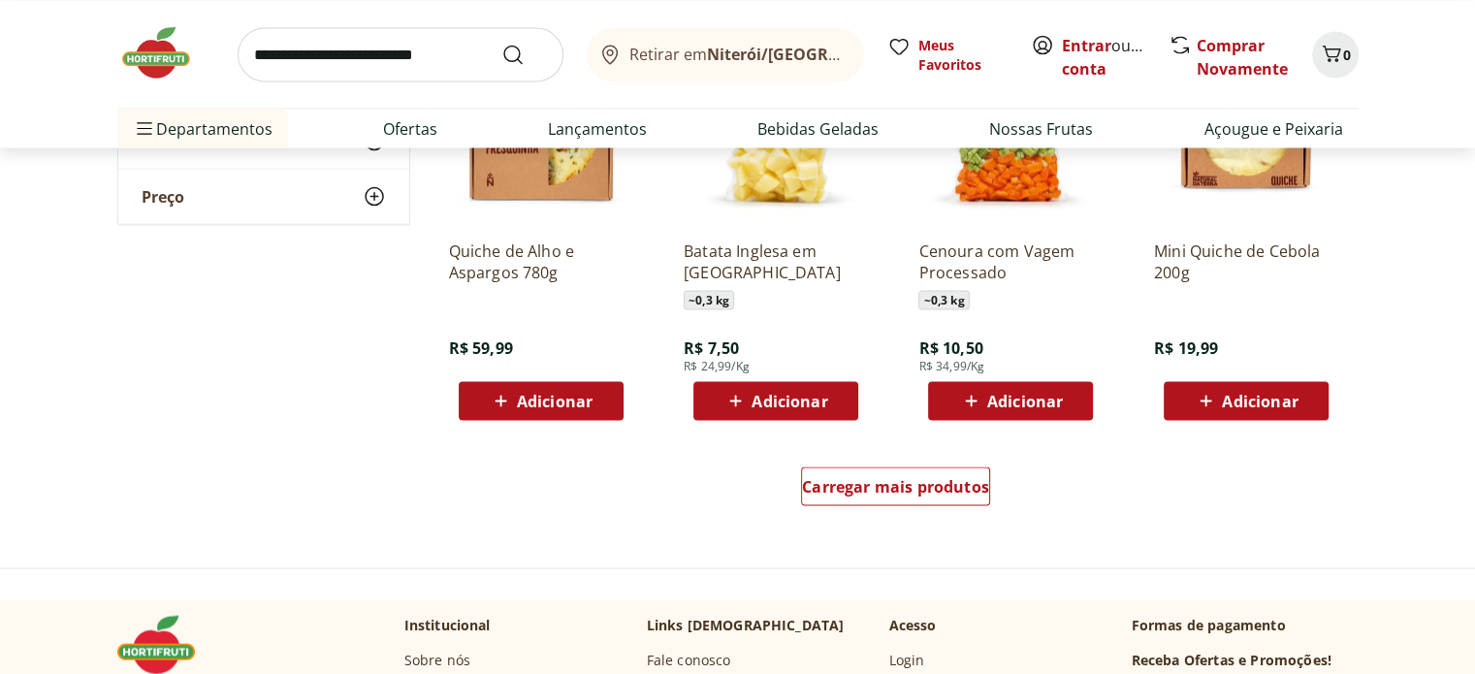
scroll to position [3685, 0]
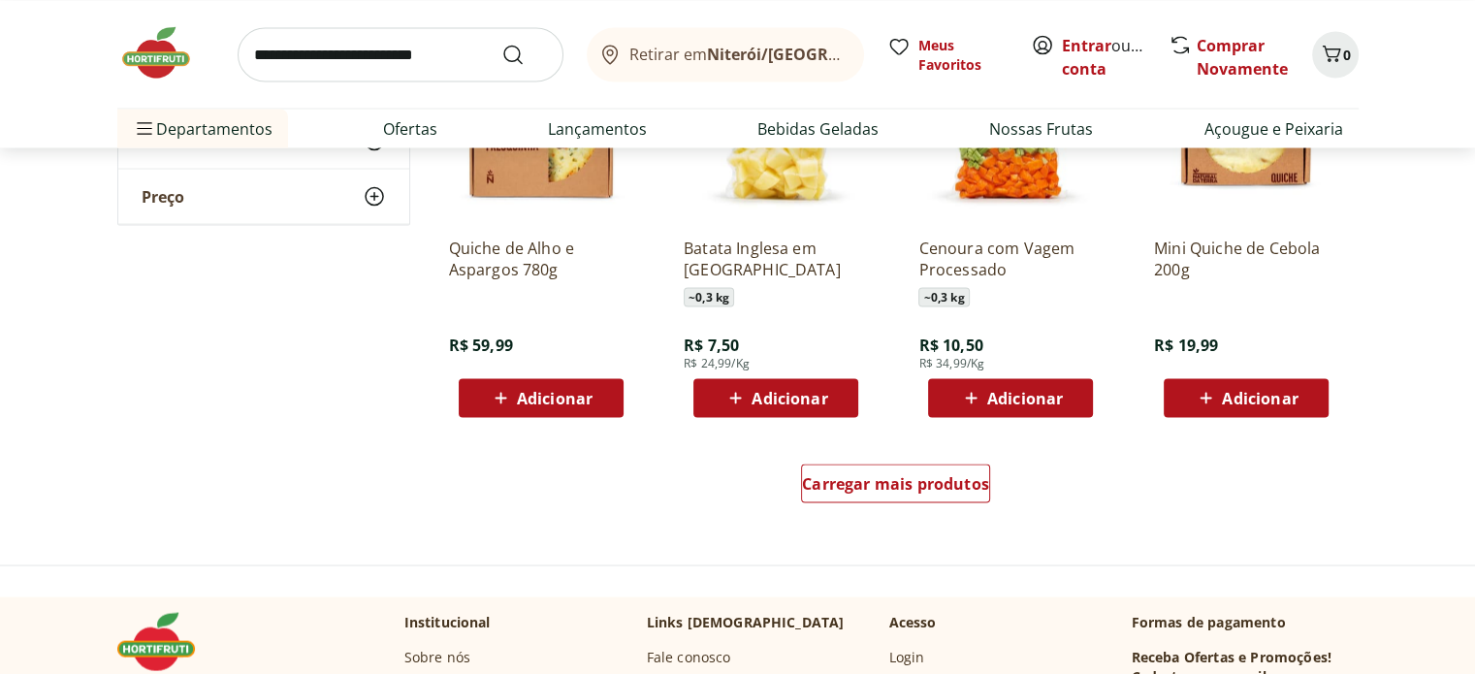
click at [821, 511] on div "Carregar mais produtos" at bounding box center [896, 486] width 941 height 93
click at [835, 491] on span "Carregar mais produtos" at bounding box center [895, 483] width 187 height 16
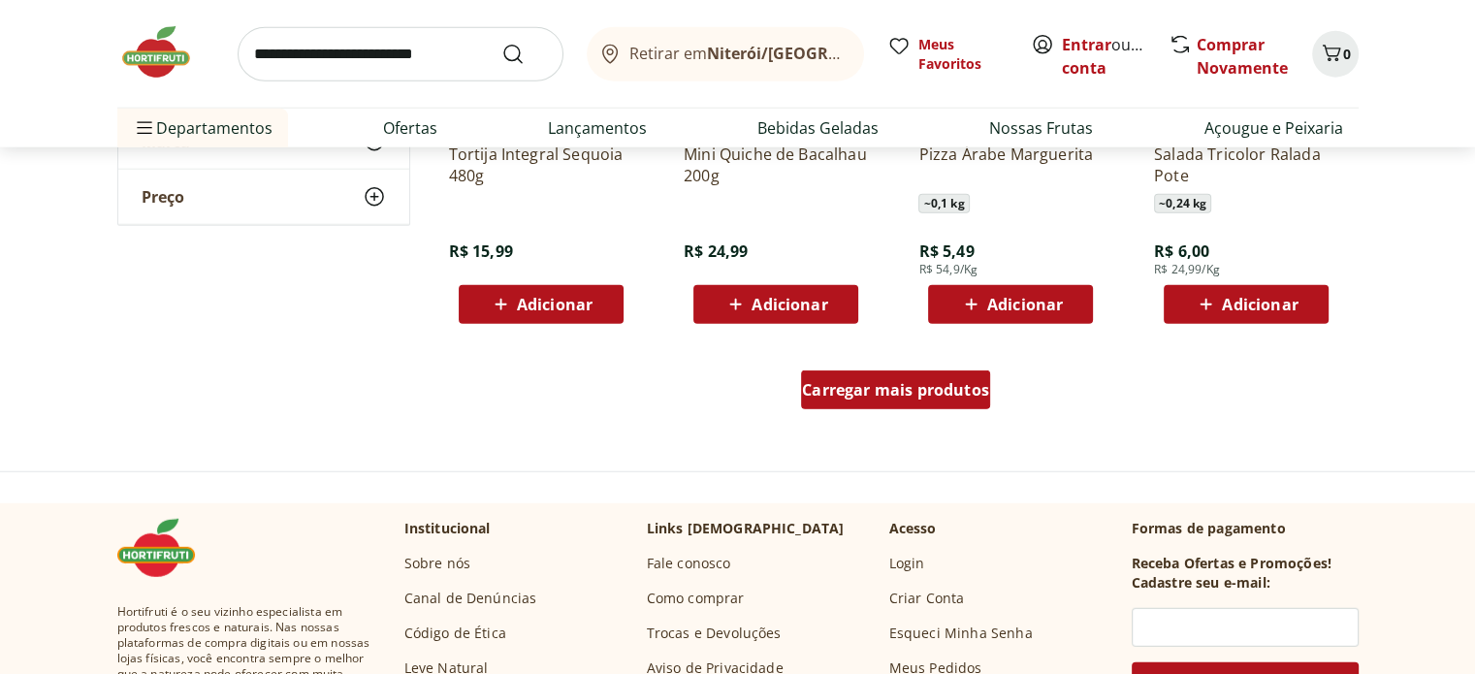
click at [944, 402] on div "Carregar mais produtos" at bounding box center [895, 389] width 189 height 39
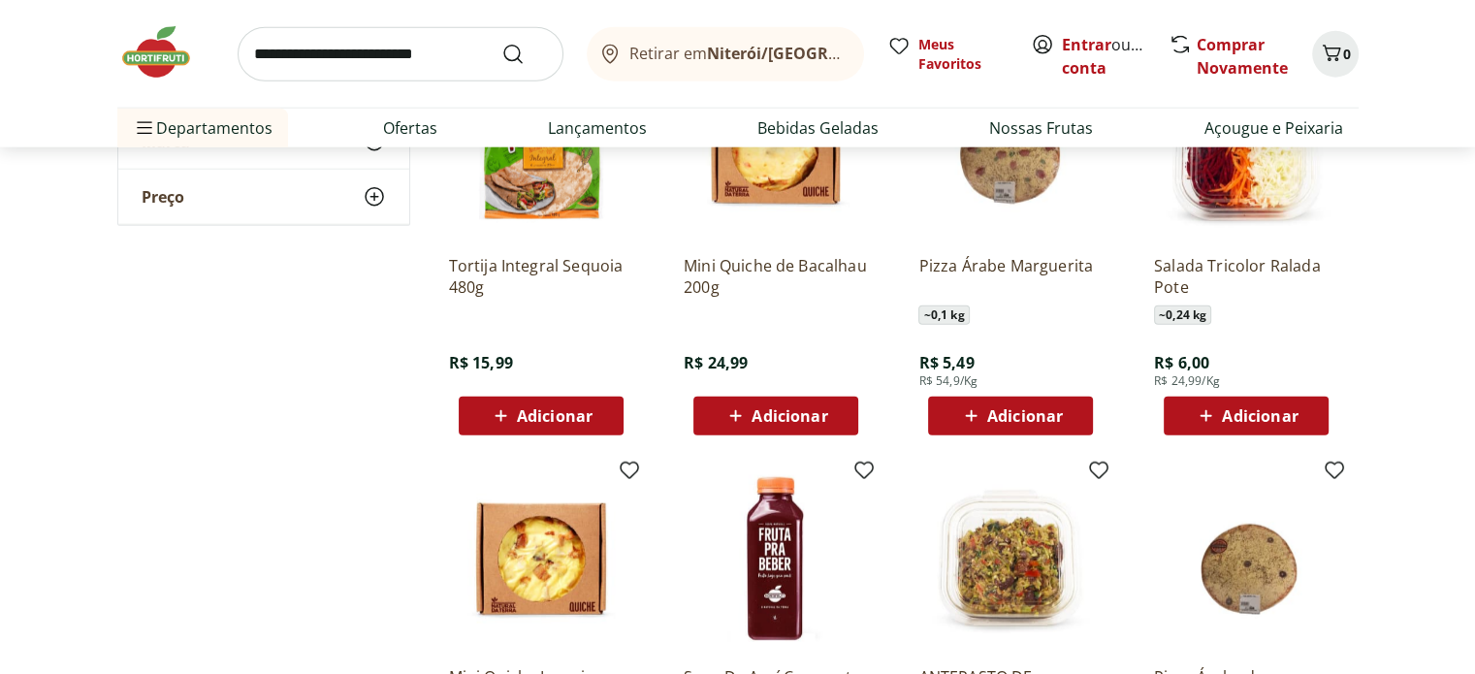
scroll to position [4849, 0]
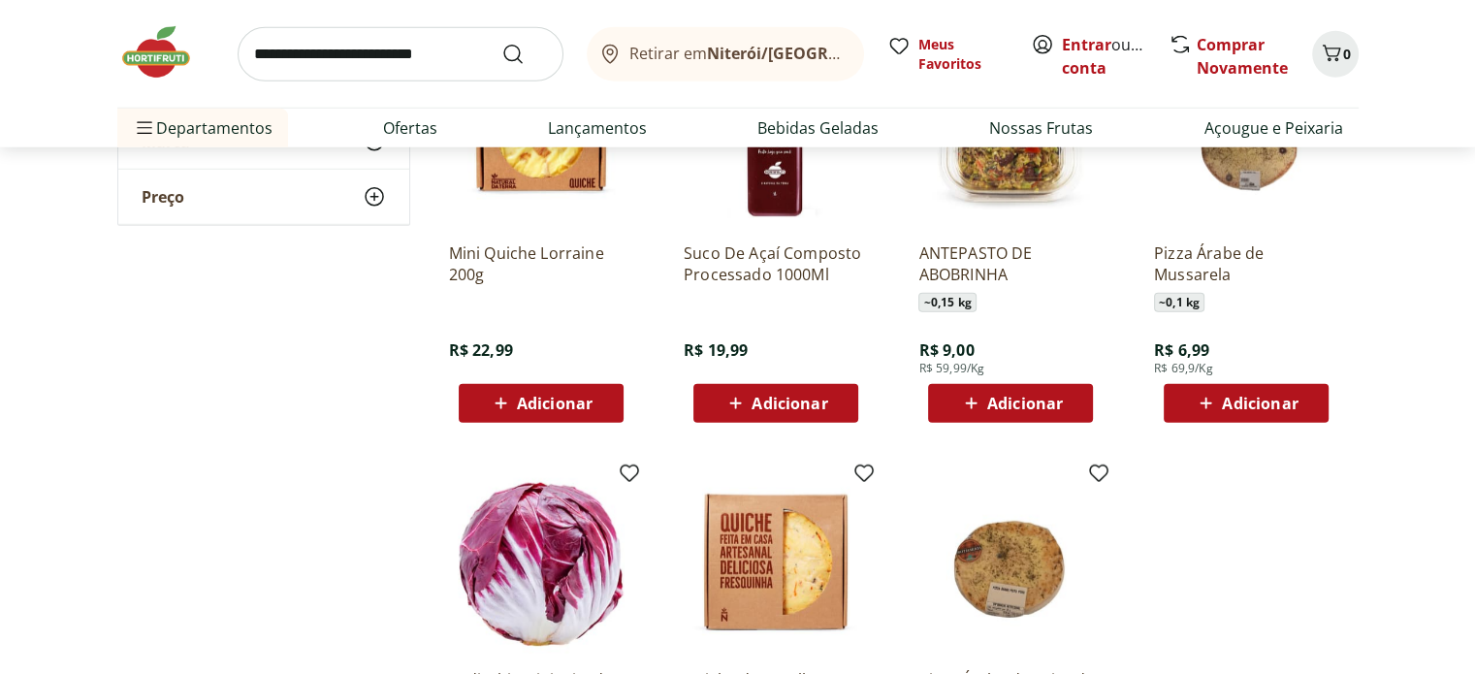
scroll to position [5140, 0]
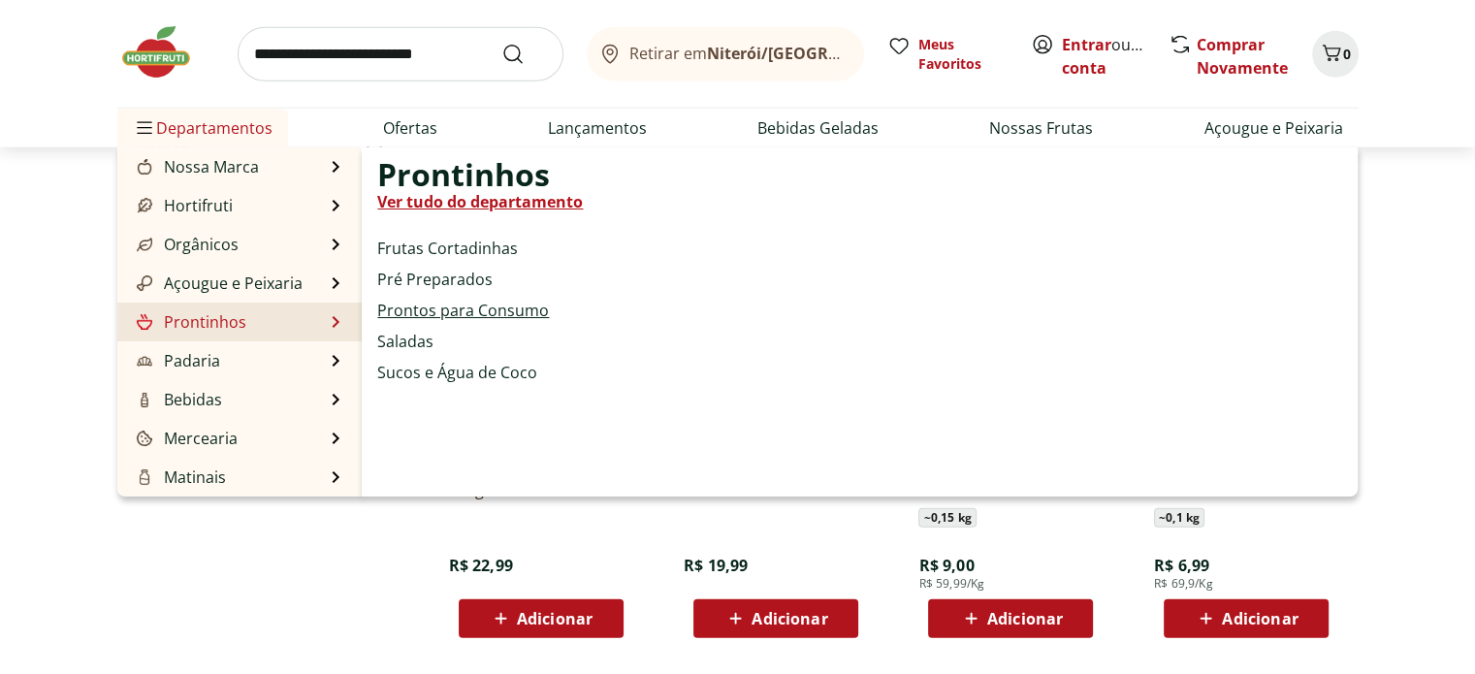
click at [469, 309] on link "Prontos para Consumo" at bounding box center [463, 310] width 172 height 23
select select "**********"
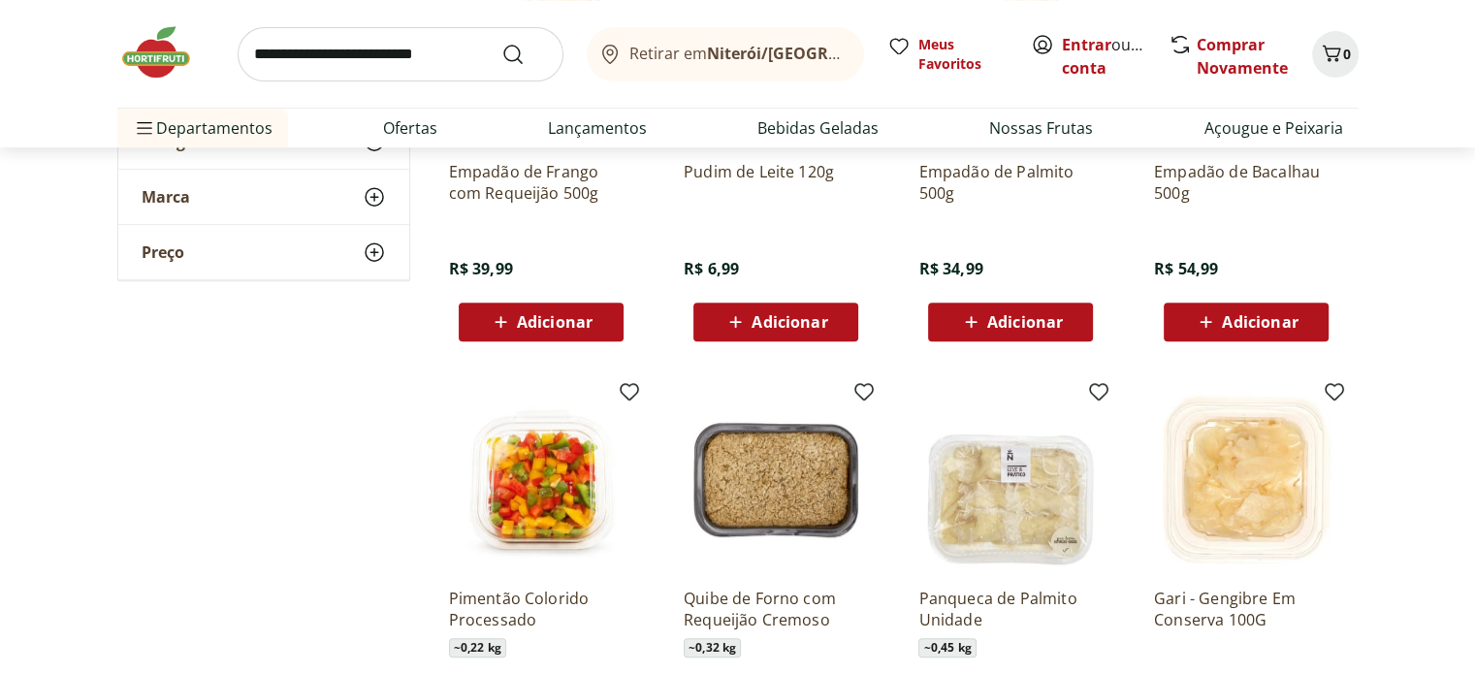
scroll to position [776, 0]
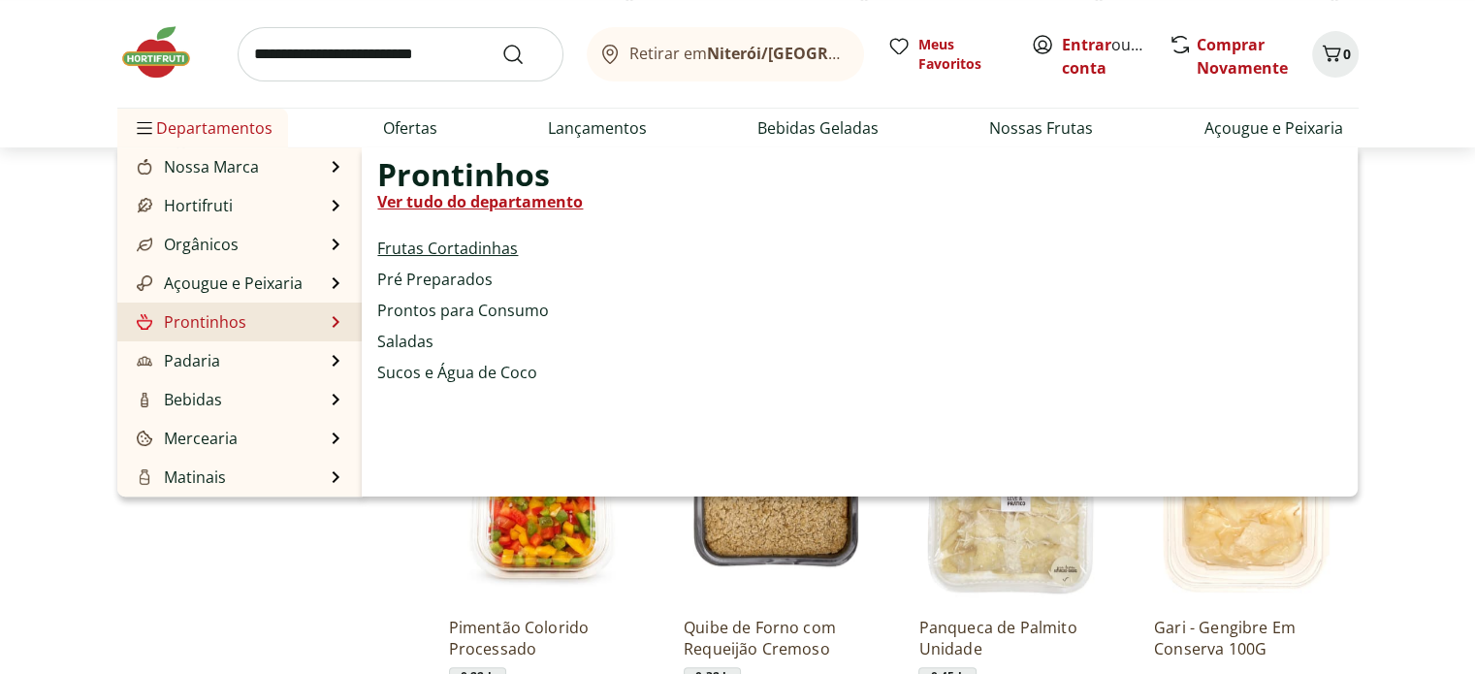
click at [473, 245] on link "Frutas Cortadinhas" at bounding box center [447, 248] width 141 height 23
select select "**********"
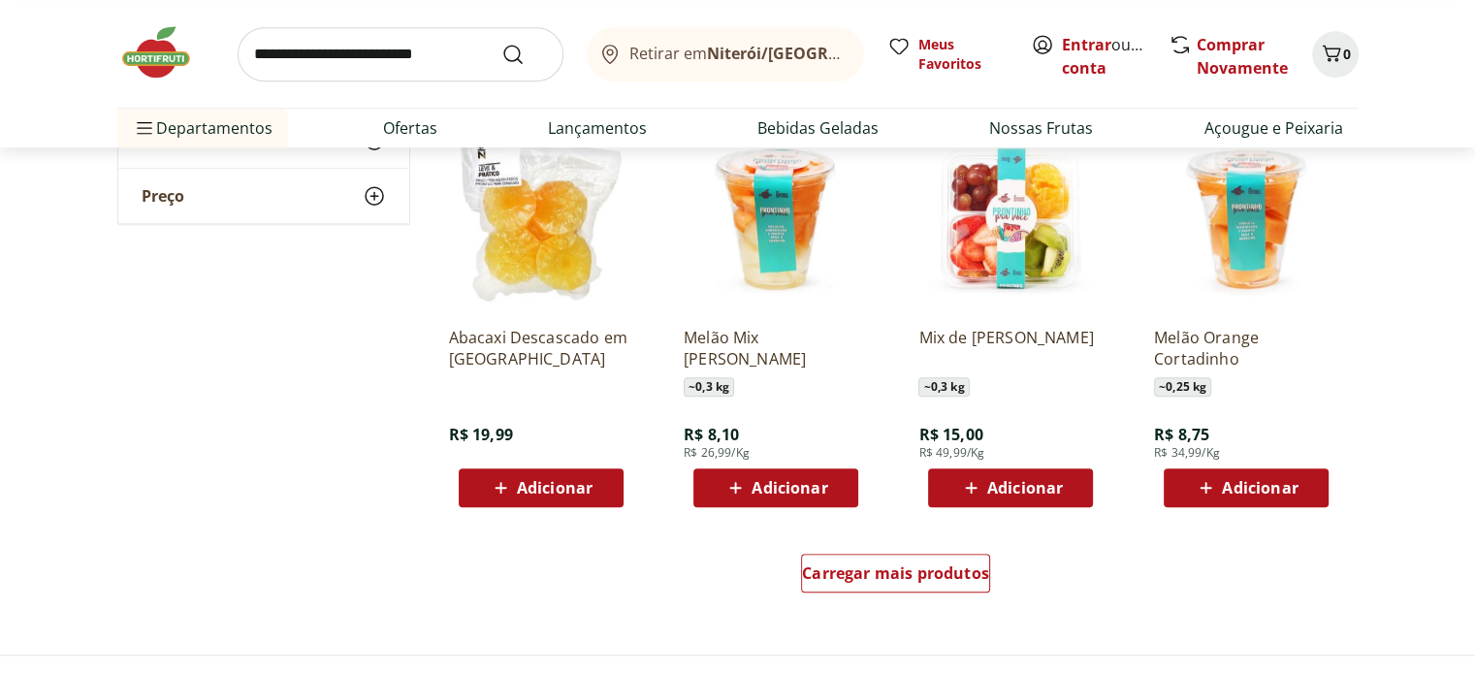
scroll to position [1067, 0]
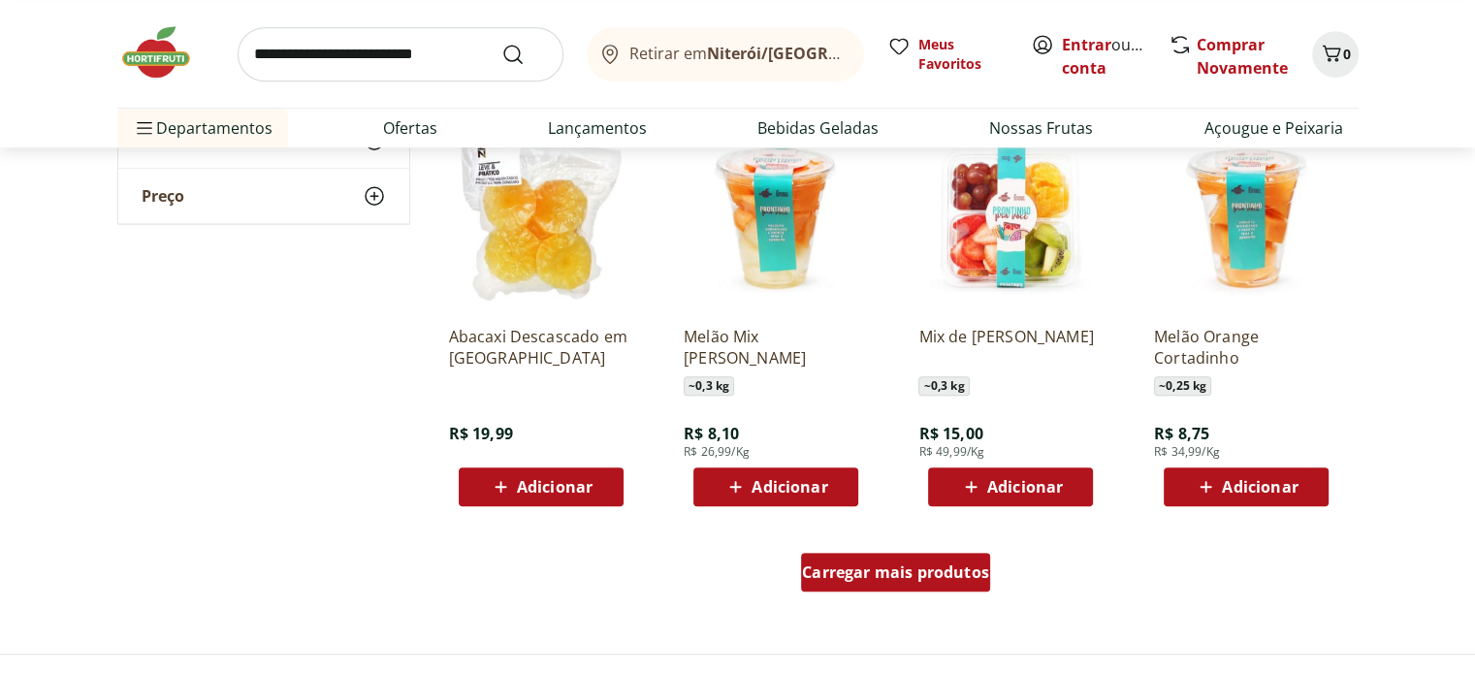
click at [857, 573] on span "Carregar mais produtos" at bounding box center [895, 572] width 187 height 16
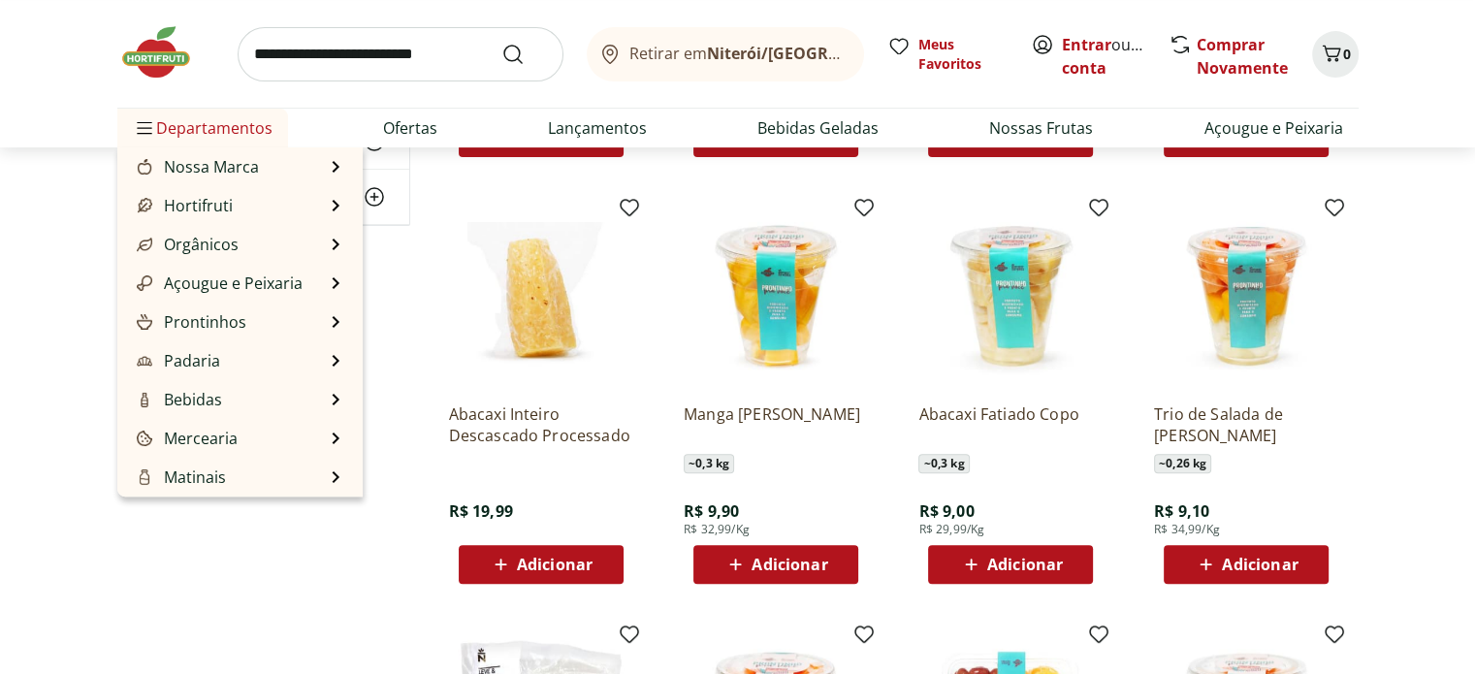
scroll to position [485, 0]
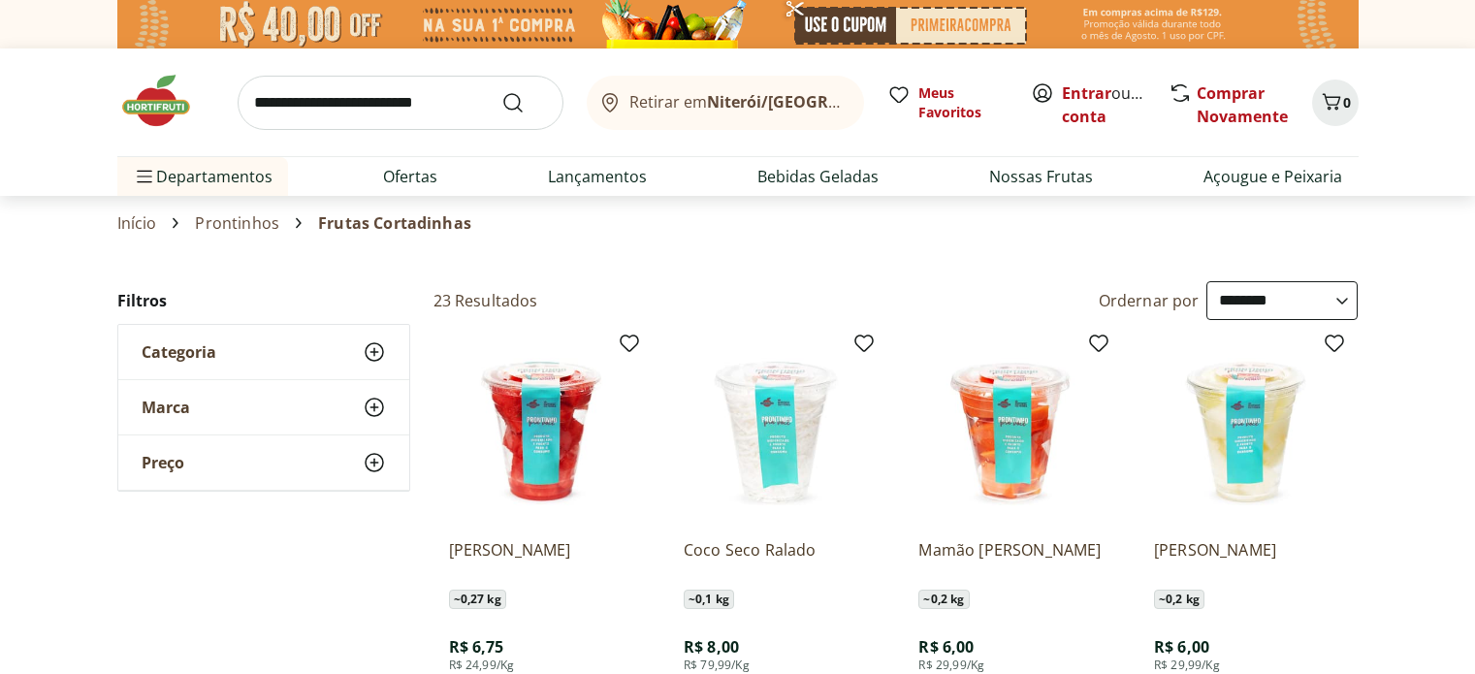
select select "**********"
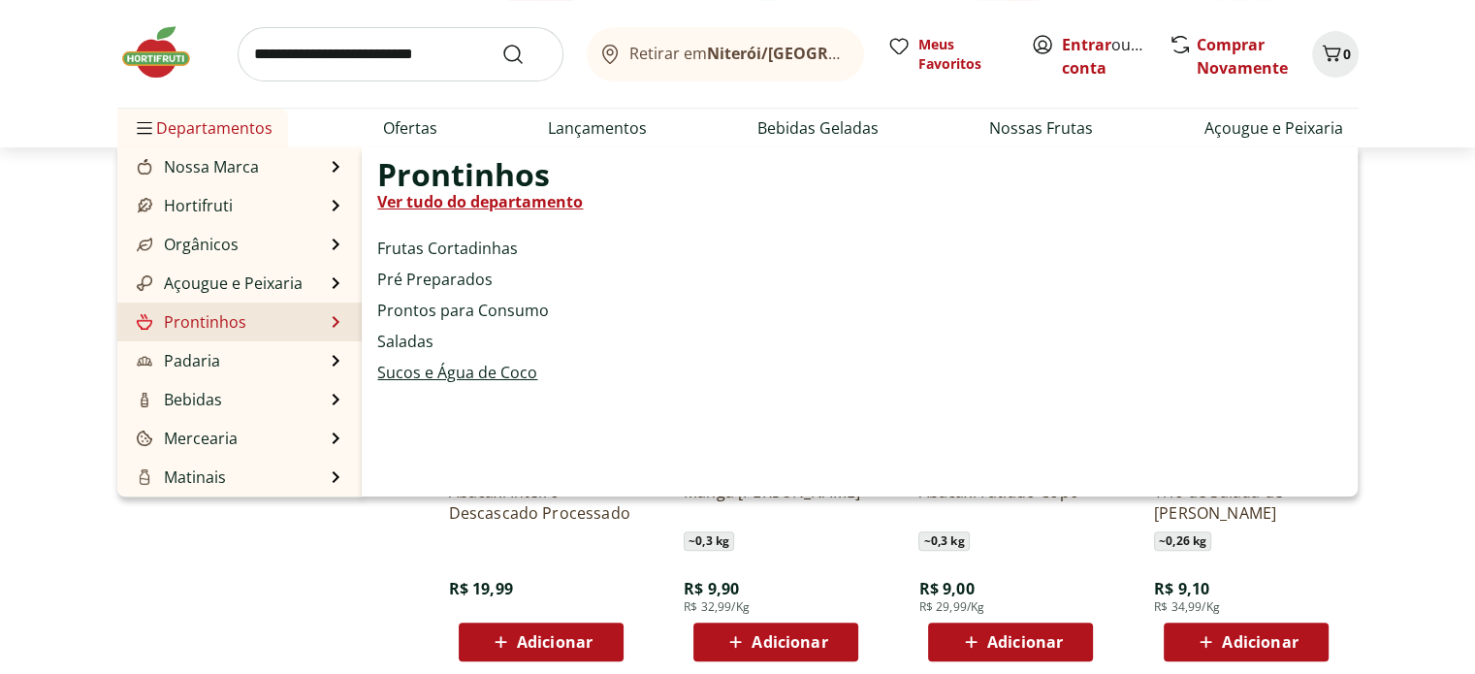
click at [484, 367] on link "Sucos e Água de Coco" at bounding box center [457, 372] width 160 height 23
select select "**********"
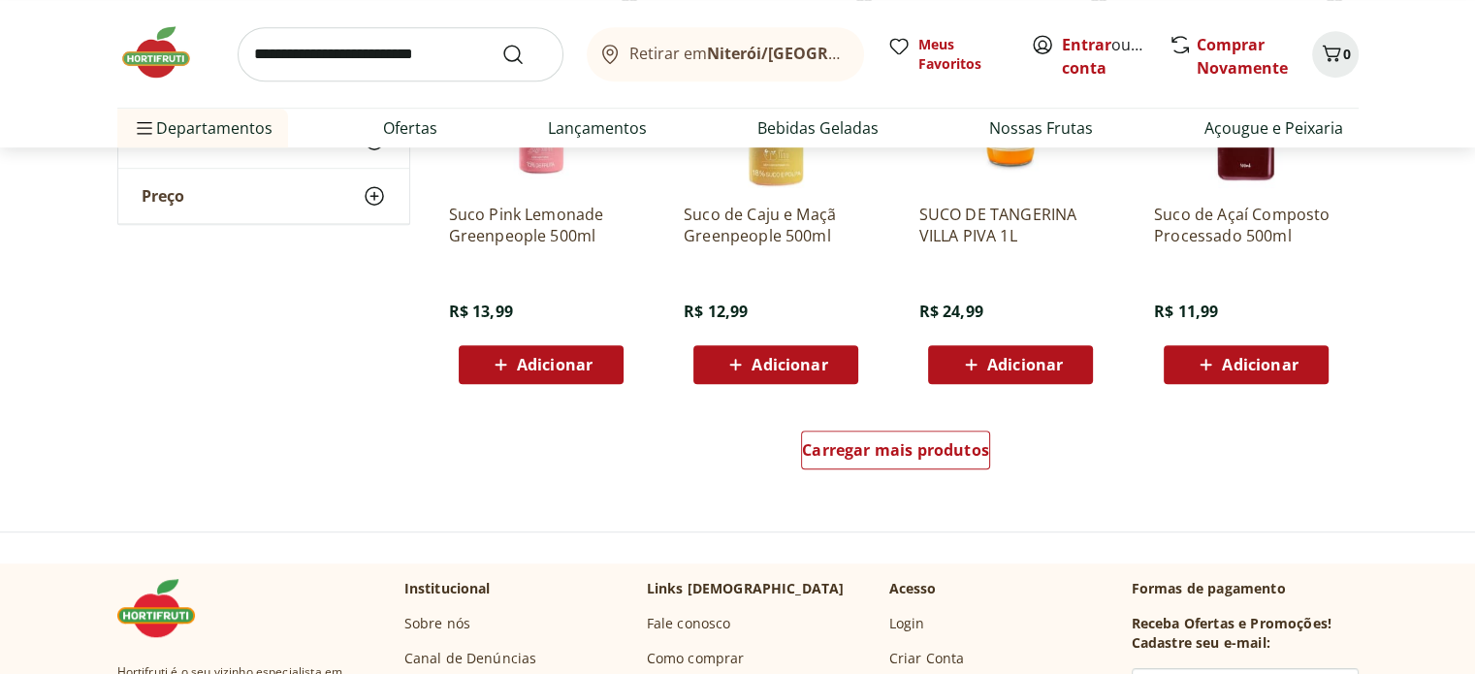
scroll to position [1261, 0]
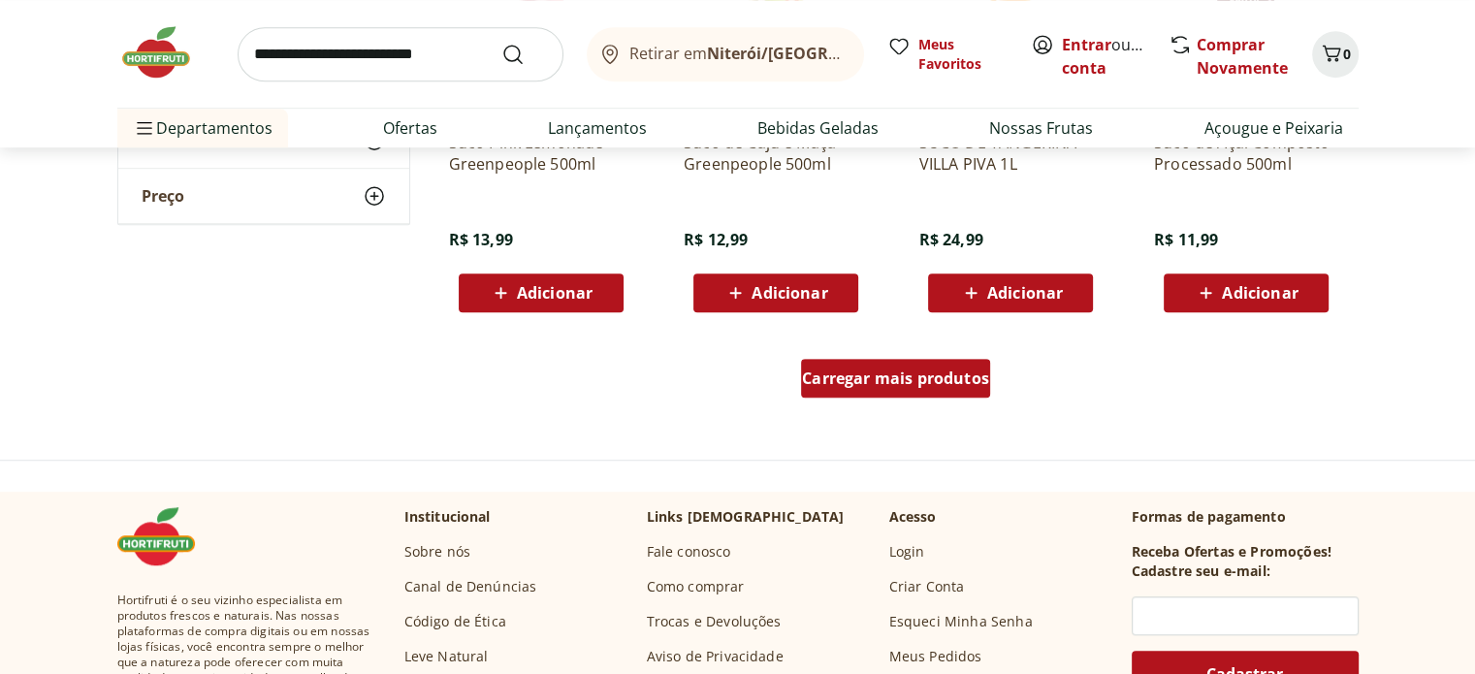
click at [899, 375] on span "Carregar mais produtos" at bounding box center [895, 378] width 187 height 16
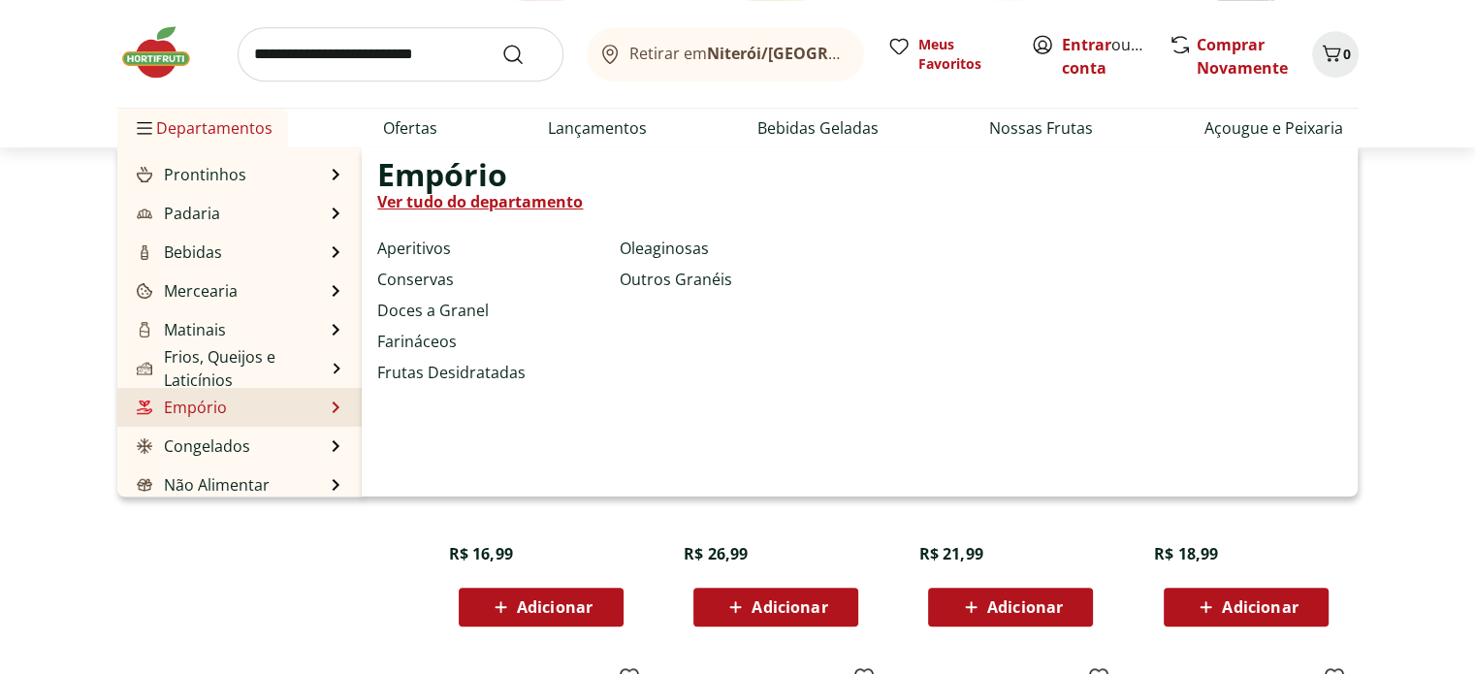
scroll to position [194, 0]
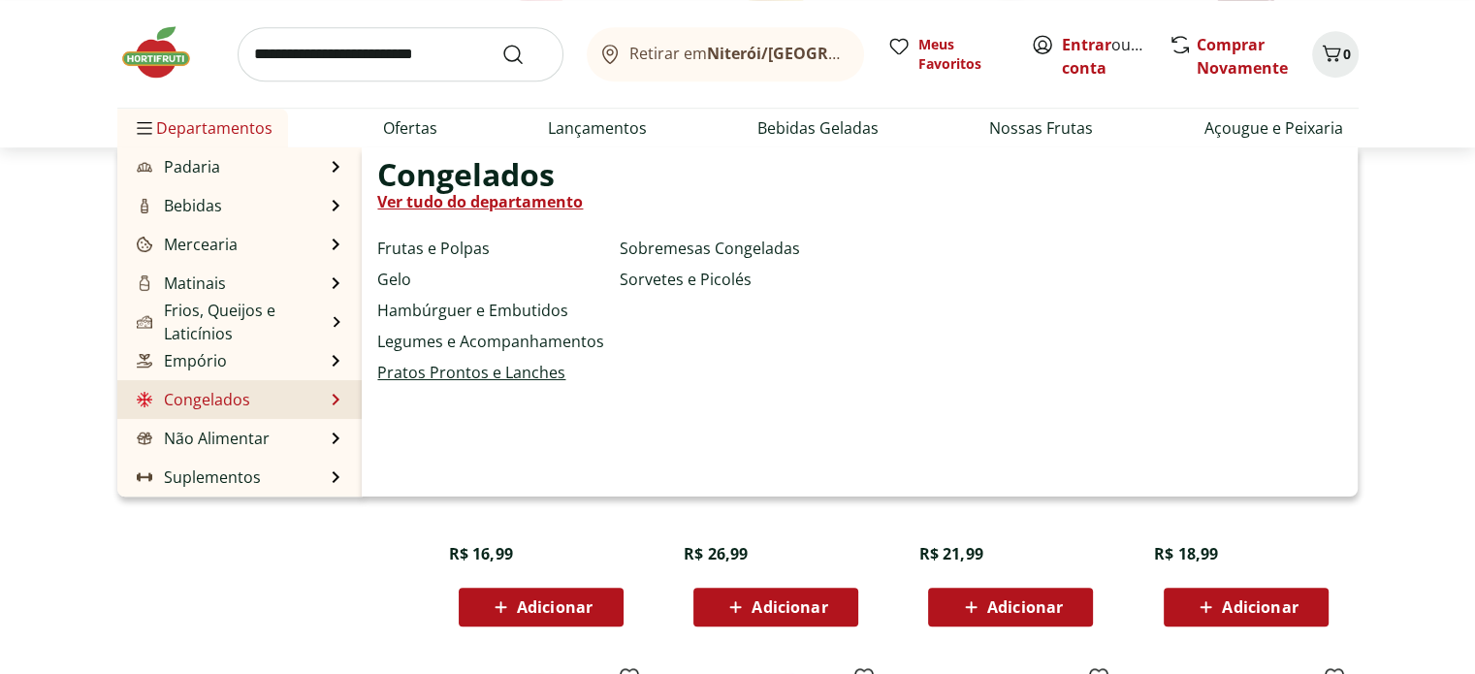
click at [470, 364] on link "Pratos Prontos e Lanches" at bounding box center [471, 372] width 188 height 23
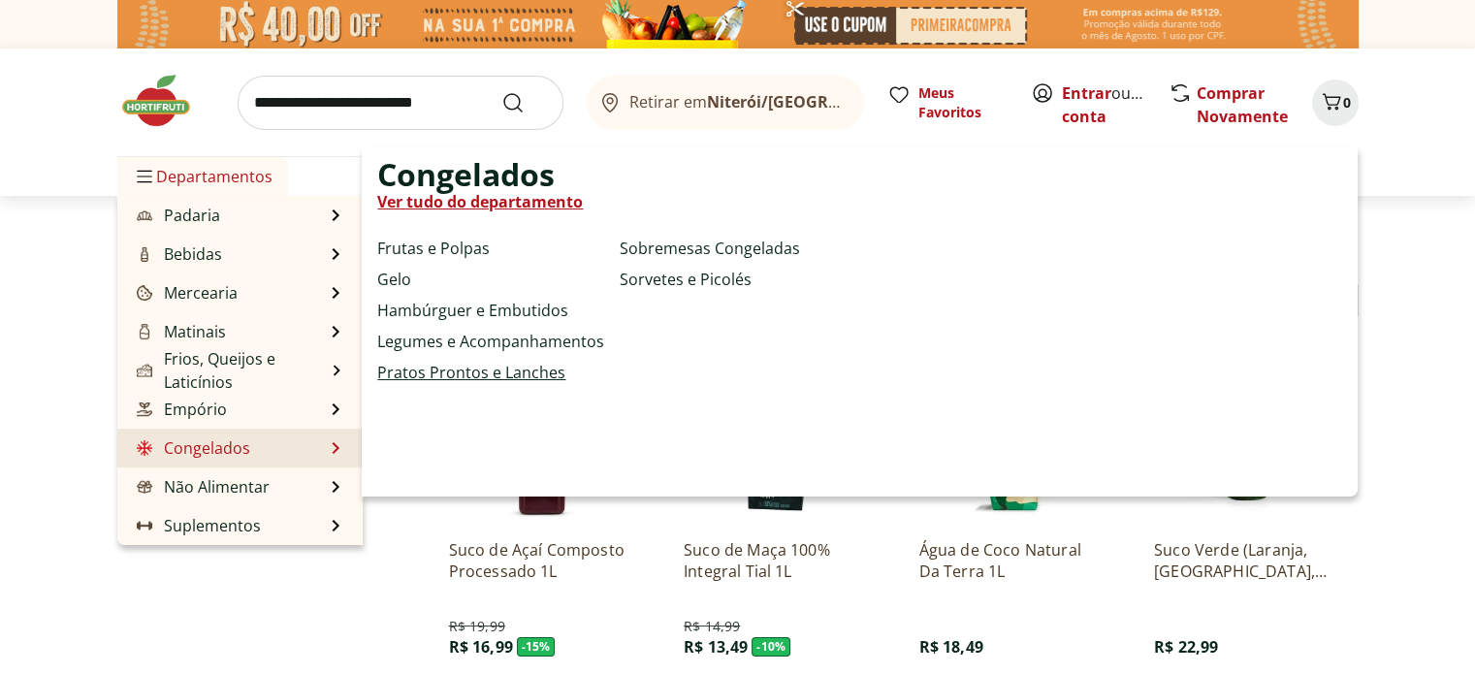
select select "**********"
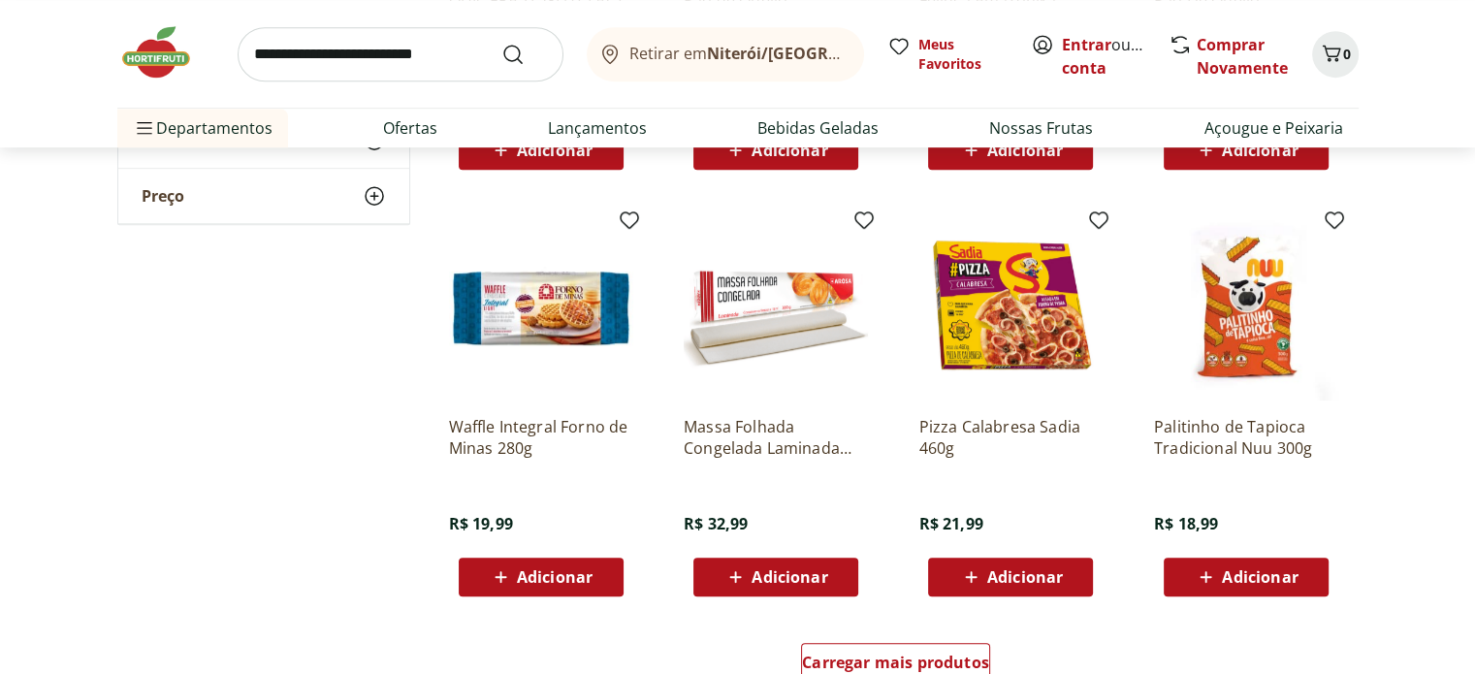
scroll to position [1067, 0]
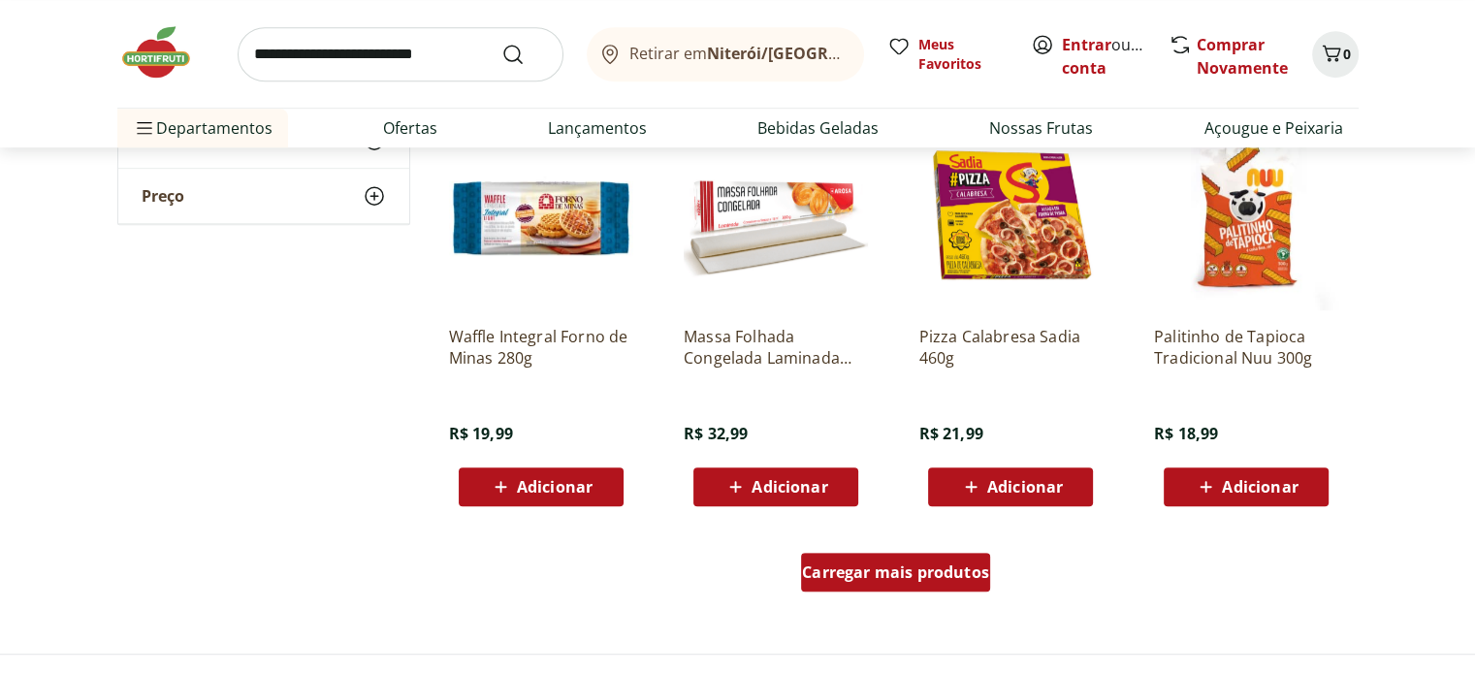
click at [865, 564] on span "Carregar mais produtos" at bounding box center [895, 572] width 187 height 16
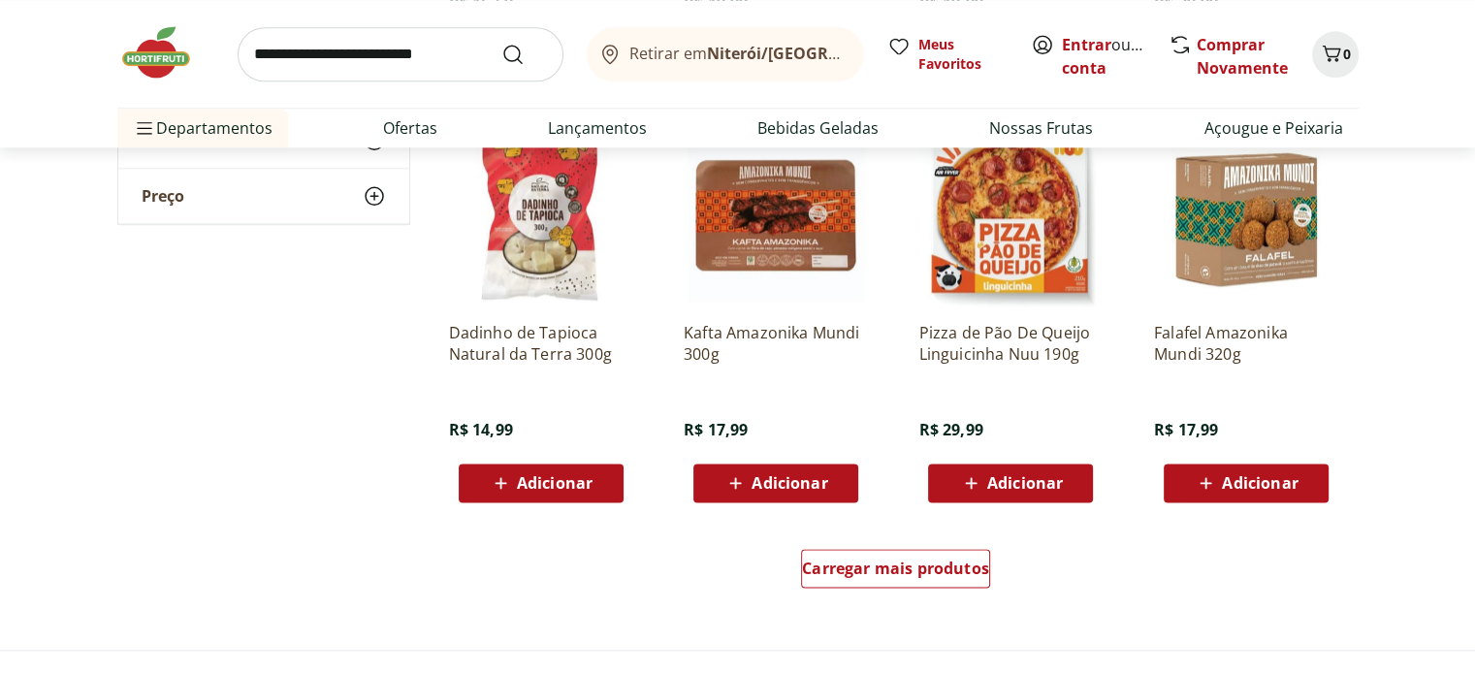
scroll to position [2425, 0]
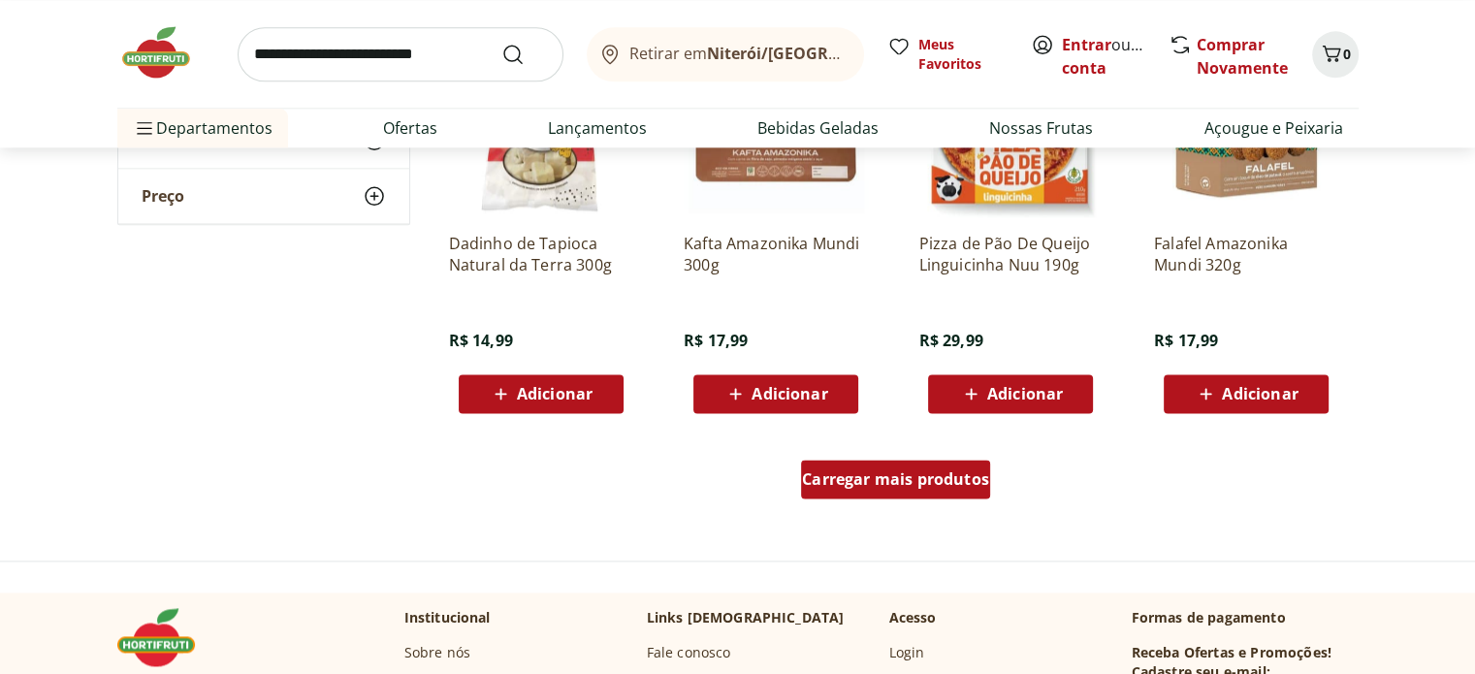
click at [825, 479] on span "Carregar mais produtos" at bounding box center [895, 479] width 187 height 16
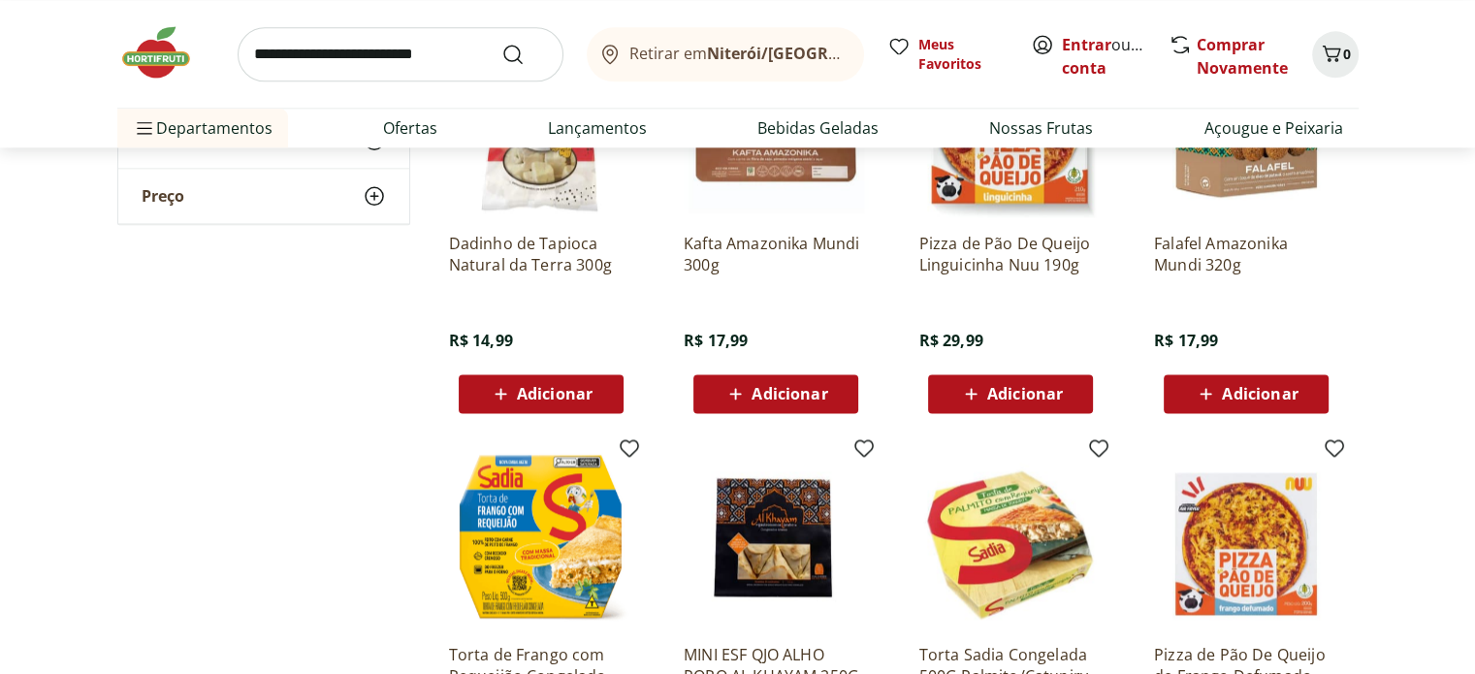
scroll to position [2619, 0]
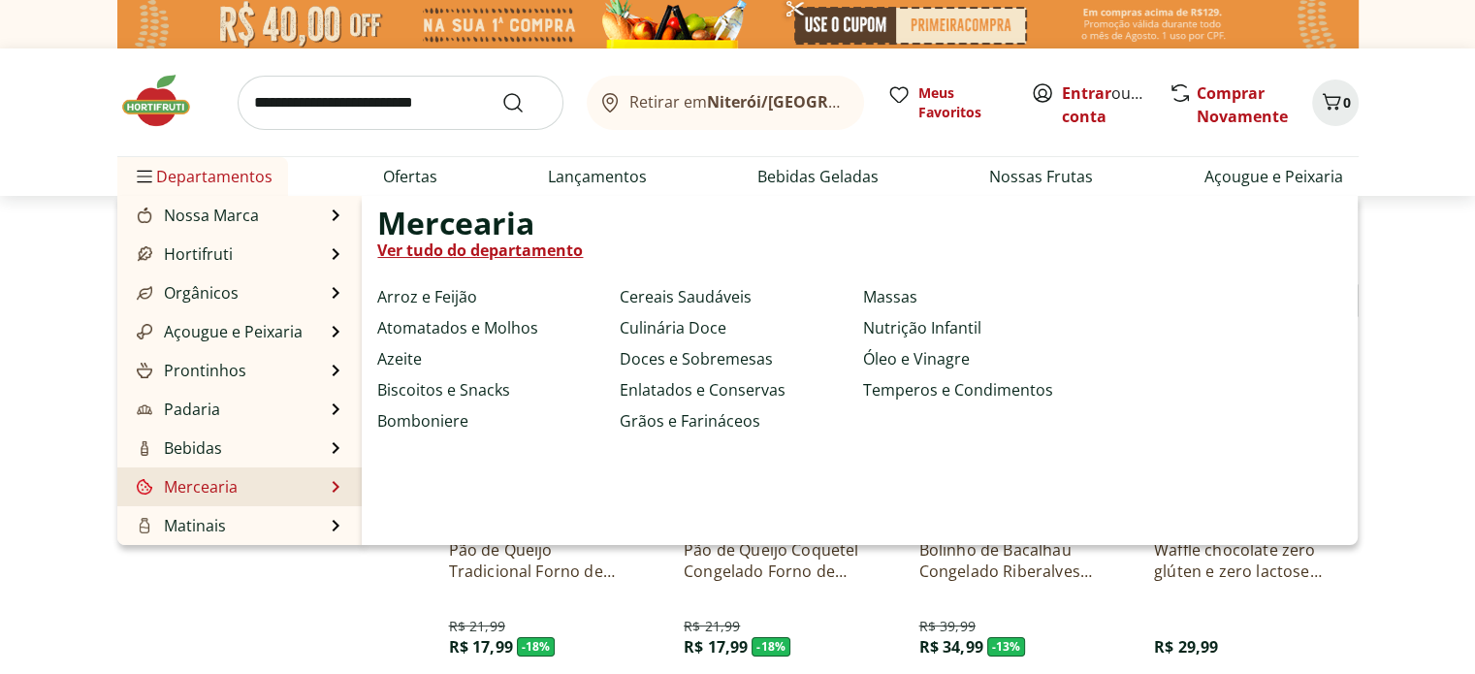
scroll to position [97, 0]
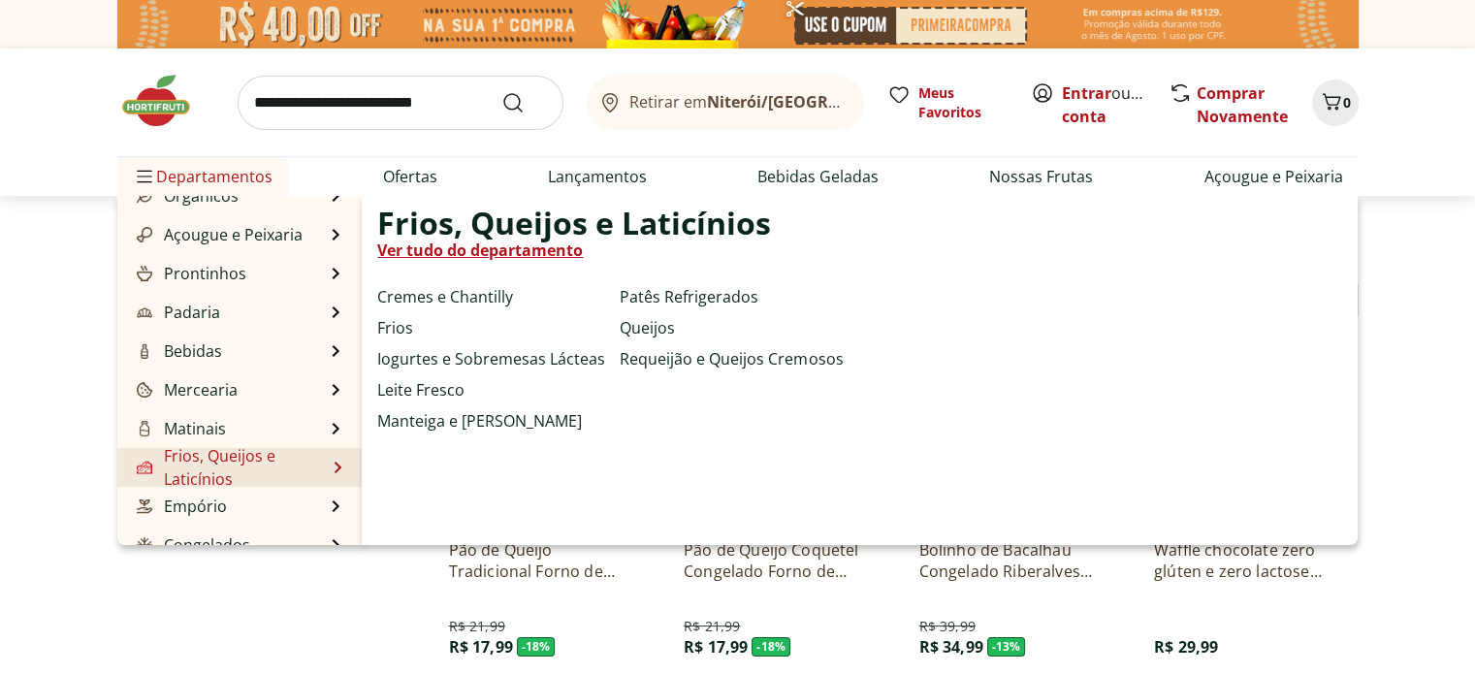
click at [241, 466] on link "Frios, Queijos e Laticínios" at bounding box center [229, 467] width 193 height 47
select select "**********"
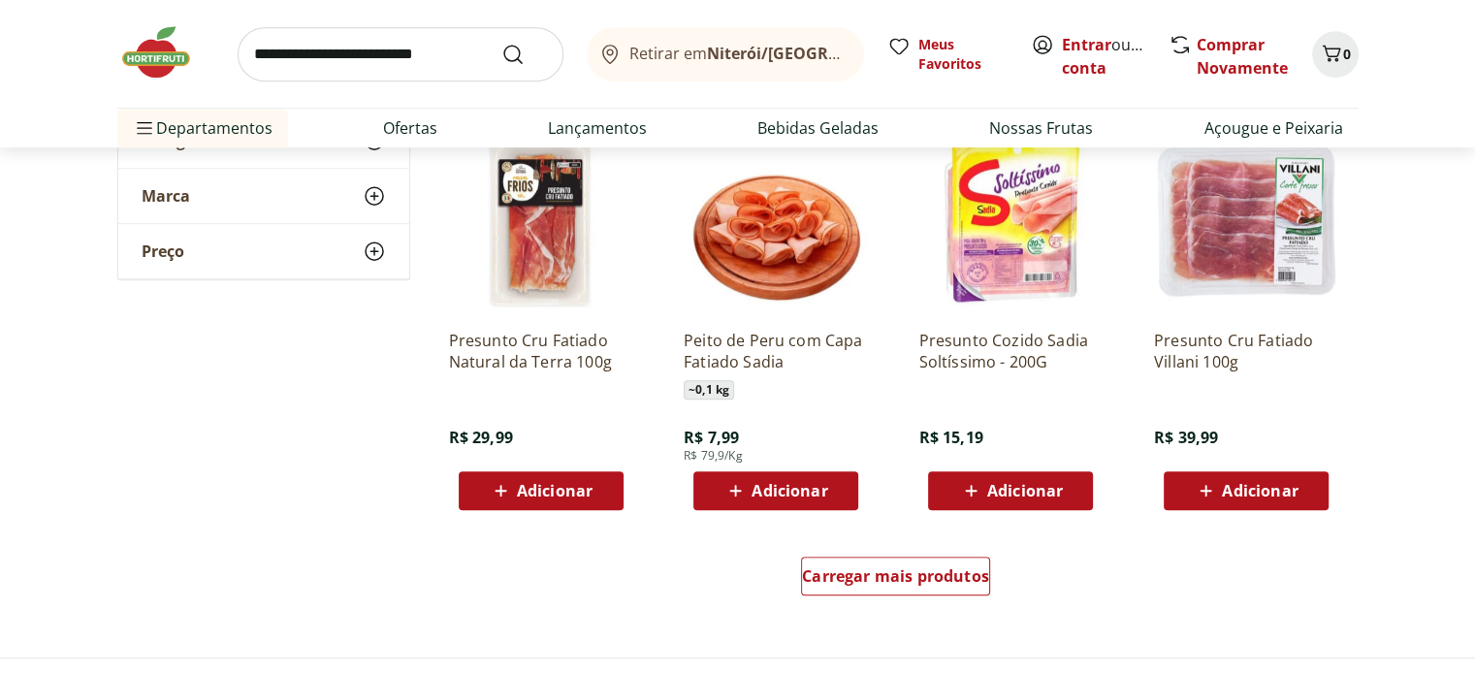
scroll to position [1067, 0]
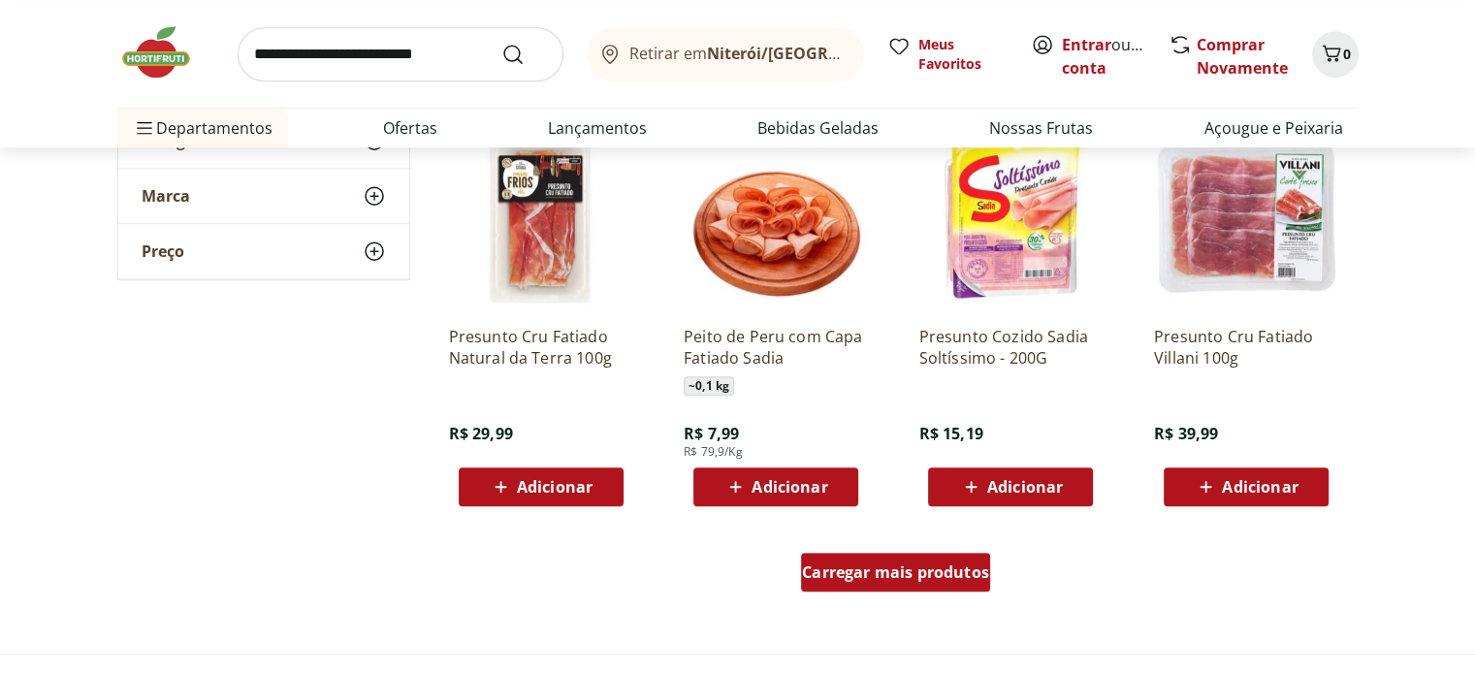
click at [919, 580] on span "Carregar mais produtos" at bounding box center [895, 572] width 187 height 16
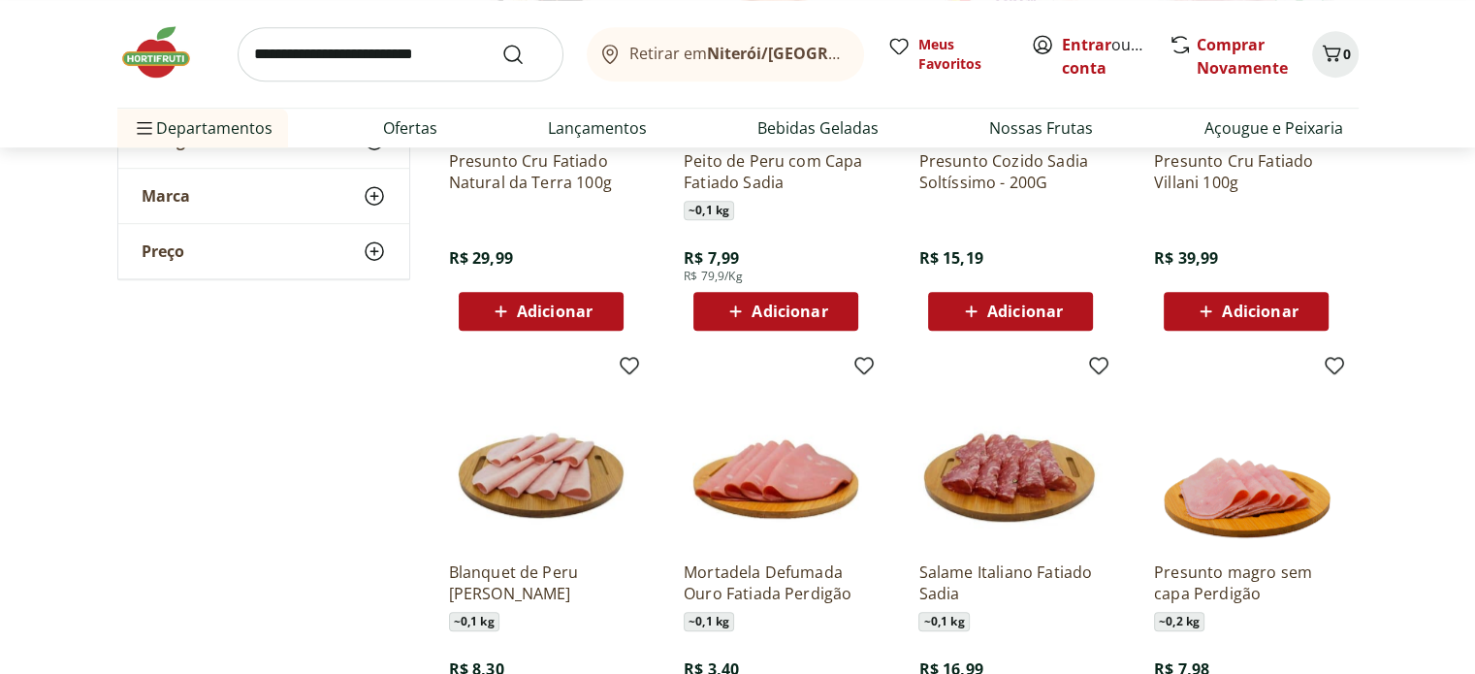
scroll to position [1358, 0]
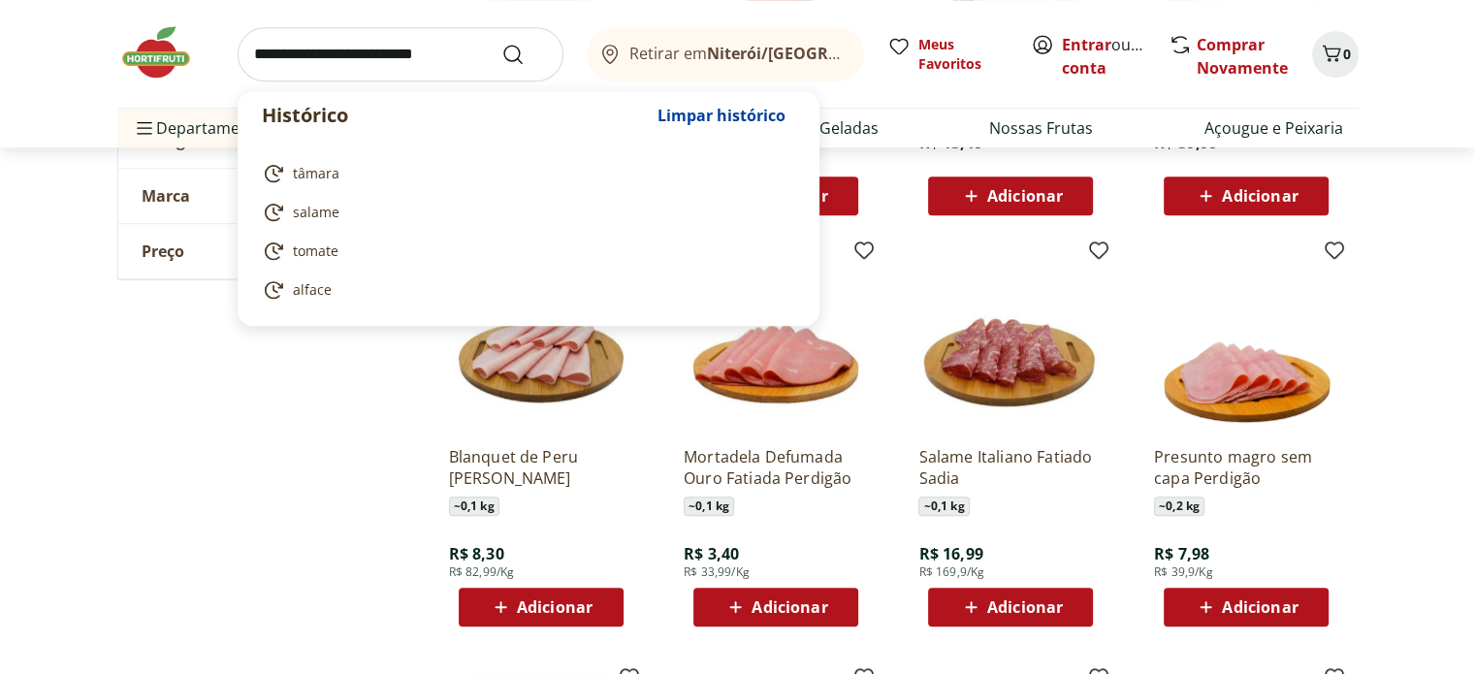
click at [462, 53] on input "search" at bounding box center [401, 54] width 326 height 54
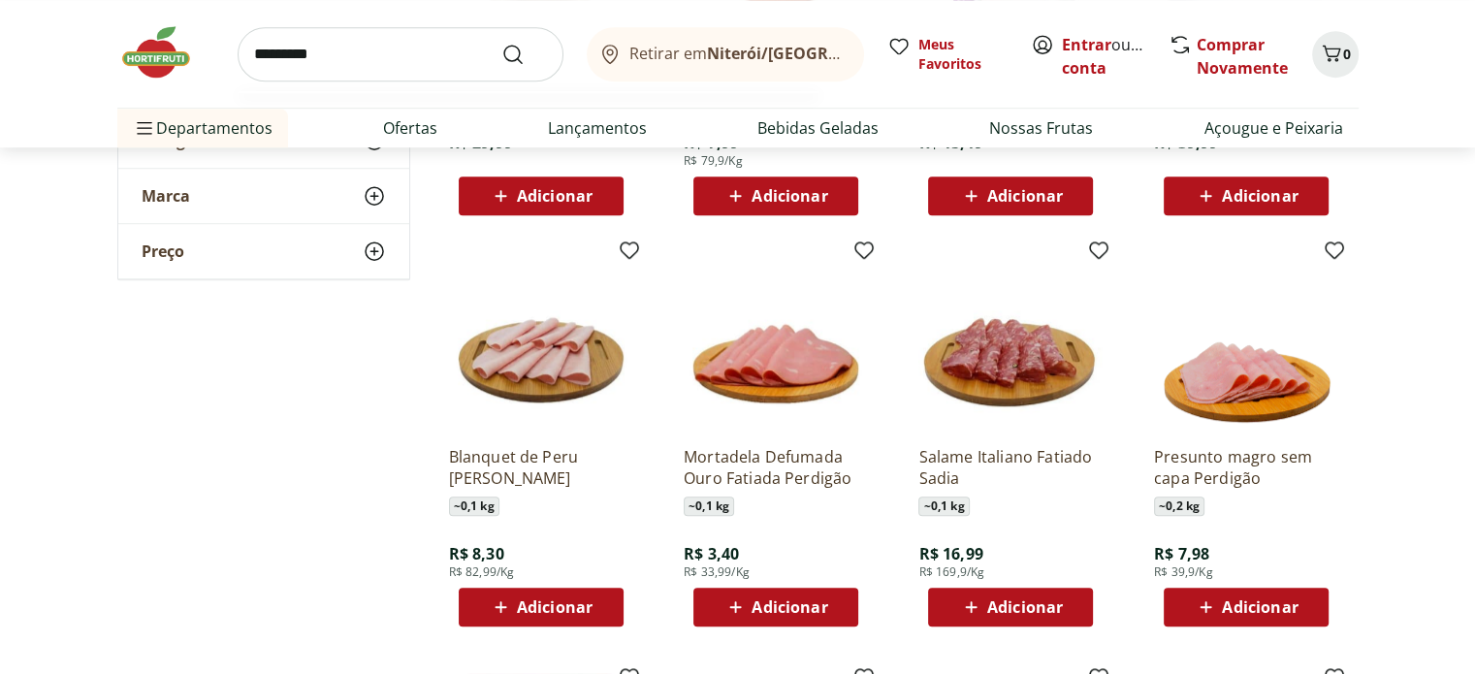
type input "*********"
click at [501, 43] on button "Submit Search" at bounding box center [524, 54] width 47 height 23
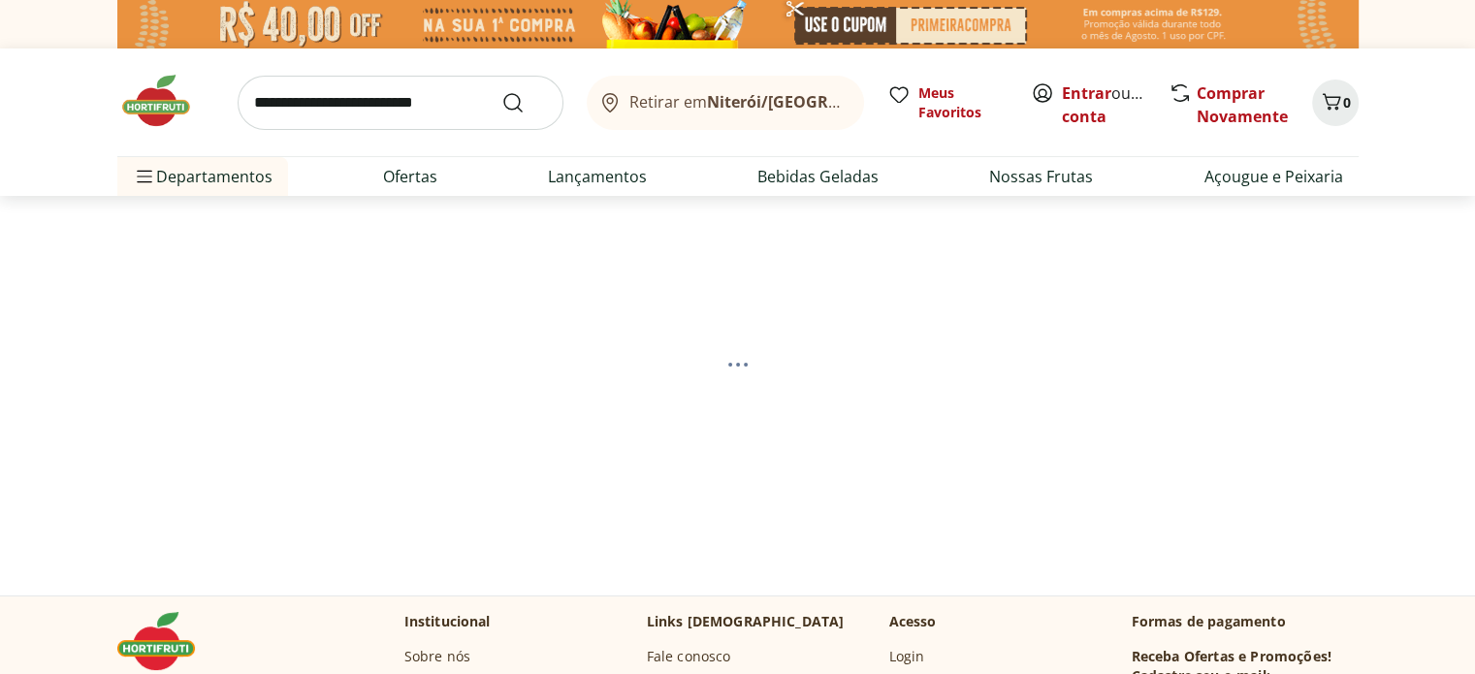
select select "**********"
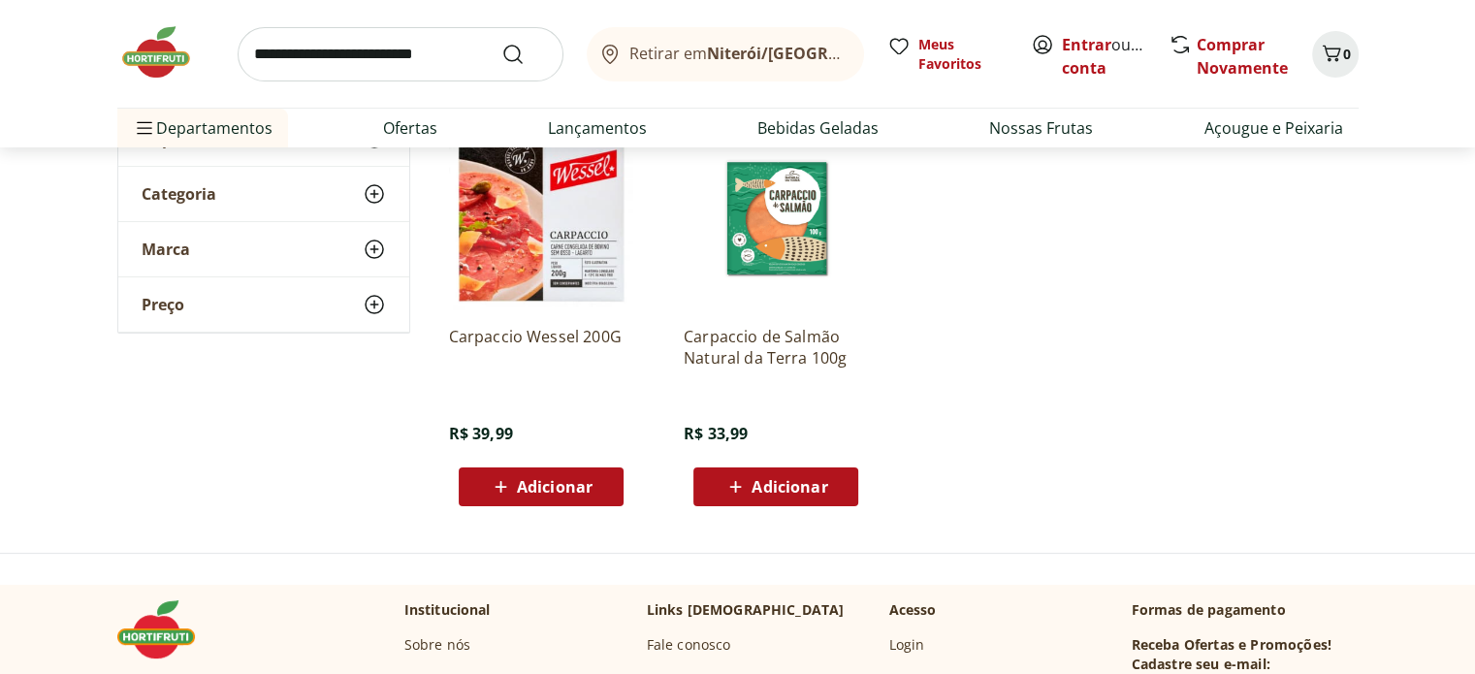
scroll to position [291, 0]
